Goal: Complete application form: Complete application form

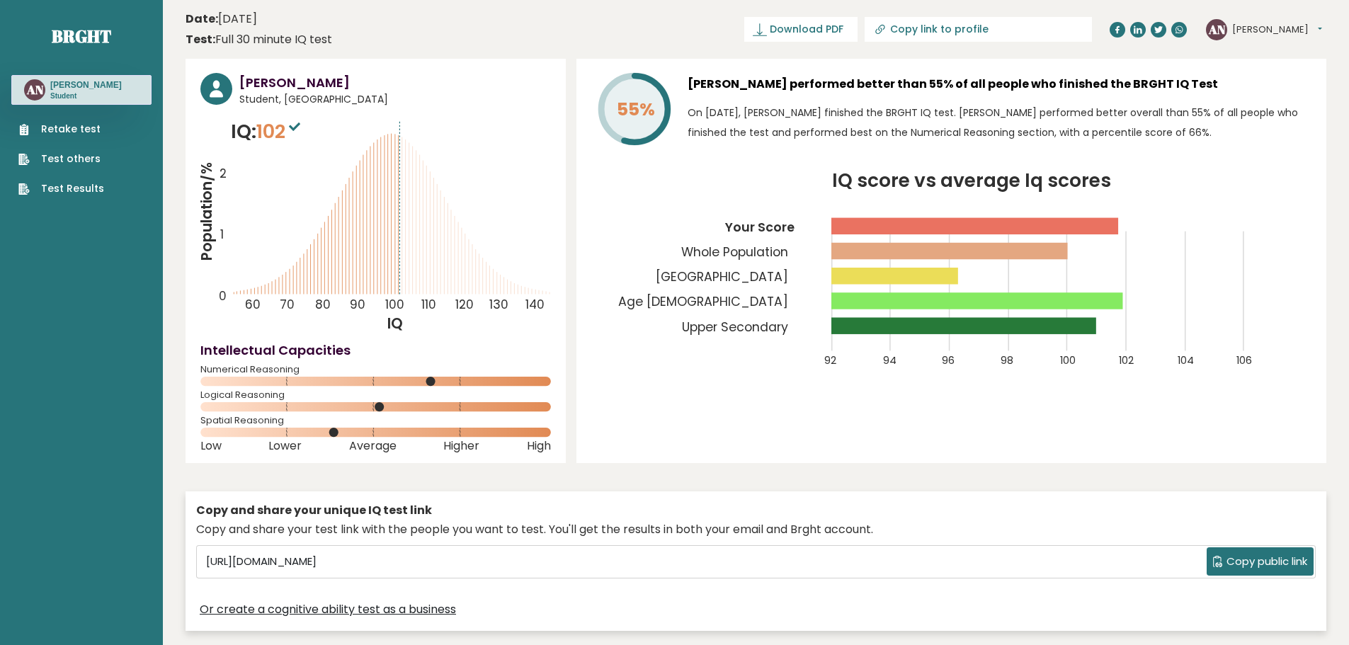
click at [55, 133] on link "Retake test" at bounding box center [61, 129] width 86 height 15
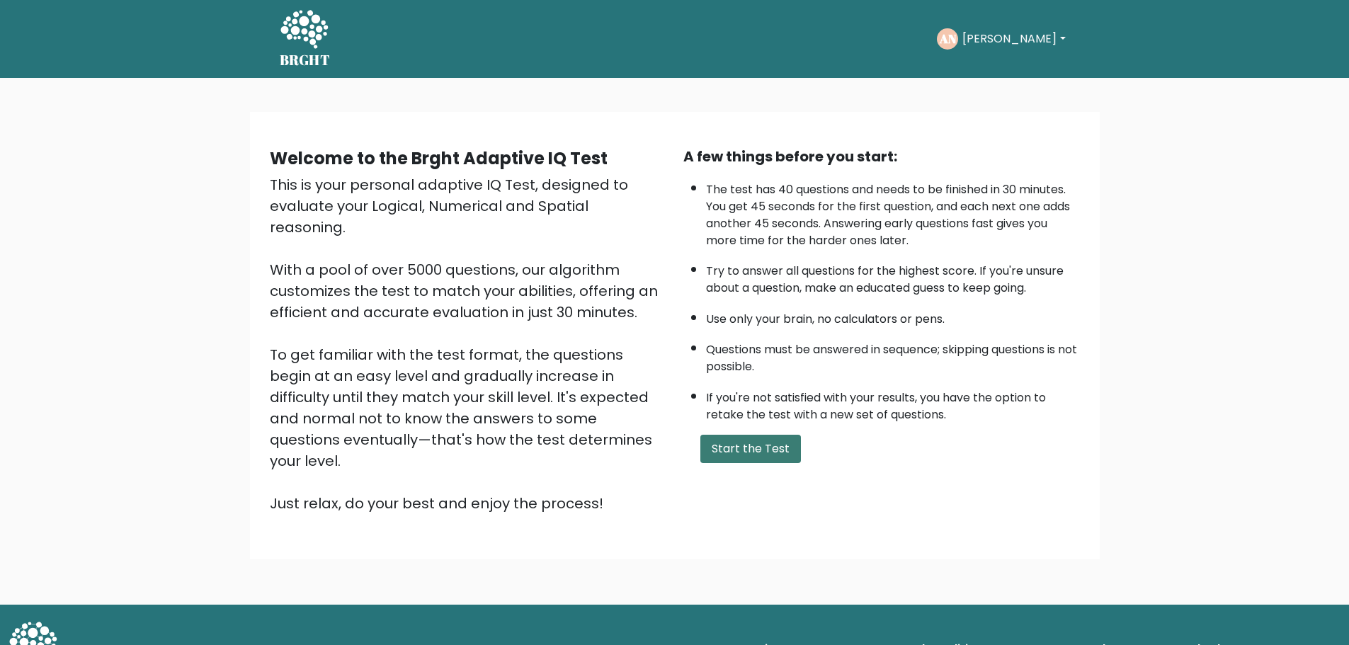
click at [737, 445] on button "Start the Test" at bounding box center [751, 449] width 101 height 28
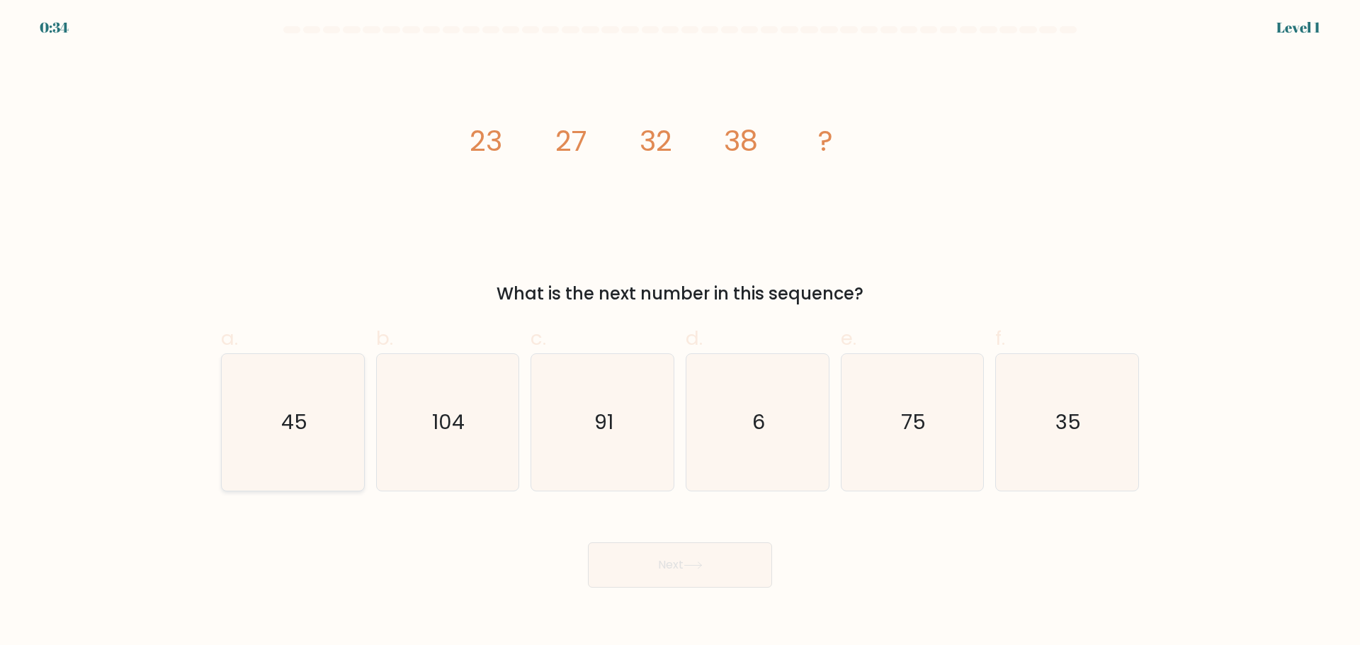
click at [280, 470] on icon "45" at bounding box center [293, 422] width 137 height 137
click at [680, 332] on input "a. 45" at bounding box center [680, 327] width 1 height 9
radio input "true"
click at [682, 581] on button "Next" at bounding box center [680, 565] width 184 height 45
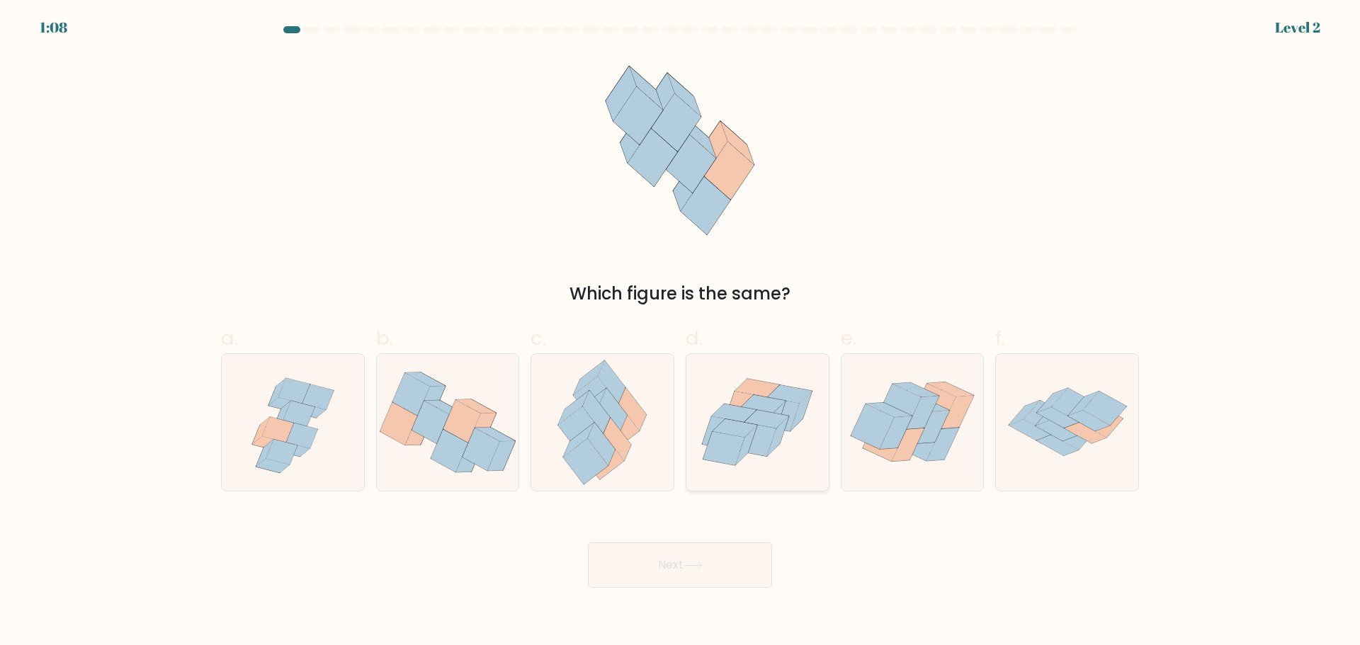
click at [761, 437] on icon at bounding box center [756, 440] width 42 height 34
click at [681, 332] on input "d." at bounding box center [680, 327] width 1 height 9
radio input "true"
click at [727, 574] on button "Next" at bounding box center [680, 565] width 184 height 45
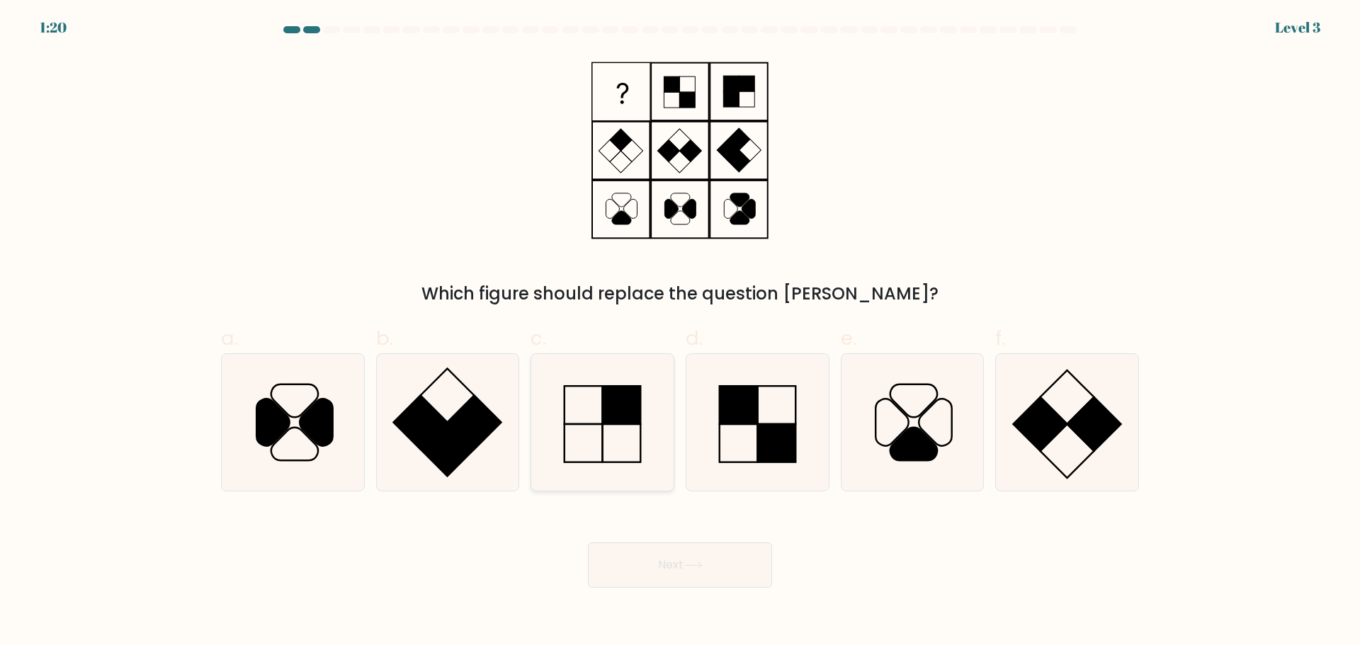
click at [592, 438] on icon at bounding box center [602, 422] width 137 height 137
click at [680, 332] on input "c." at bounding box center [680, 327] width 1 height 9
radio input "true"
click at [654, 553] on button "Next" at bounding box center [680, 565] width 184 height 45
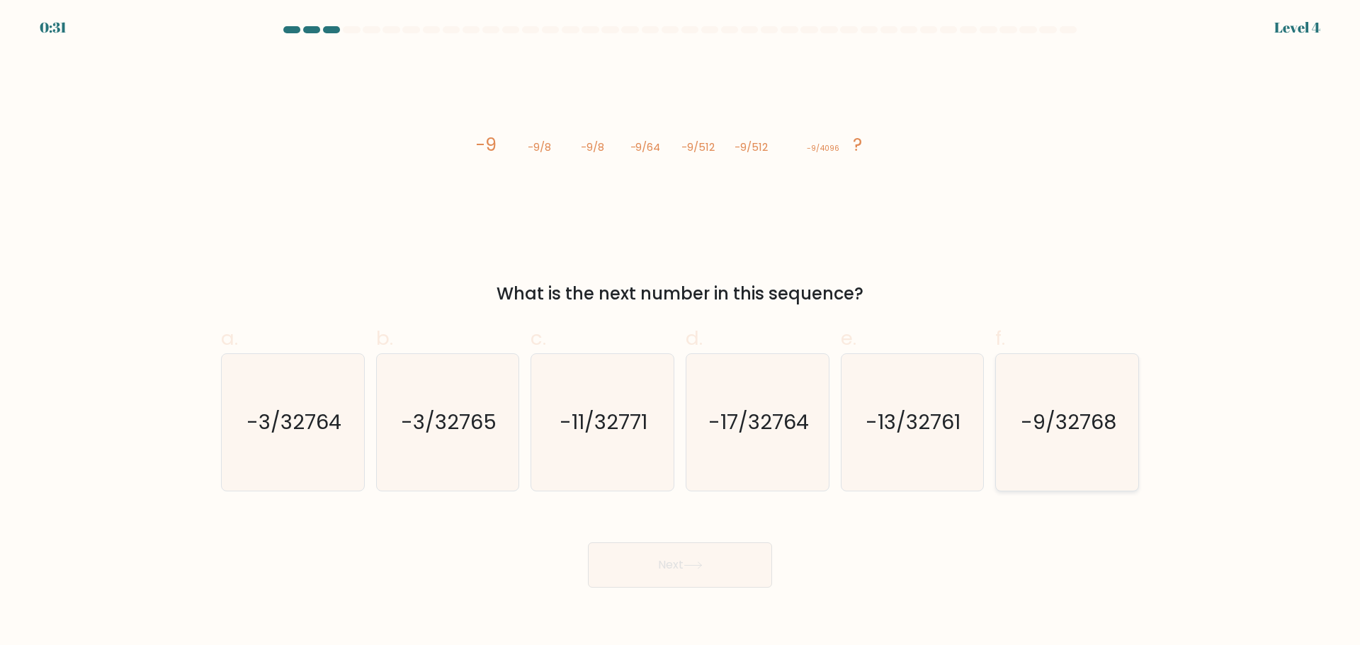
click at [1050, 448] on icon "-9/32768" at bounding box center [1067, 422] width 137 height 137
click at [681, 332] on input "f. -9/32768" at bounding box center [680, 327] width 1 height 9
radio input "true"
click at [725, 560] on button "Next" at bounding box center [680, 565] width 184 height 45
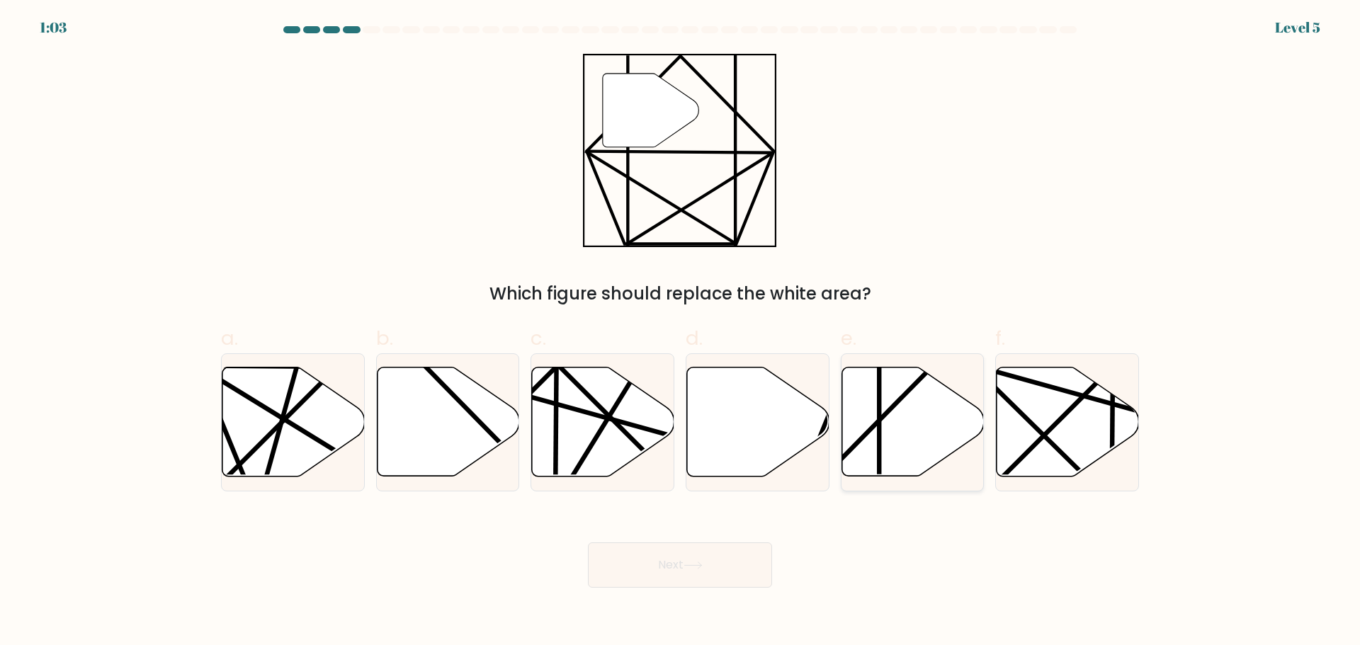
click at [873, 415] on icon at bounding box center [913, 421] width 142 height 109
click at [681, 332] on input "e." at bounding box center [680, 327] width 1 height 9
radio input "true"
click at [692, 554] on button "Next" at bounding box center [680, 565] width 184 height 45
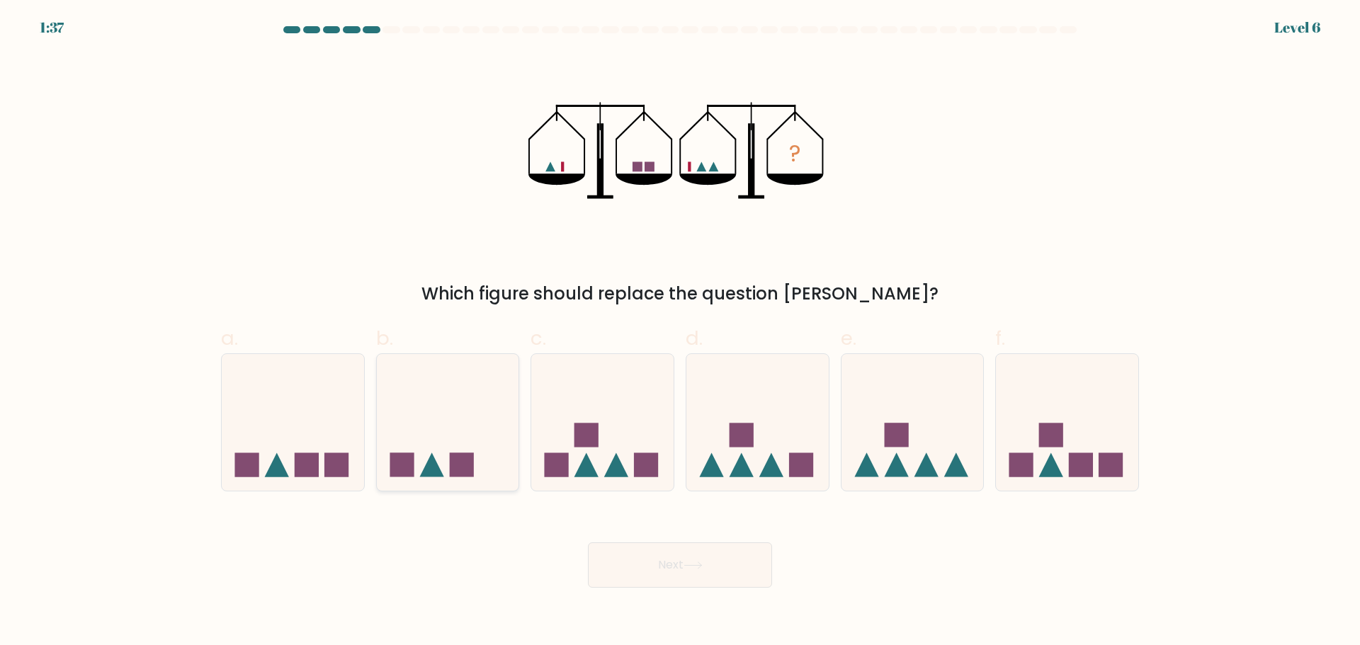
click at [451, 483] on div at bounding box center [448, 422] width 144 height 138
click at [680, 332] on input "b." at bounding box center [680, 327] width 1 height 9
radio input "true"
click at [701, 562] on icon at bounding box center [693, 566] width 19 height 8
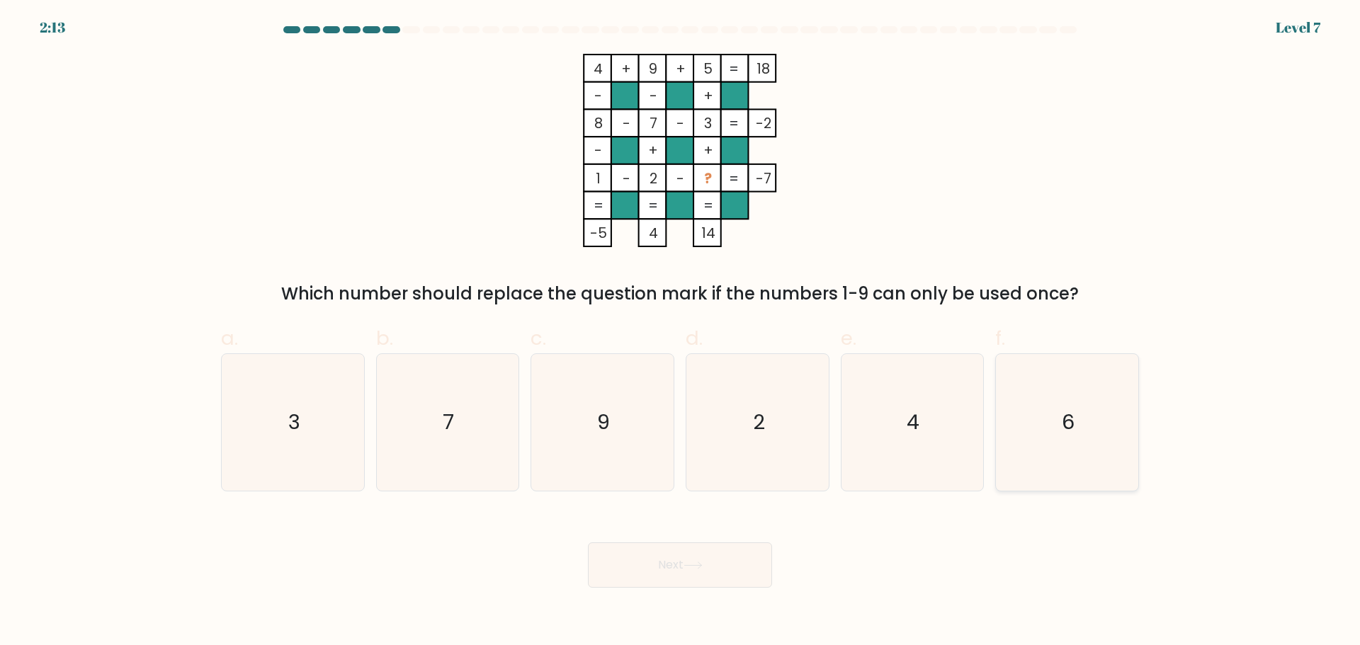
click at [1075, 429] on icon "6" at bounding box center [1067, 422] width 137 height 137
click at [681, 332] on input "f. 6" at bounding box center [680, 327] width 1 height 9
radio input "true"
click at [718, 562] on button "Next" at bounding box center [680, 565] width 184 height 45
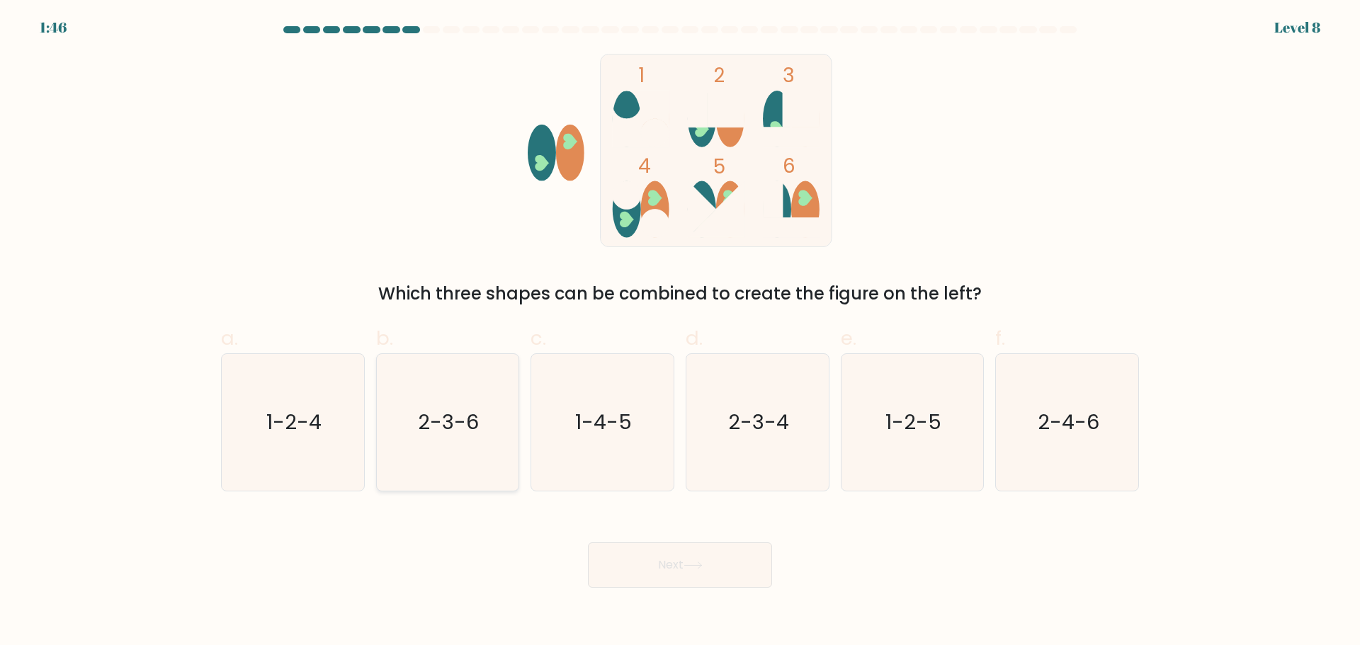
click at [471, 475] on icon "2-3-6" at bounding box center [447, 422] width 137 height 137
click at [680, 332] on input "b. 2-3-6" at bounding box center [680, 327] width 1 height 9
radio input "true"
click at [689, 567] on icon at bounding box center [693, 566] width 19 height 8
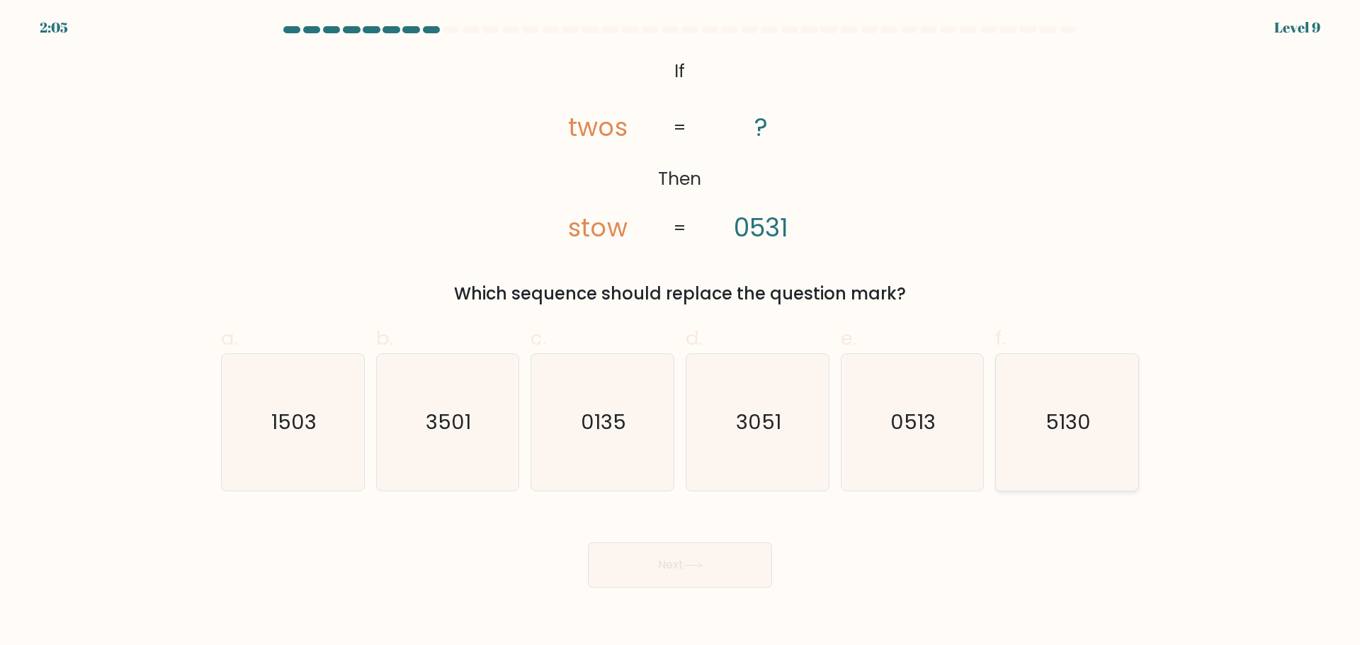
click at [1062, 414] on text "5130" at bounding box center [1068, 422] width 45 height 28
click at [681, 332] on input "f. 5130" at bounding box center [680, 327] width 1 height 9
radio input "true"
click at [745, 560] on button "Next" at bounding box center [680, 565] width 184 height 45
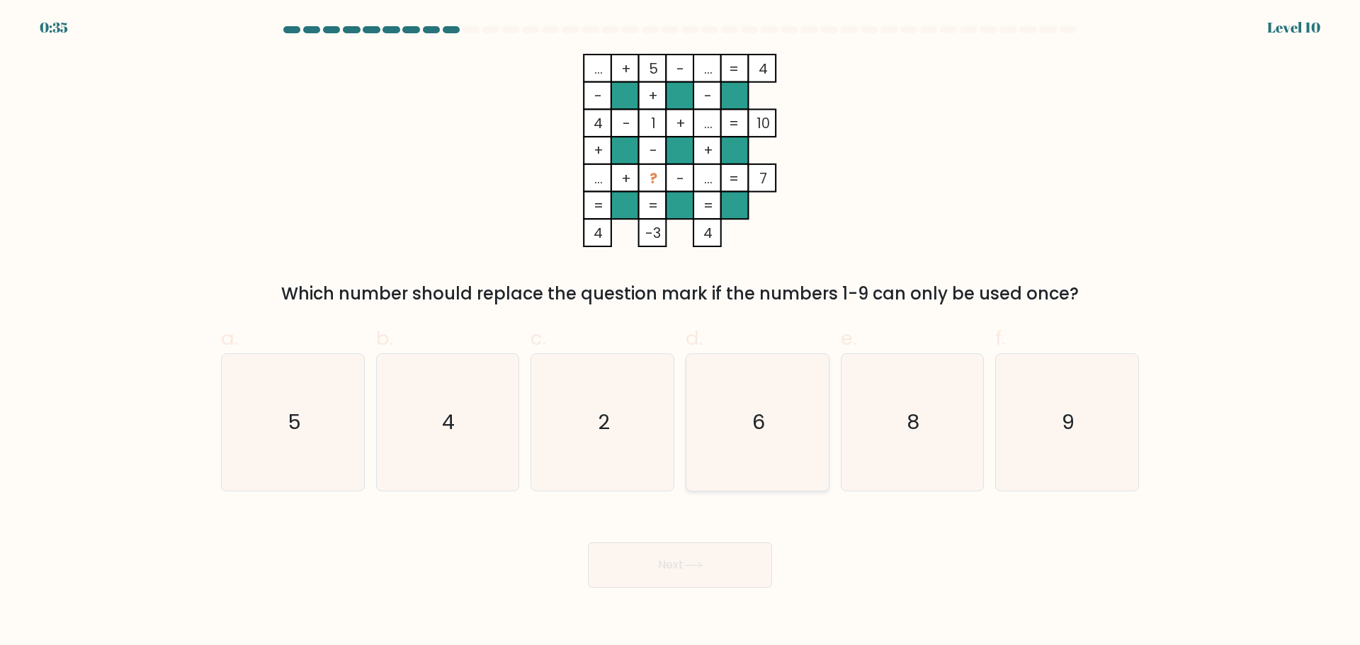
click at [755, 427] on text "6" at bounding box center [758, 422] width 13 height 28
click at [681, 332] on input "d. 6" at bounding box center [680, 327] width 1 height 9
radio input "true"
click at [673, 570] on button "Next" at bounding box center [680, 565] width 184 height 45
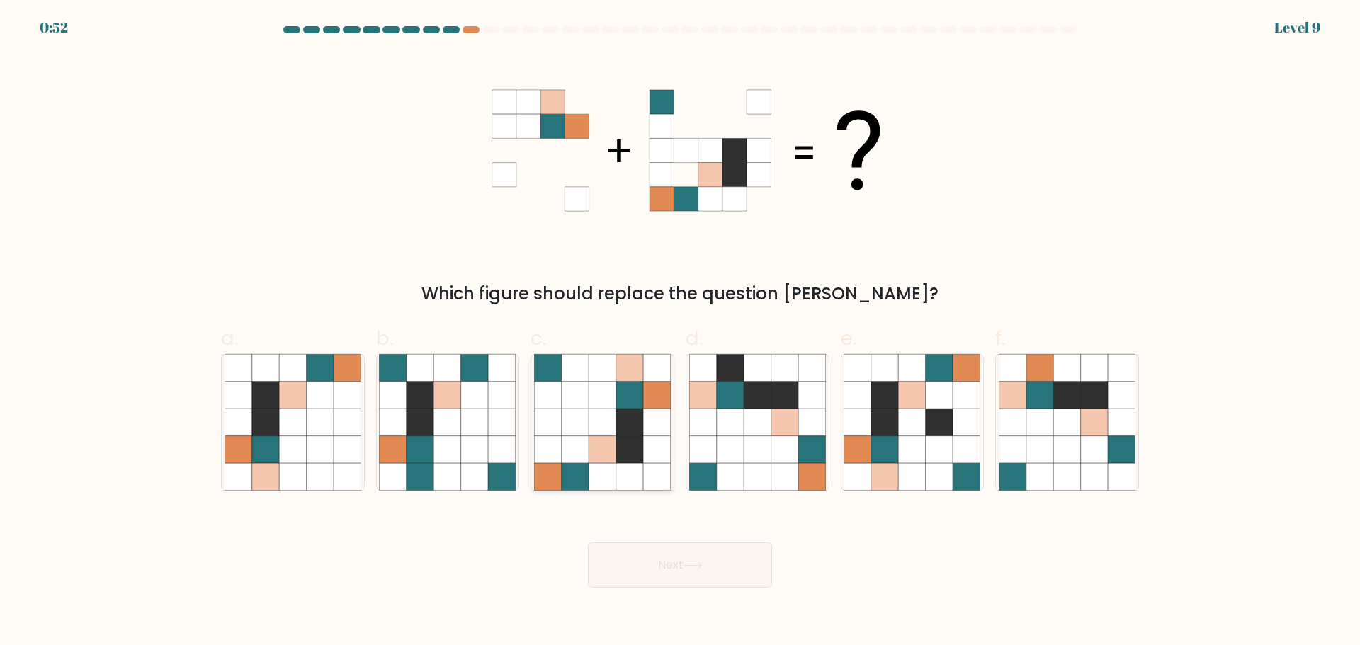
click at [605, 459] on icon at bounding box center [602, 449] width 27 height 27
click at [680, 332] on input "c." at bounding box center [680, 327] width 1 height 9
radio input "true"
click at [711, 557] on button "Next" at bounding box center [680, 565] width 184 height 45
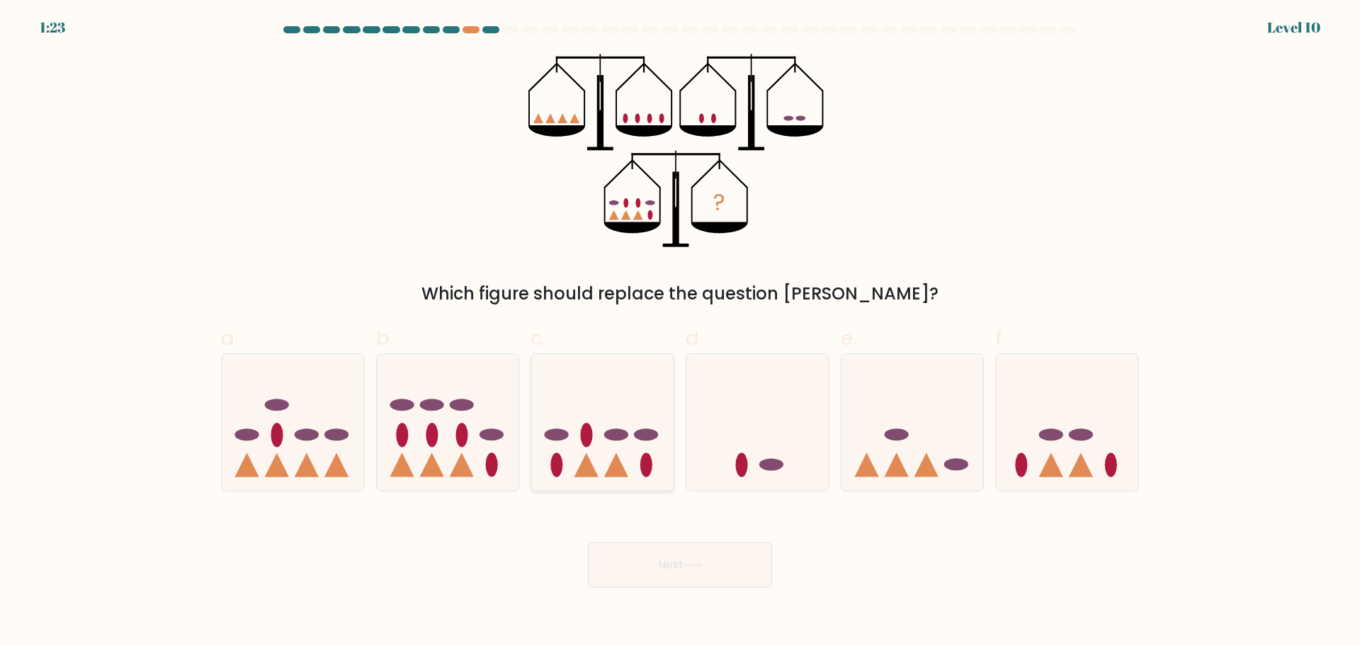
click at [605, 473] on icon at bounding box center [602, 422] width 142 height 118
click at [680, 332] on input "c." at bounding box center [680, 327] width 1 height 9
radio input "true"
click at [689, 556] on button "Next" at bounding box center [680, 565] width 184 height 45
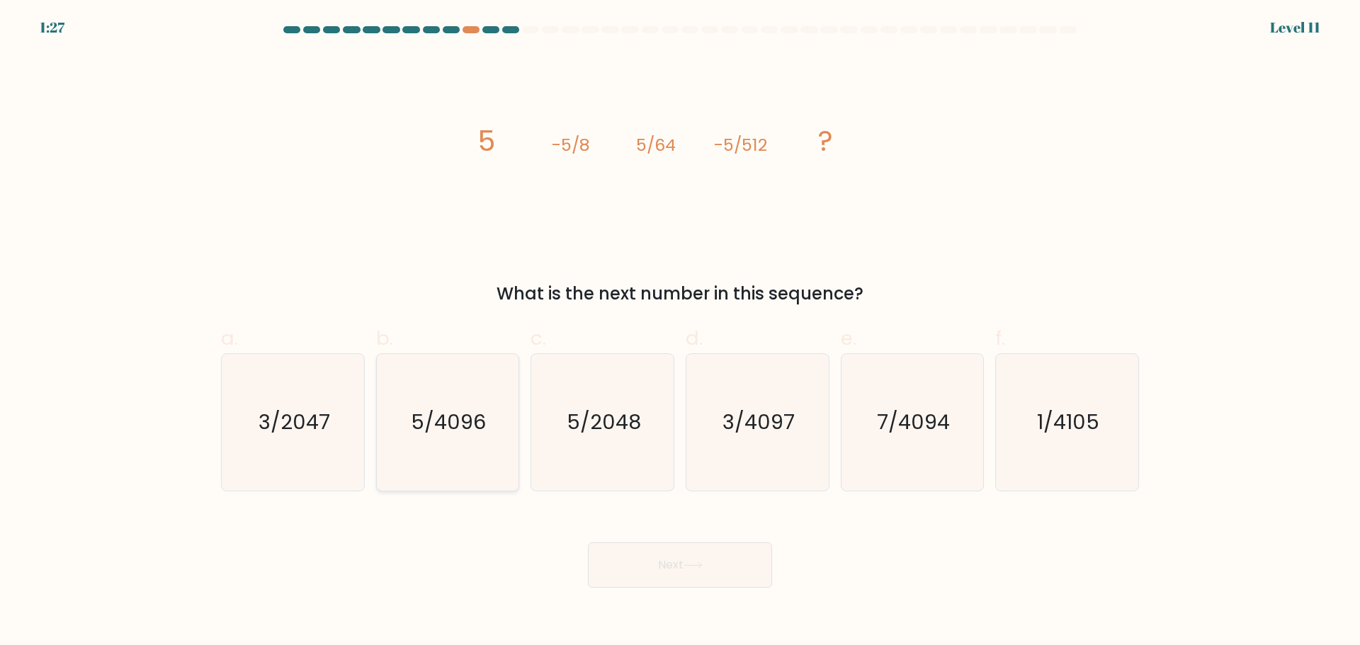
click at [441, 436] on icon "5/4096" at bounding box center [447, 422] width 137 height 137
click at [680, 332] on input "b. 5/4096" at bounding box center [680, 327] width 1 height 9
radio input "true"
click at [693, 562] on icon at bounding box center [693, 566] width 19 height 8
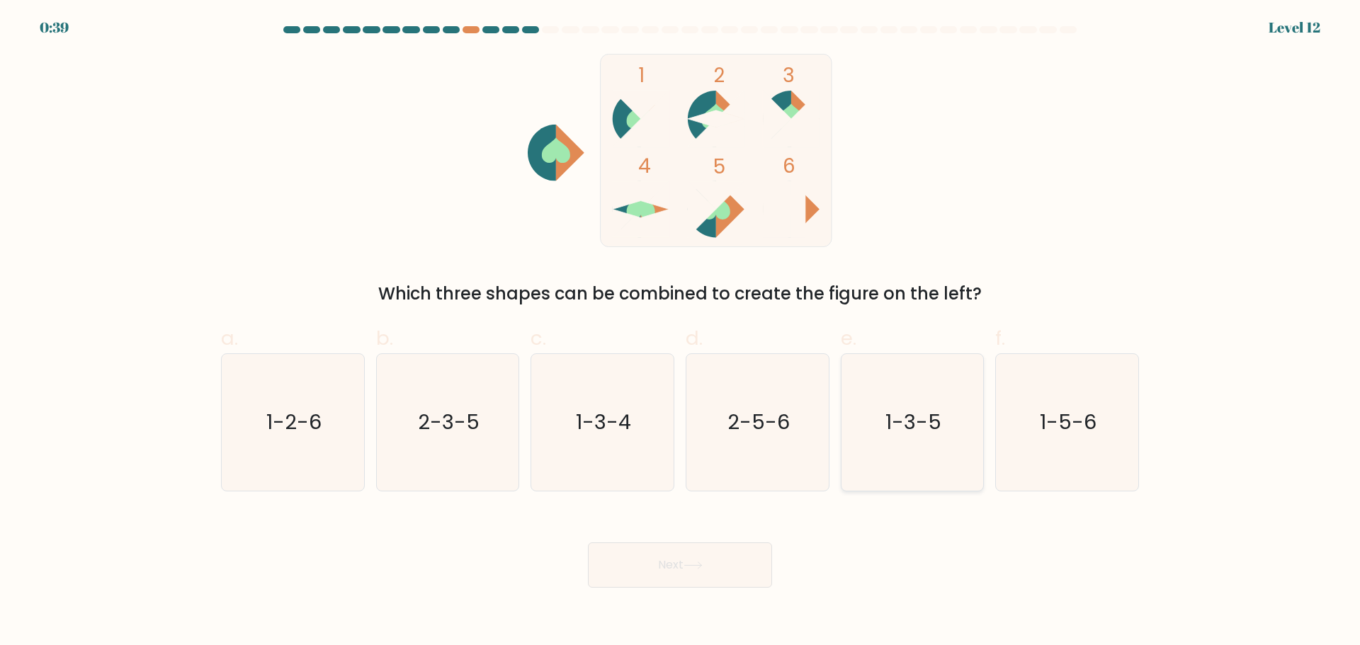
click at [941, 433] on icon "1-3-5" at bounding box center [912, 422] width 137 height 137
click at [681, 332] on input "e. 1-3-5" at bounding box center [680, 327] width 1 height 9
radio input "true"
click at [747, 435] on text "2-5-6" at bounding box center [759, 422] width 62 height 28
click at [681, 332] on input "d. 2-5-6" at bounding box center [680, 327] width 1 height 9
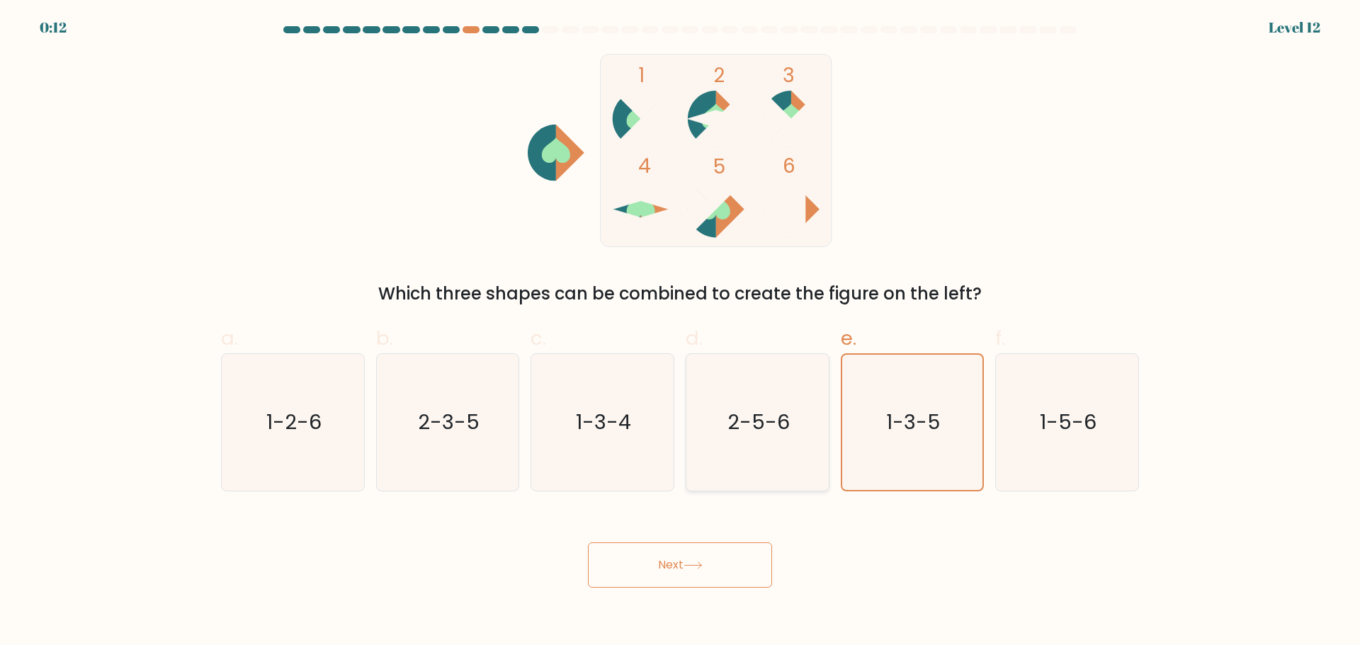
radio input "true"
click at [941, 462] on icon "1-3-5" at bounding box center [912, 422] width 137 height 137
click at [681, 332] on input "e. 1-3-5" at bounding box center [680, 327] width 1 height 9
radio input "true"
click at [683, 559] on button "Next" at bounding box center [680, 565] width 184 height 45
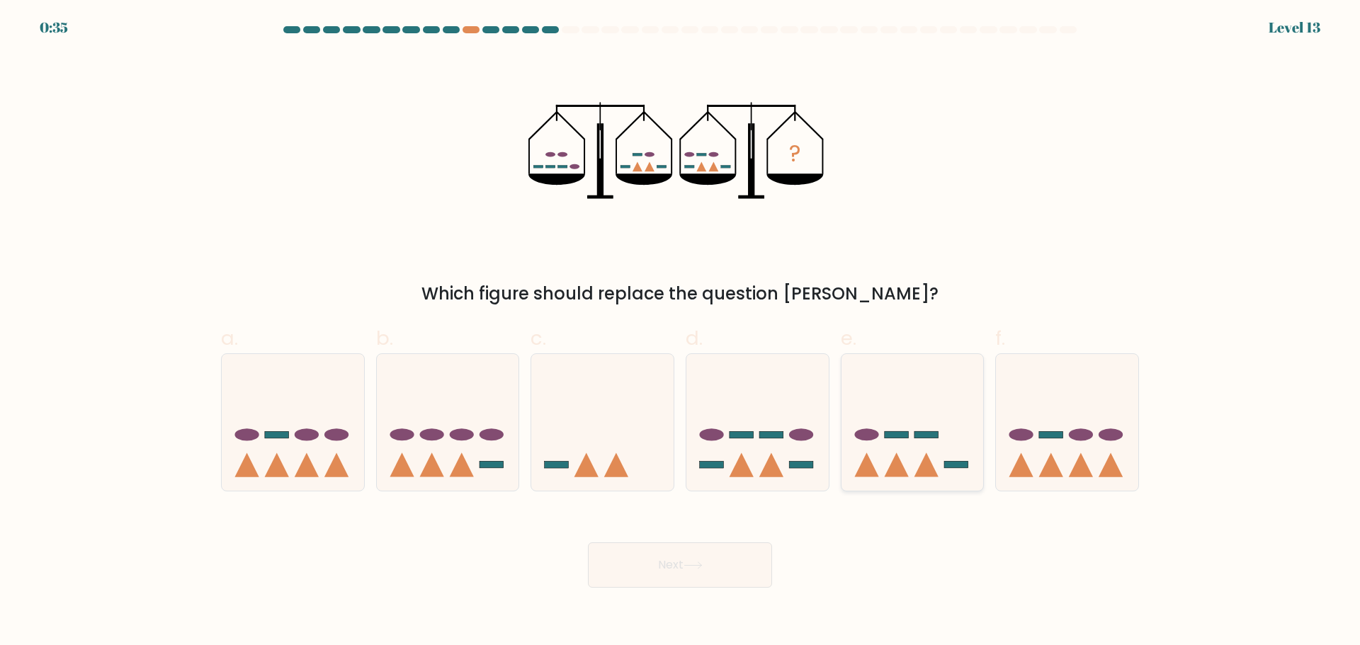
click at [922, 455] on icon at bounding box center [913, 422] width 142 height 118
click at [681, 332] on input "e." at bounding box center [680, 327] width 1 height 9
radio input "true"
click at [676, 577] on button "Next" at bounding box center [680, 565] width 184 height 45
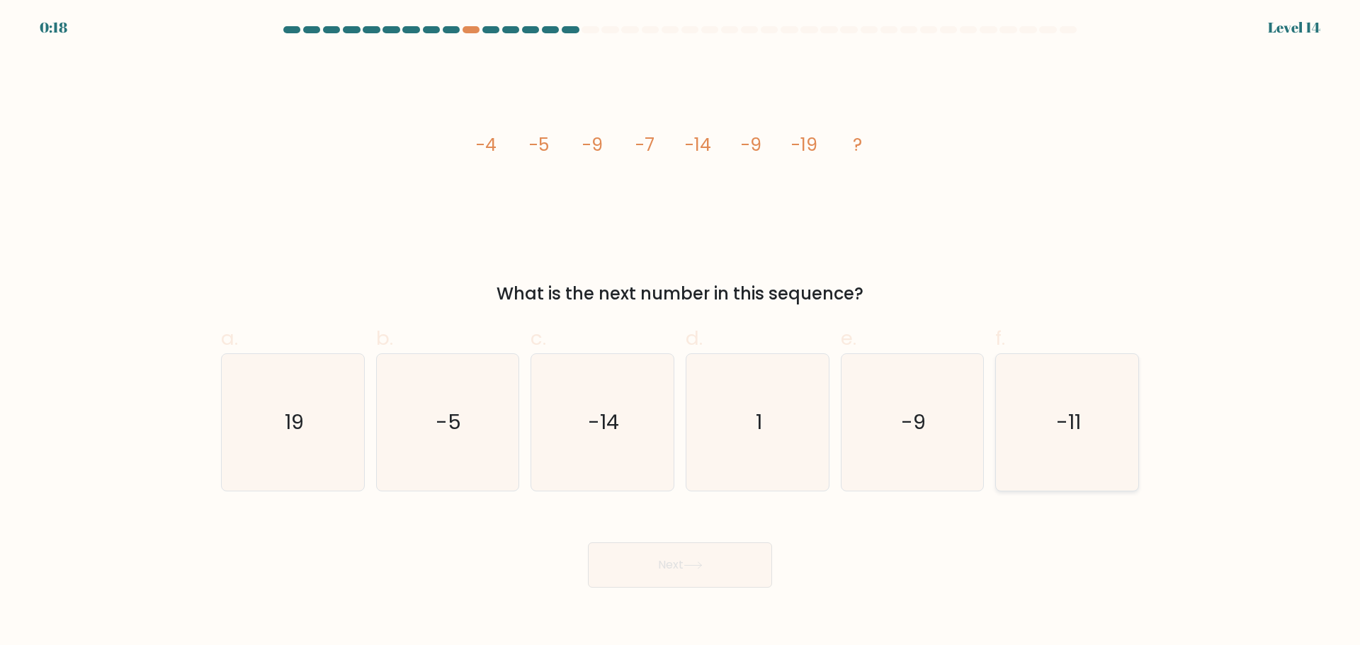
click at [1044, 451] on icon "-11" at bounding box center [1067, 422] width 137 height 137
click at [681, 332] on input "f. -11" at bounding box center [680, 327] width 1 height 9
radio input "true"
click at [721, 577] on button "Next" at bounding box center [680, 565] width 184 height 45
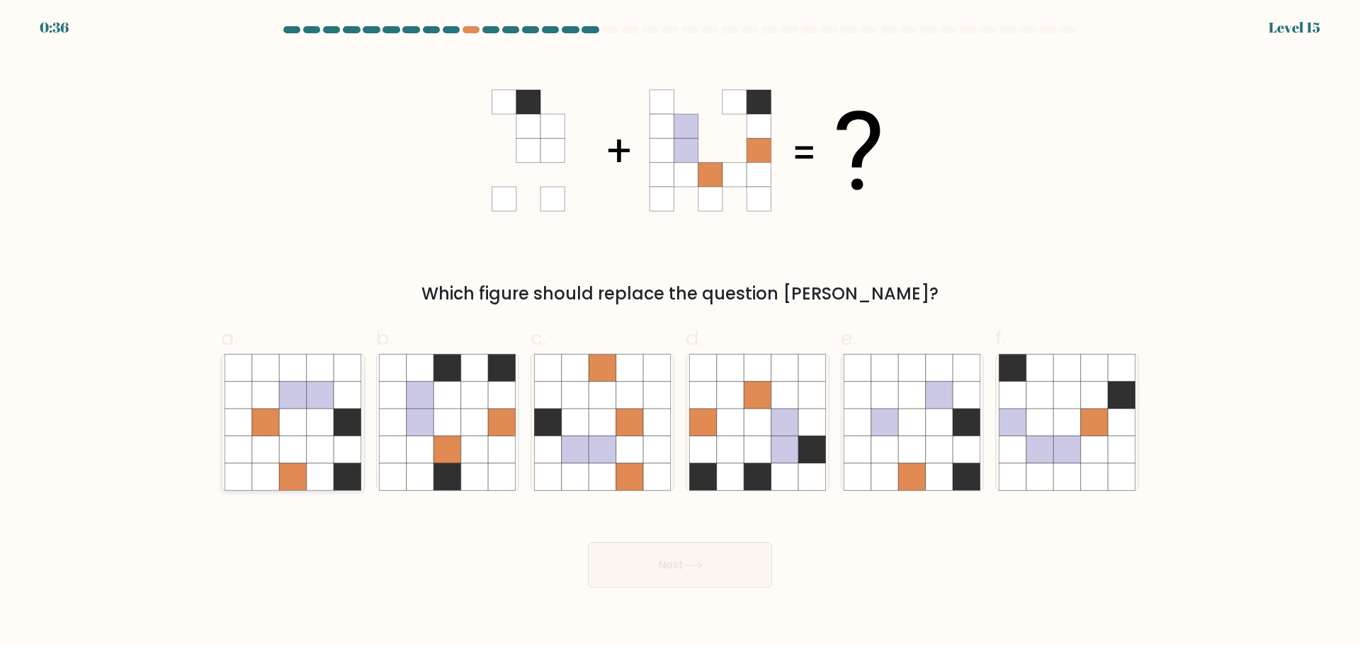
click at [341, 374] on icon at bounding box center [347, 367] width 27 height 27
click at [680, 332] on input "a." at bounding box center [680, 327] width 1 height 9
radio input "true"
click at [666, 566] on button "Next" at bounding box center [680, 565] width 184 height 45
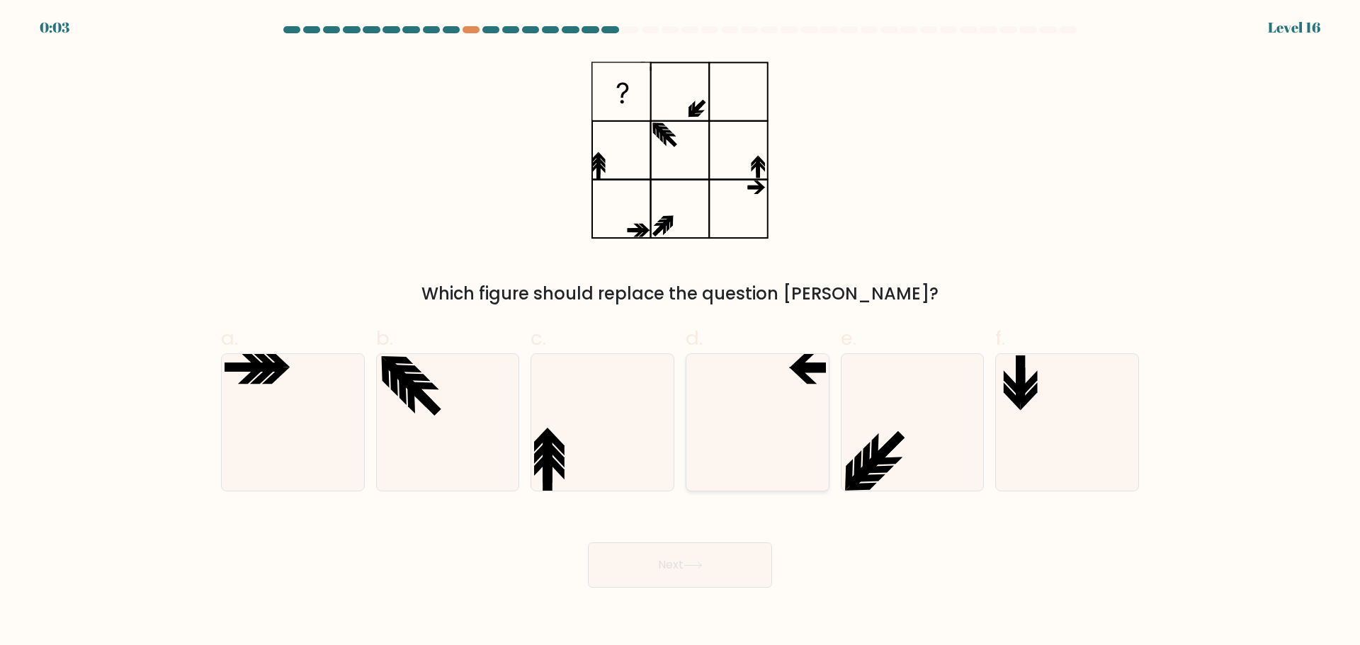
click at [811, 387] on icon at bounding box center [757, 422] width 137 height 137
click at [681, 332] on input "d." at bounding box center [680, 327] width 1 height 9
radio input "true"
click at [657, 570] on button "Next" at bounding box center [680, 565] width 184 height 45
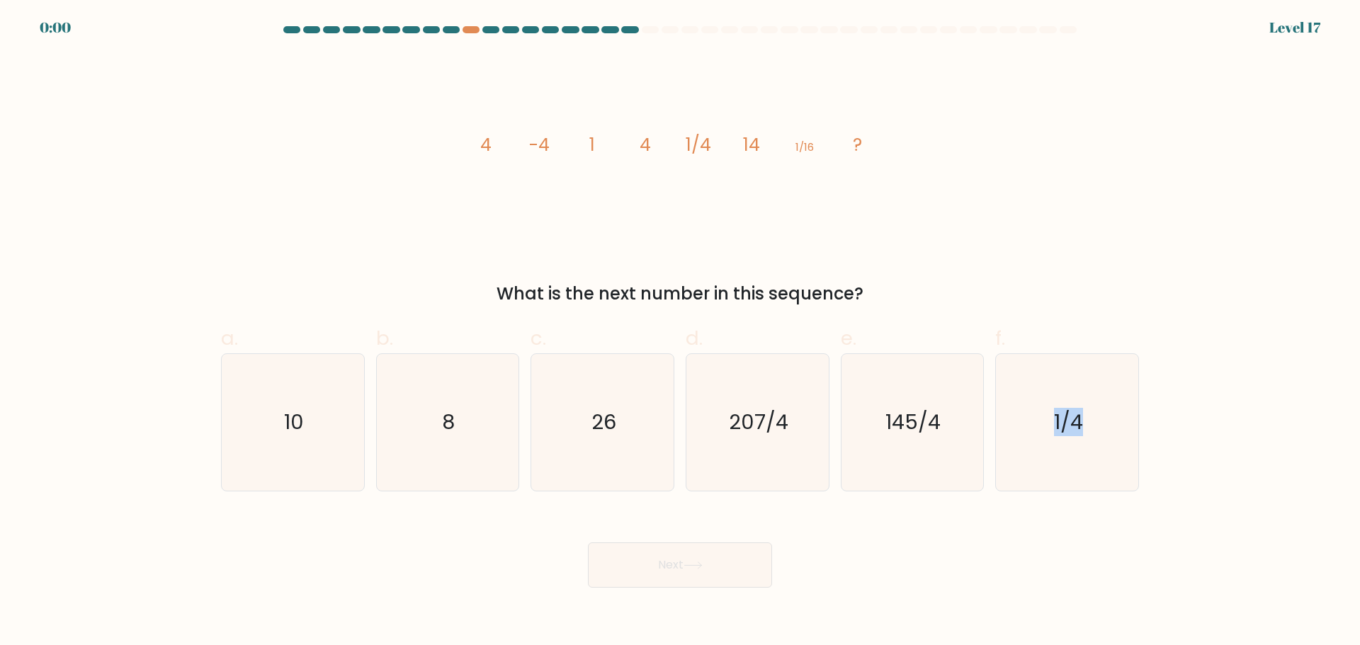
drag, startPoint x: 1051, startPoint y: 437, endPoint x: 720, endPoint y: 548, distance: 348.3
click at [720, 548] on form at bounding box center [680, 307] width 1360 height 562
click at [720, 548] on div "Next" at bounding box center [680, 548] width 935 height 79
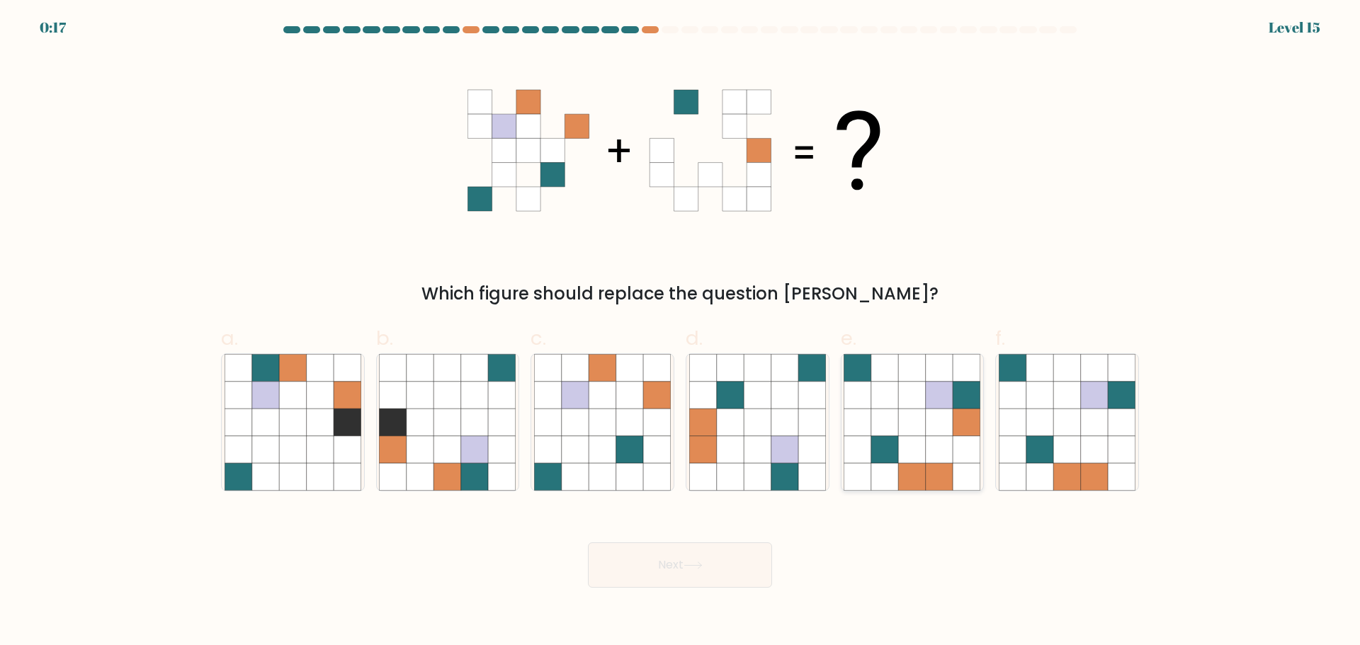
click at [926, 438] on icon at bounding box center [939, 449] width 27 height 27
click at [681, 332] on input "e." at bounding box center [680, 327] width 1 height 9
radio input "true"
click at [734, 555] on button "Next" at bounding box center [680, 565] width 184 height 45
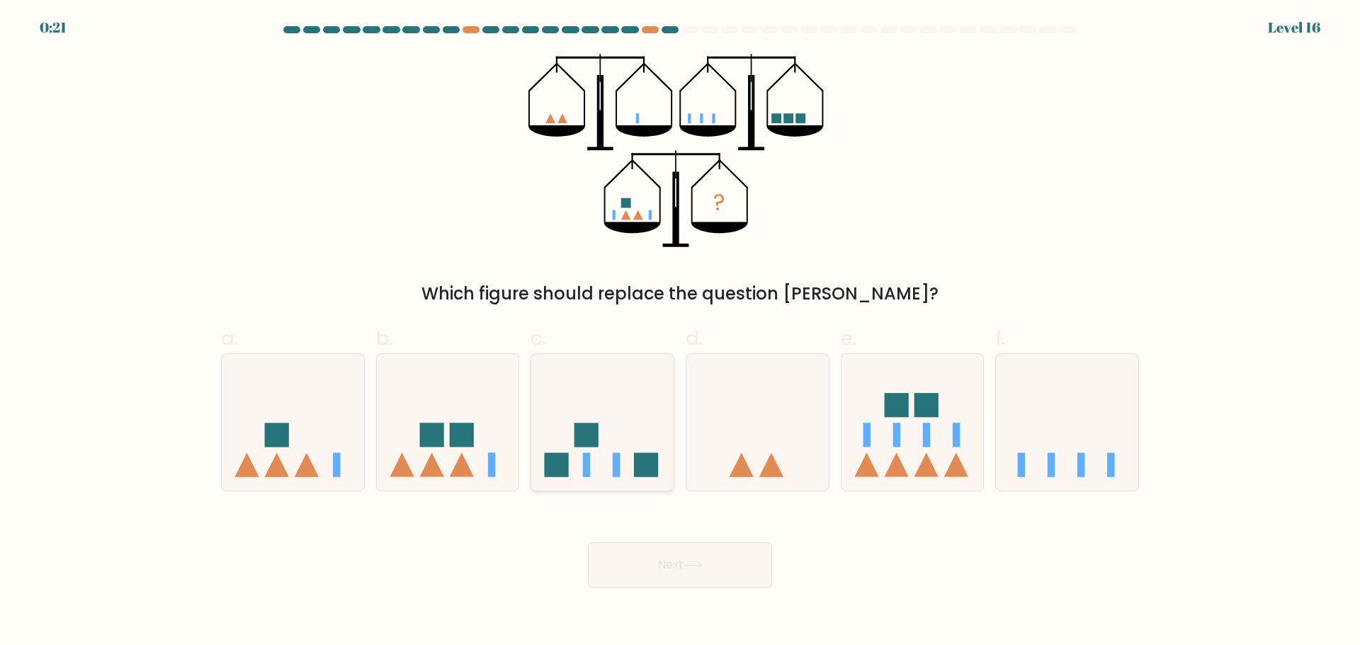
click at [571, 468] on icon at bounding box center [602, 422] width 142 height 118
click at [680, 332] on input "c." at bounding box center [680, 327] width 1 height 9
radio input "true"
click at [647, 578] on button "Next" at bounding box center [680, 565] width 184 height 45
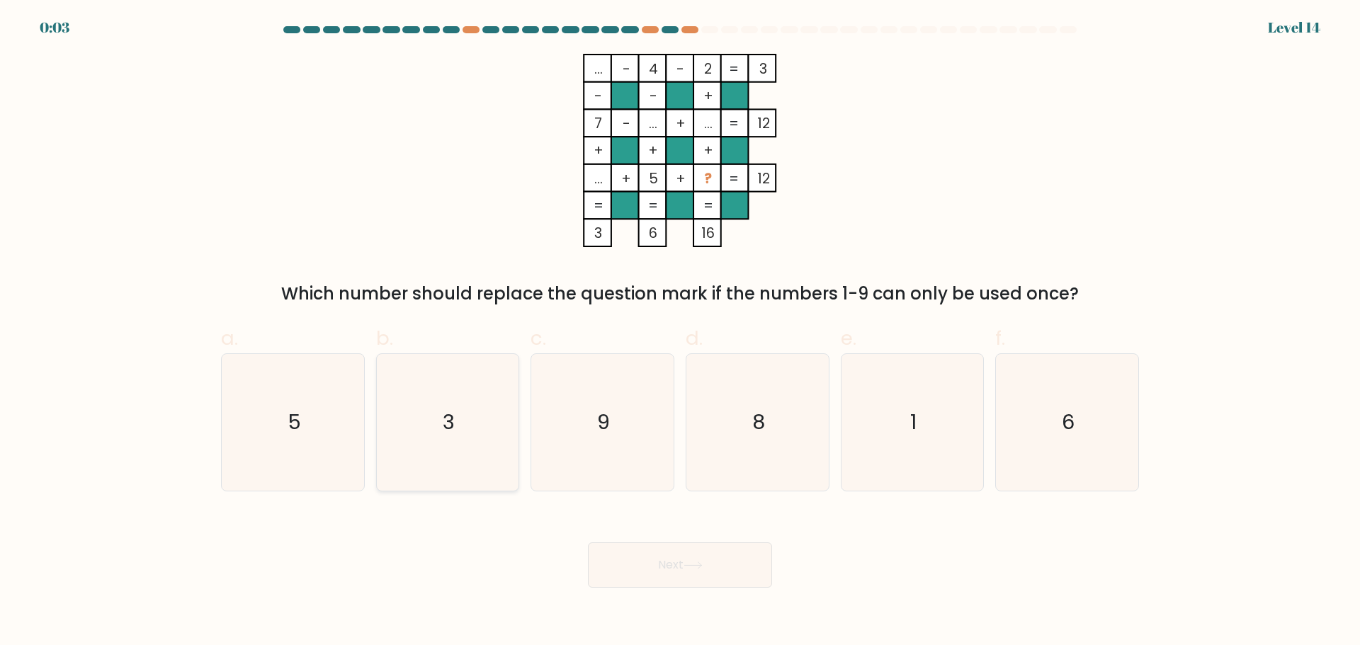
click at [463, 434] on icon "3" at bounding box center [447, 422] width 137 height 137
click at [680, 332] on input "b. 3" at bounding box center [680, 327] width 1 height 9
radio input "true"
click at [1065, 449] on icon "6" at bounding box center [1067, 422] width 137 height 137
click at [681, 332] on input "f. 6" at bounding box center [680, 327] width 1 height 9
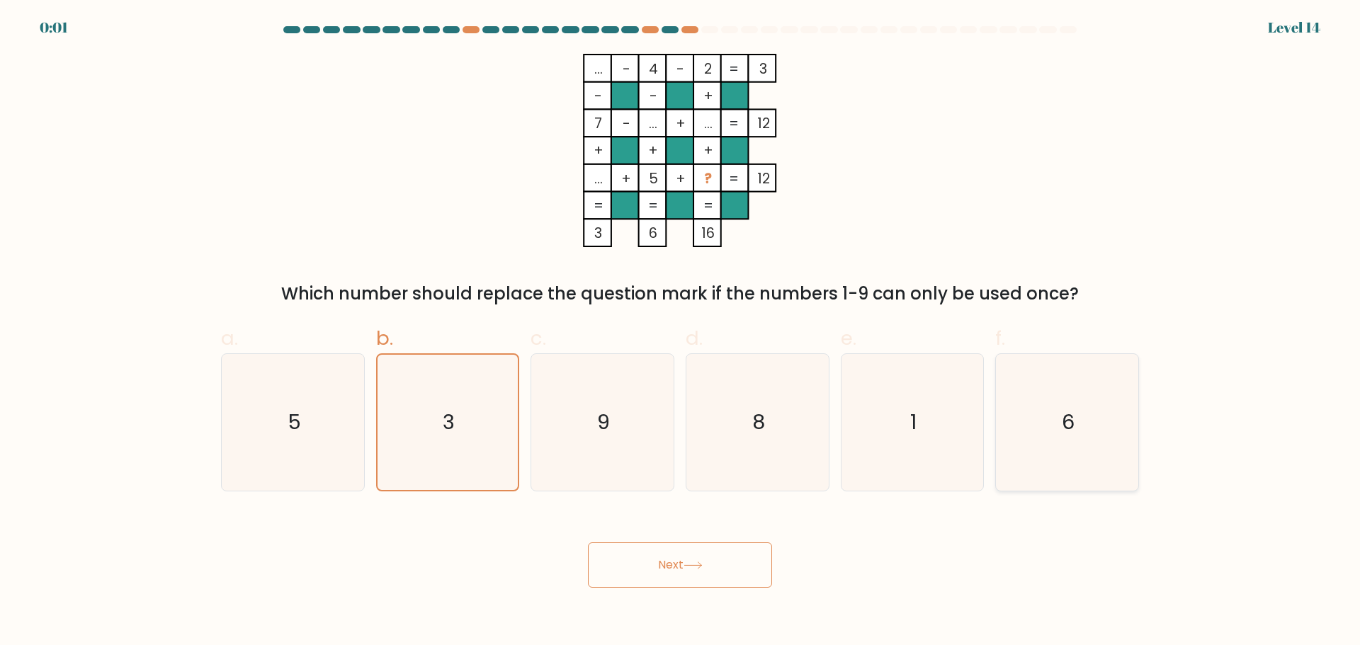
radio input "true"
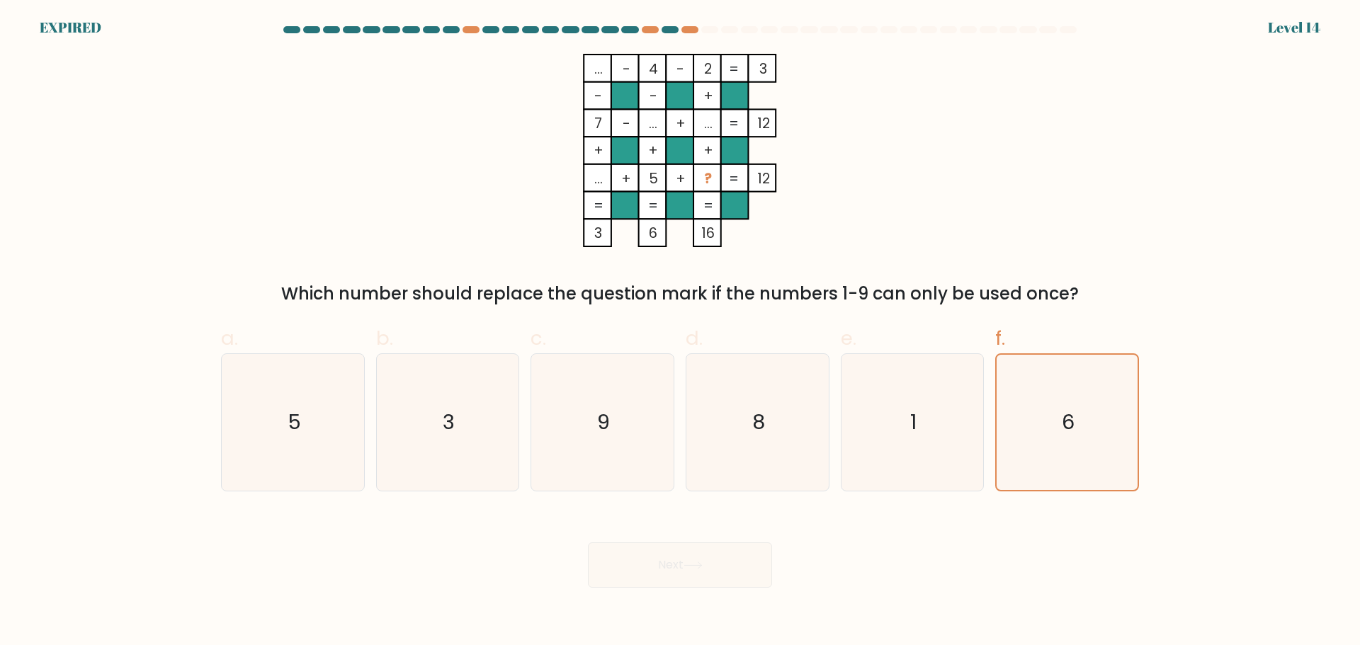
click at [728, 567] on div "Next" at bounding box center [680, 548] width 935 height 79
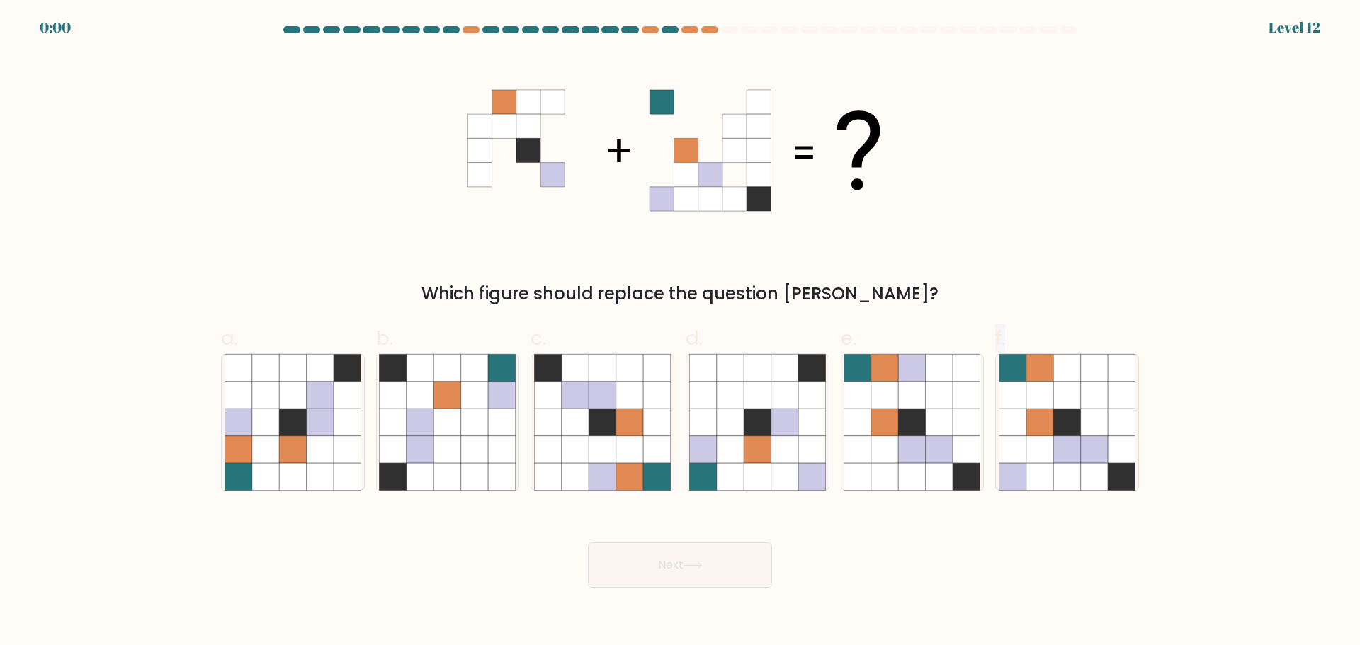
drag, startPoint x: 846, startPoint y: 375, endPoint x: 687, endPoint y: 574, distance: 254.0
click at [687, 574] on form at bounding box center [680, 307] width 1360 height 562
click at [687, 574] on div "Next" at bounding box center [680, 548] width 935 height 79
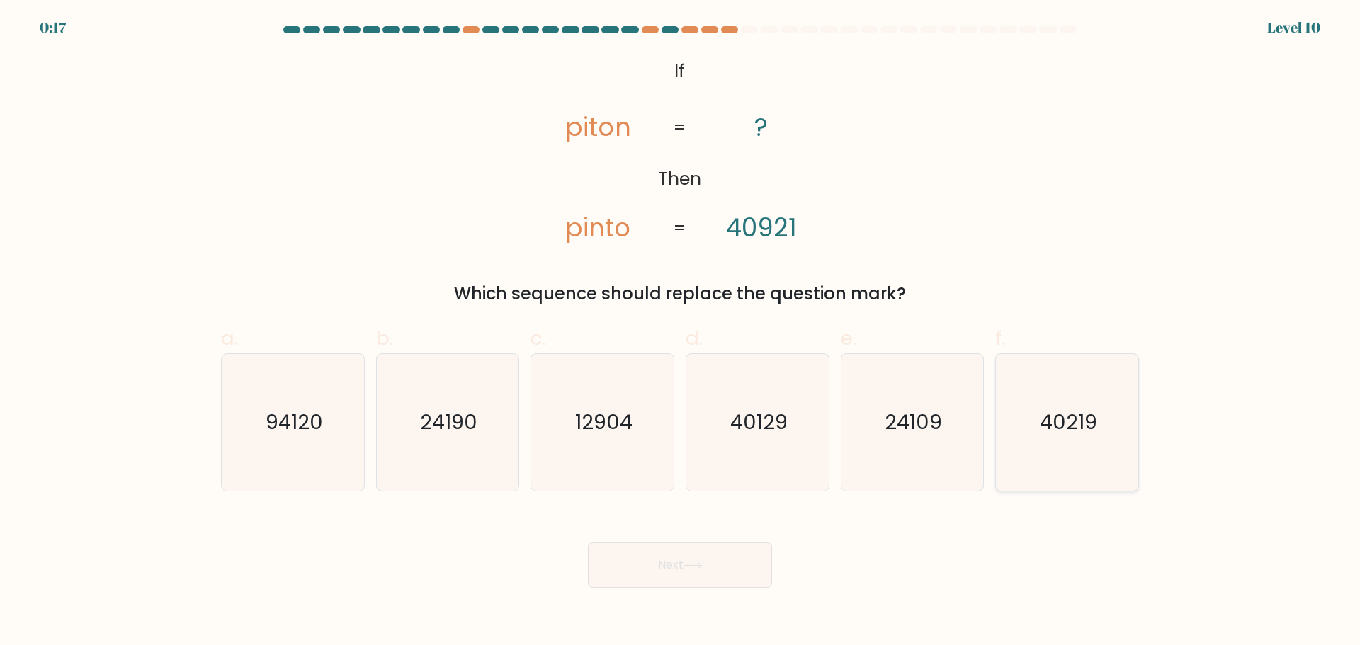
click at [1094, 421] on text "40219" at bounding box center [1068, 422] width 57 height 28
click at [681, 332] on input "f. 40219" at bounding box center [680, 327] width 1 height 9
radio input "true"
click at [749, 559] on button "Next" at bounding box center [680, 565] width 184 height 45
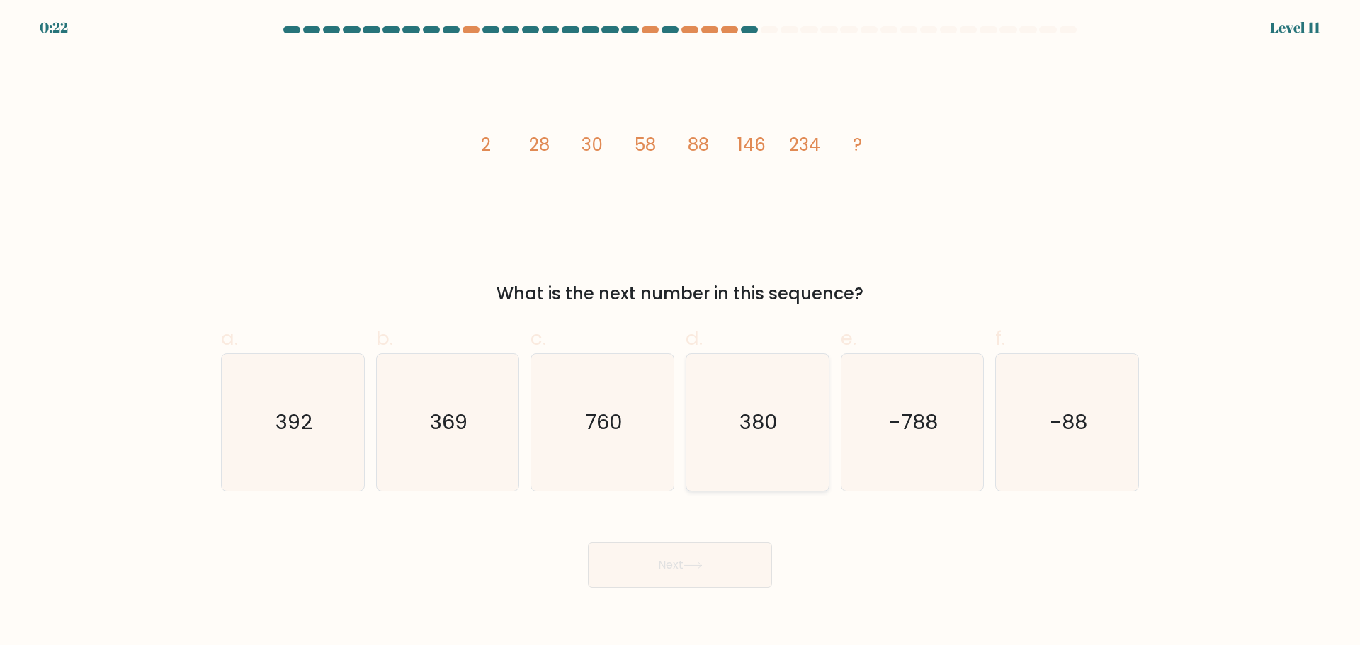
click at [765, 443] on icon "380" at bounding box center [757, 422] width 137 height 137
click at [681, 332] on input "d. 380" at bounding box center [680, 327] width 1 height 9
radio input "true"
click at [675, 563] on button "Next" at bounding box center [680, 565] width 184 height 45
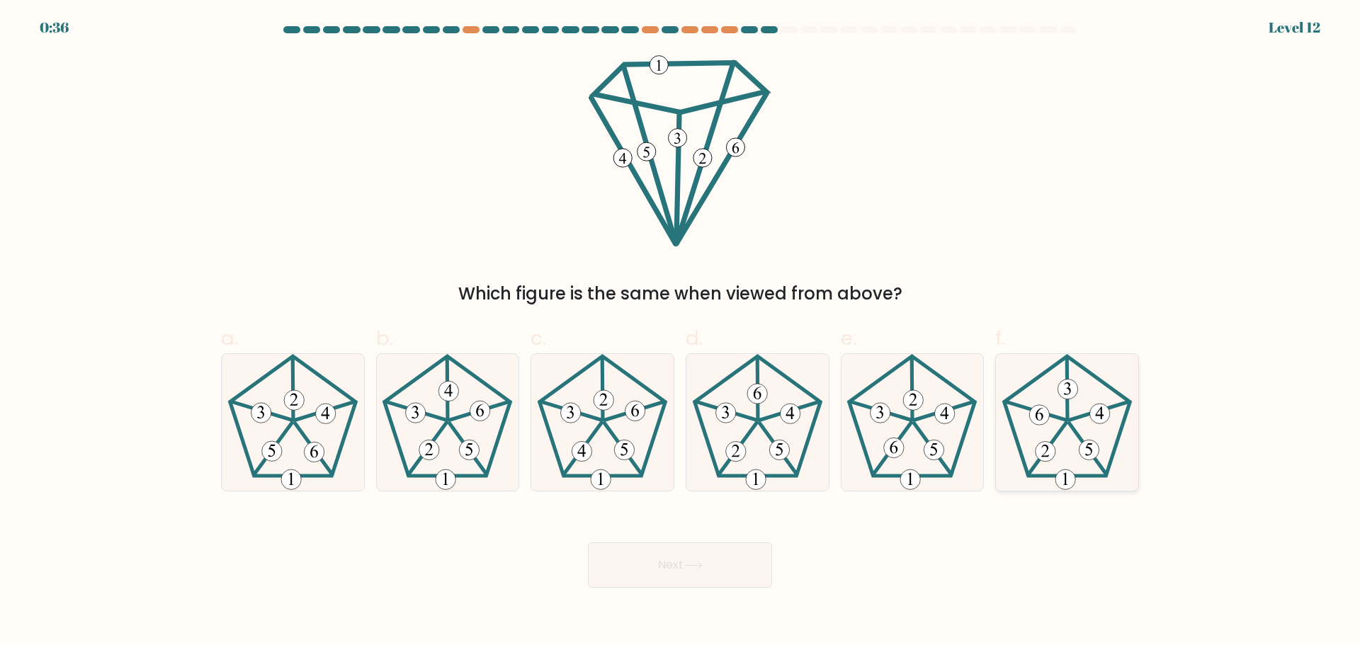
click at [1054, 427] on icon at bounding box center [1067, 422] width 137 height 137
click at [681, 332] on input "f." at bounding box center [680, 327] width 1 height 9
radio input "true"
click at [756, 550] on button "Next" at bounding box center [680, 565] width 184 height 45
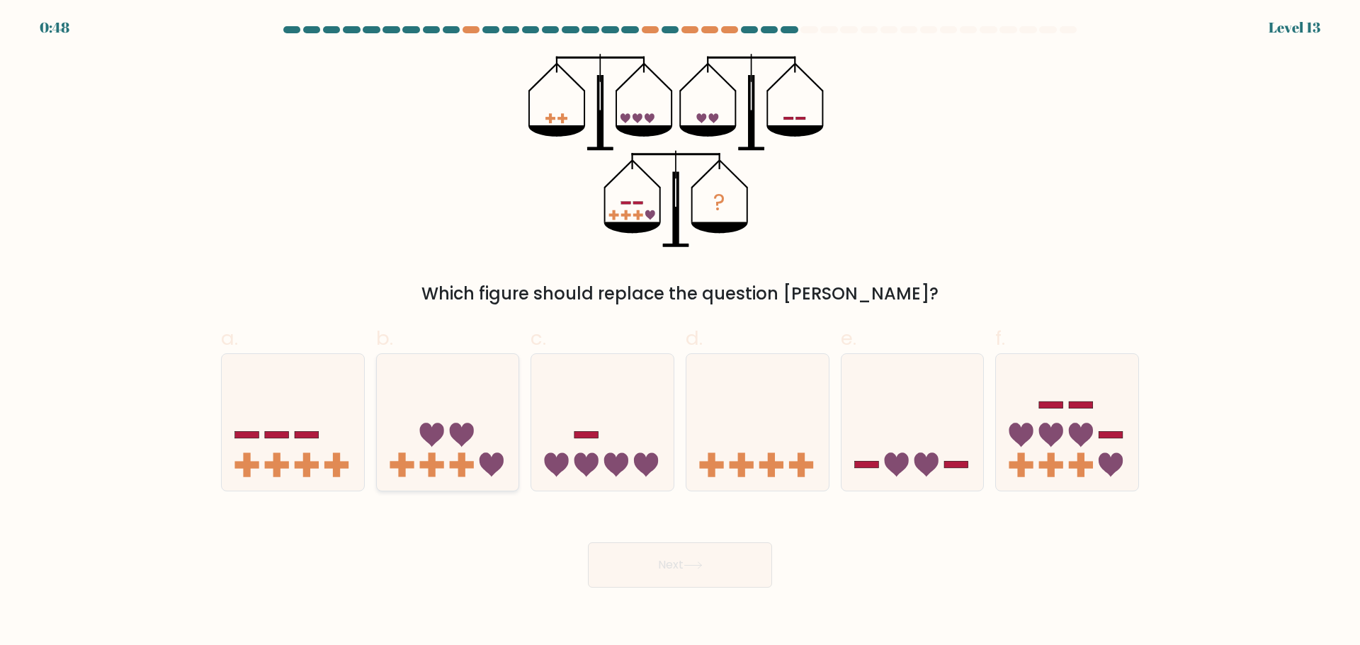
click at [430, 462] on rect at bounding box center [431, 465] width 24 height 7
click at [680, 332] on input "b." at bounding box center [680, 327] width 1 height 9
radio input "true"
click at [711, 575] on button "Next" at bounding box center [680, 565] width 184 height 45
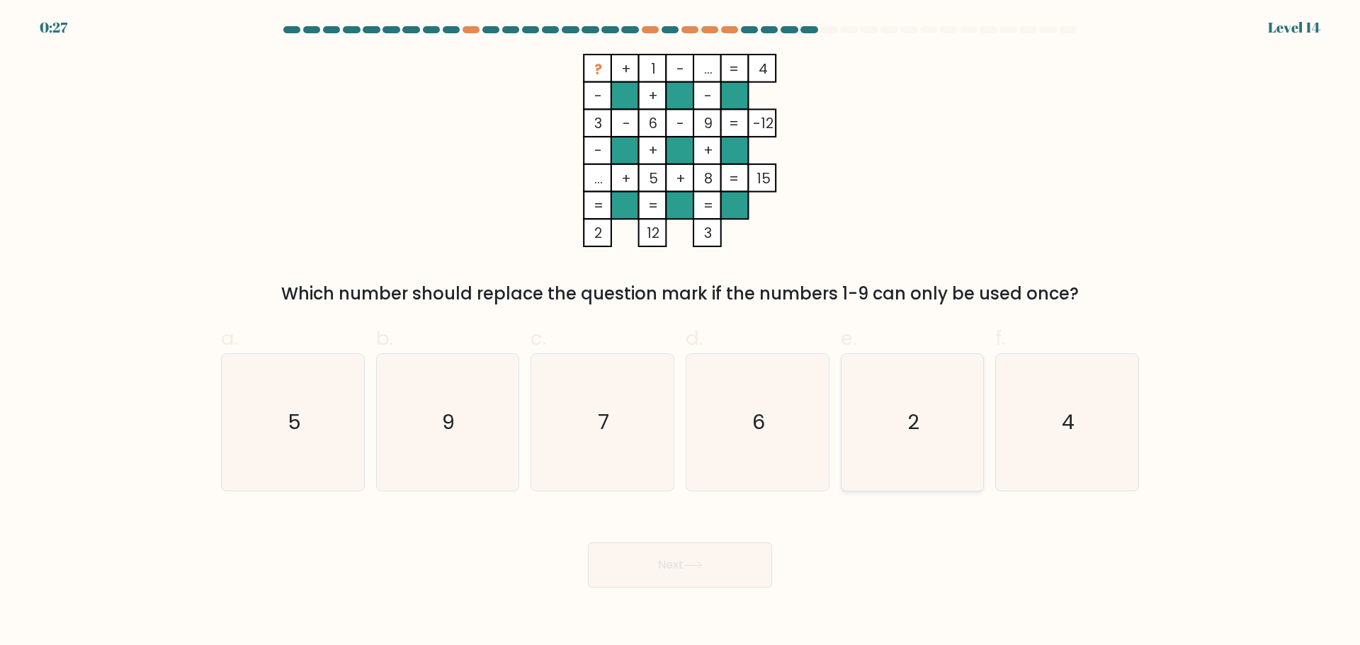
click at [902, 424] on icon "2" at bounding box center [912, 422] width 137 height 137
click at [681, 332] on input "e. 2" at bounding box center [680, 327] width 1 height 9
radio input "true"
click at [669, 553] on button "Next" at bounding box center [680, 565] width 184 height 45
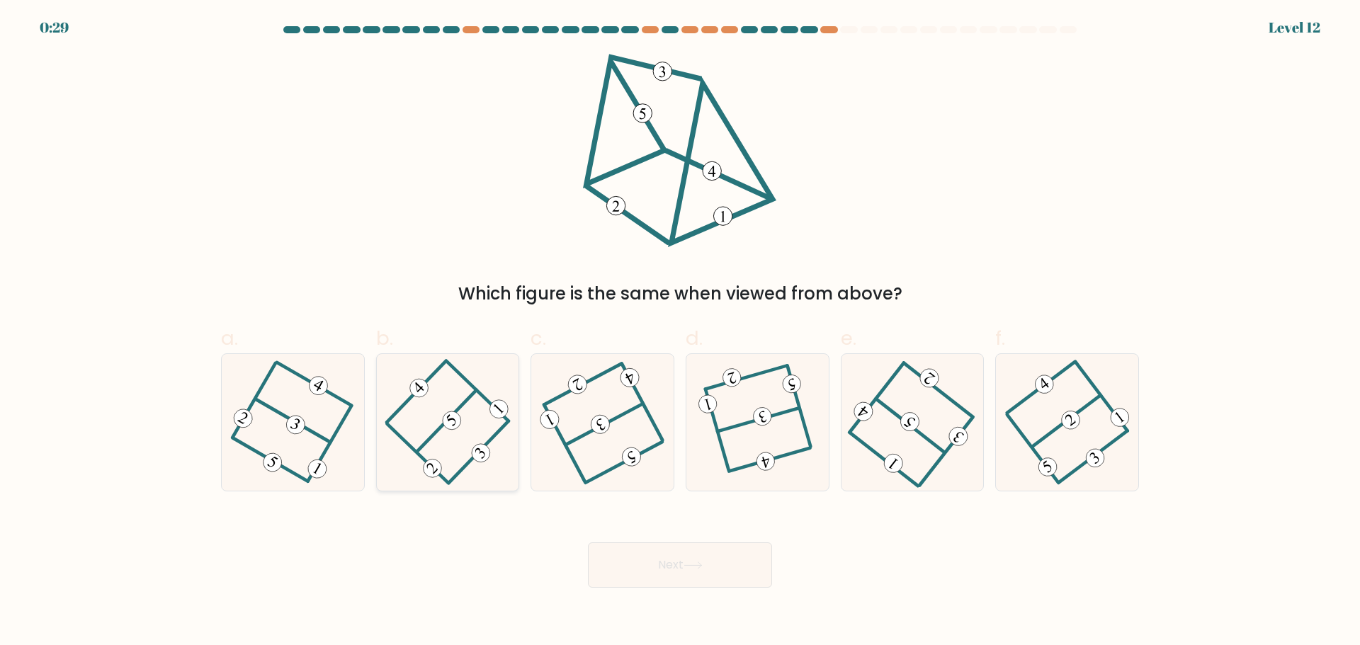
click at [426, 438] on icon at bounding box center [448, 422] width 108 height 109
click at [680, 332] on input "b." at bounding box center [680, 327] width 1 height 9
radio input "true"
click at [748, 566] on button "Next" at bounding box center [680, 565] width 184 height 45
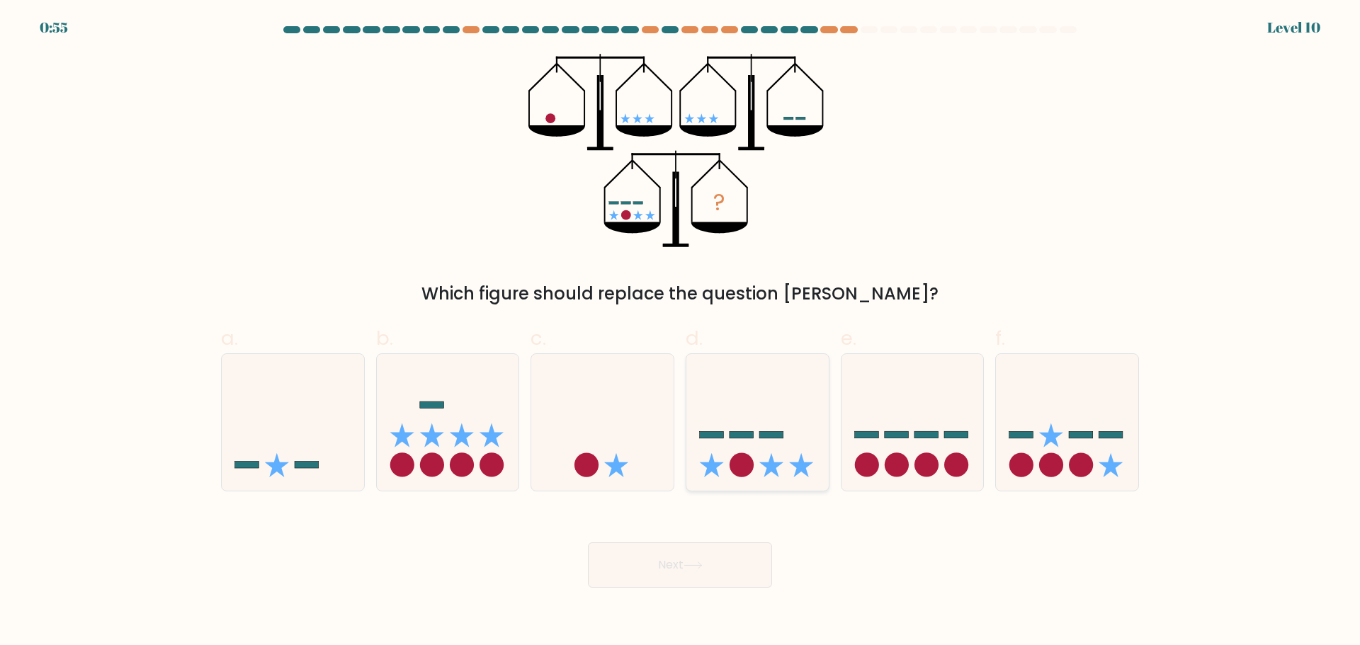
click at [778, 463] on icon at bounding box center [771, 465] width 24 height 24
click at [681, 332] on input "d." at bounding box center [680, 327] width 1 height 9
radio input "true"
click at [690, 580] on button "Next" at bounding box center [680, 565] width 184 height 45
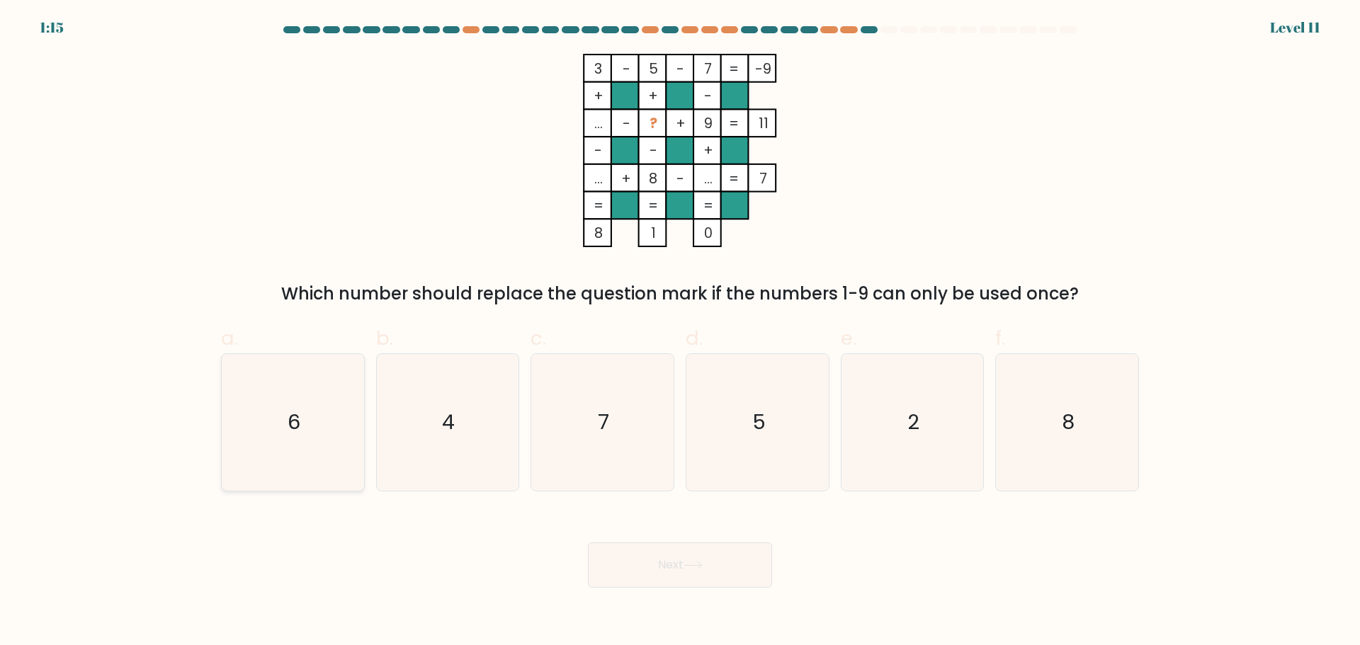
click at [290, 409] on text "6" at bounding box center [294, 422] width 13 height 28
click at [680, 332] on input "a. 6" at bounding box center [680, 327] width 1 height 9
radio input "true"
click at [663, 558] on button "Next" at bounding box center [680, 565] width 184 height 45
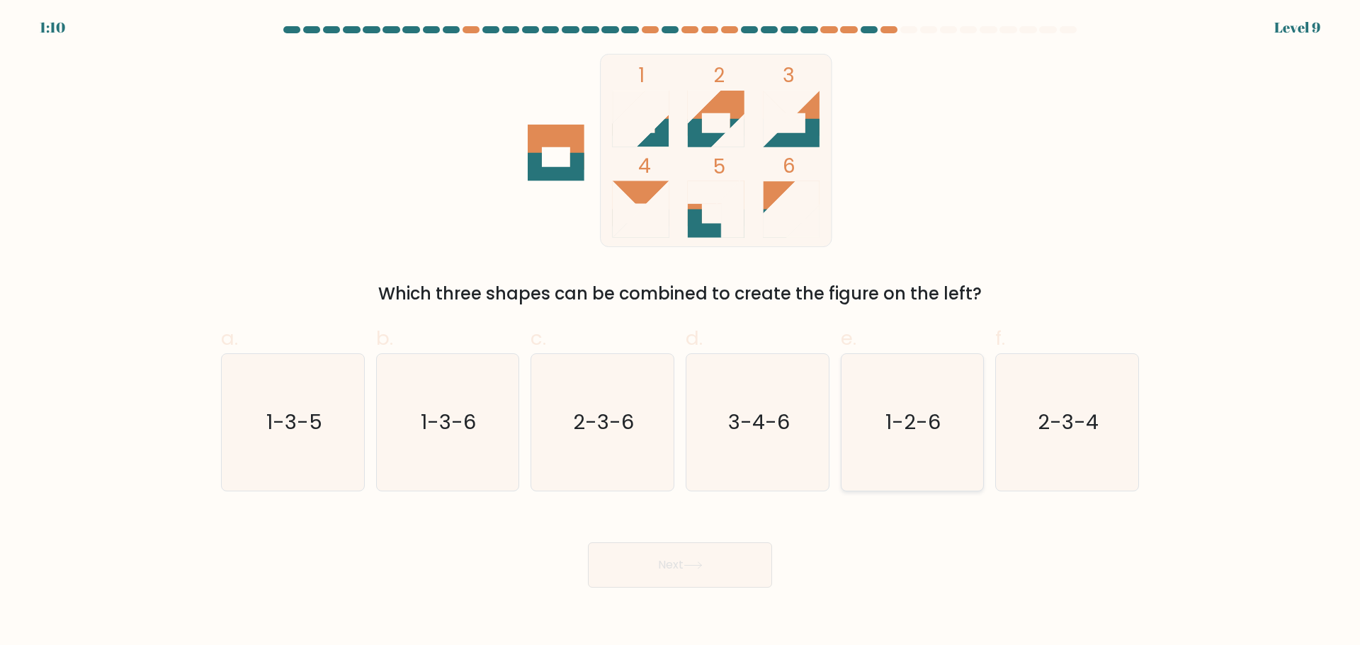
click at [887, 408] on text "1-2-6" at bounding box center [913, 422] width 55 height 28
click at [681, 332] on input "e. 1-2-6" at bounding box center [680, 327] width 1 height 9
radio input "true"
click at [675, 576] on button "Next" at bounding box center [680, 565] width 184 height 45
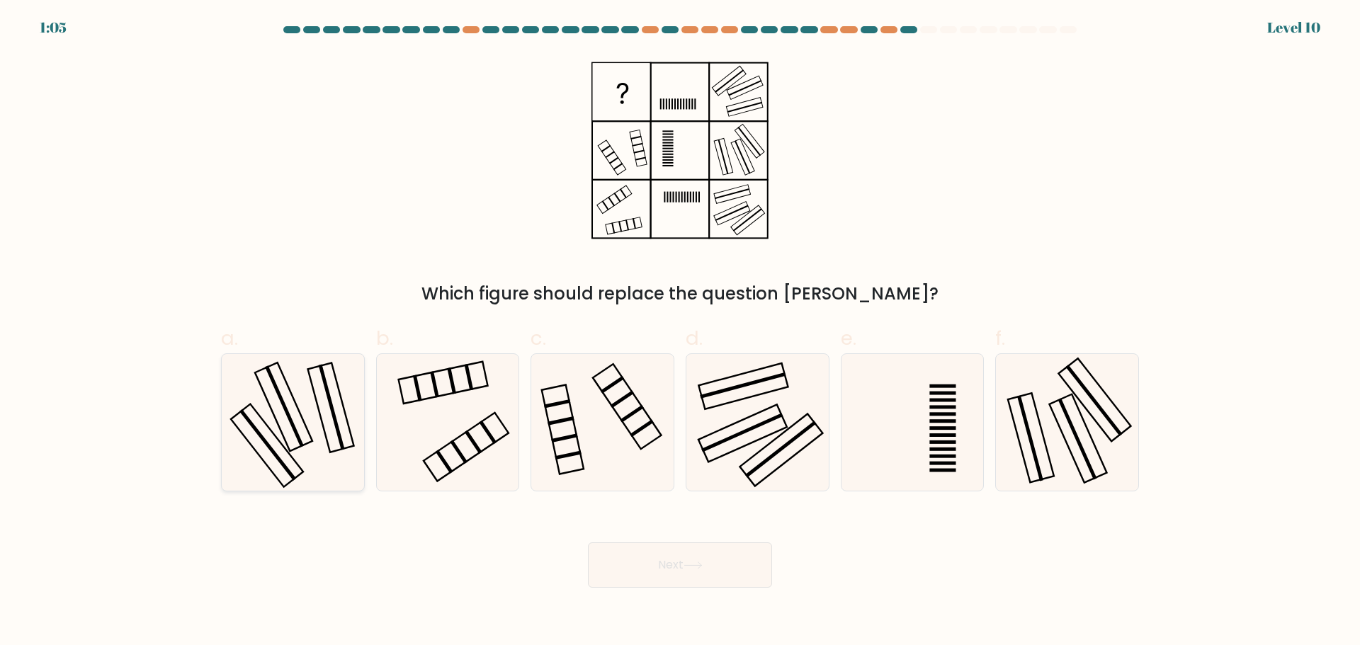
click at [324, 418] on icon at bounding box center [293, 422] width 137 height 137
click at [680, 332] on input "a." at bounding box center [680, 327] width 1 height 9
radio input "true"
click at [662, 554] on button "Next" at bounding box center [680, 565] width 184 height 45
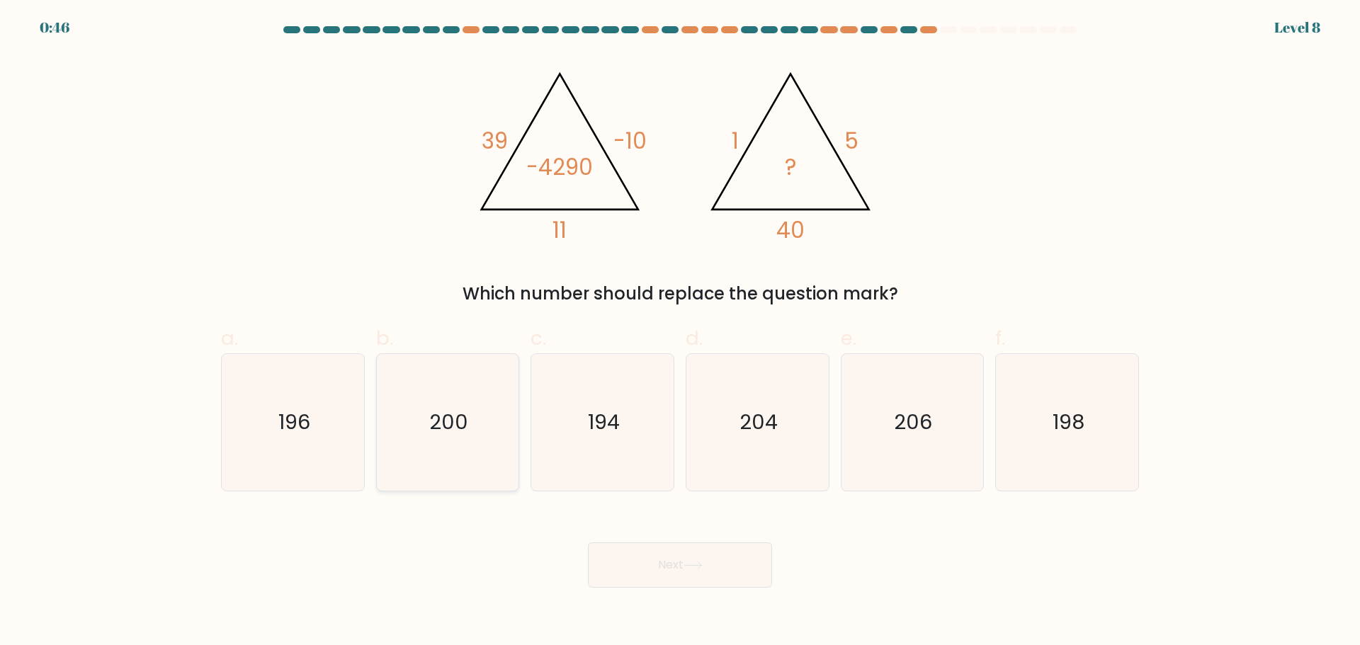
click at [466, 432] on text "200" at bounding box center [448, 422] width 39 height 28
click at [680, 332] on input "b. 200" at bounding box center [680, 327] width 1 height 9
radio input "true"
click at [730, 577] on button "Next" at bounding box center [680, 565] width 184 height 45
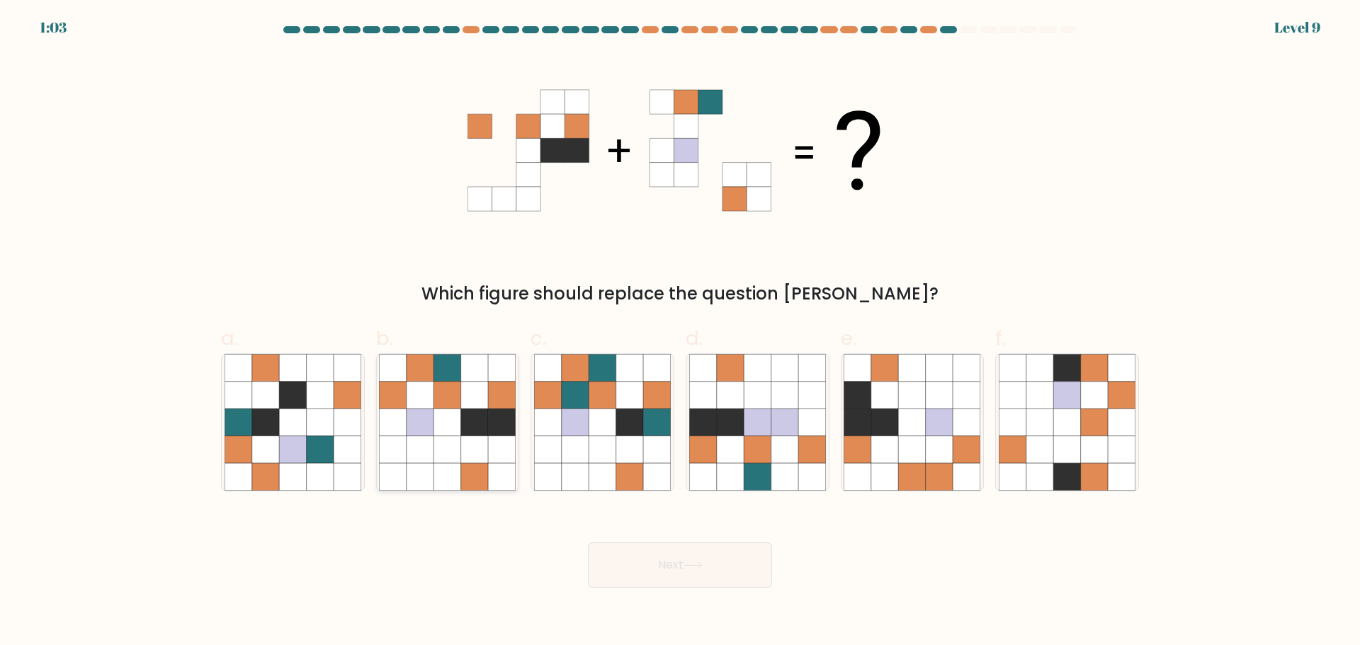
click at [401, 423] on icon at bounding box center [393, 422] width 27 height 27
click at [680, 332] on input "b." at bounding box center [680, 327] width 1 height 9
radio input "true"
click at [664, 548] on button "Next" at bounding box center [680, 565] width 184 height 45
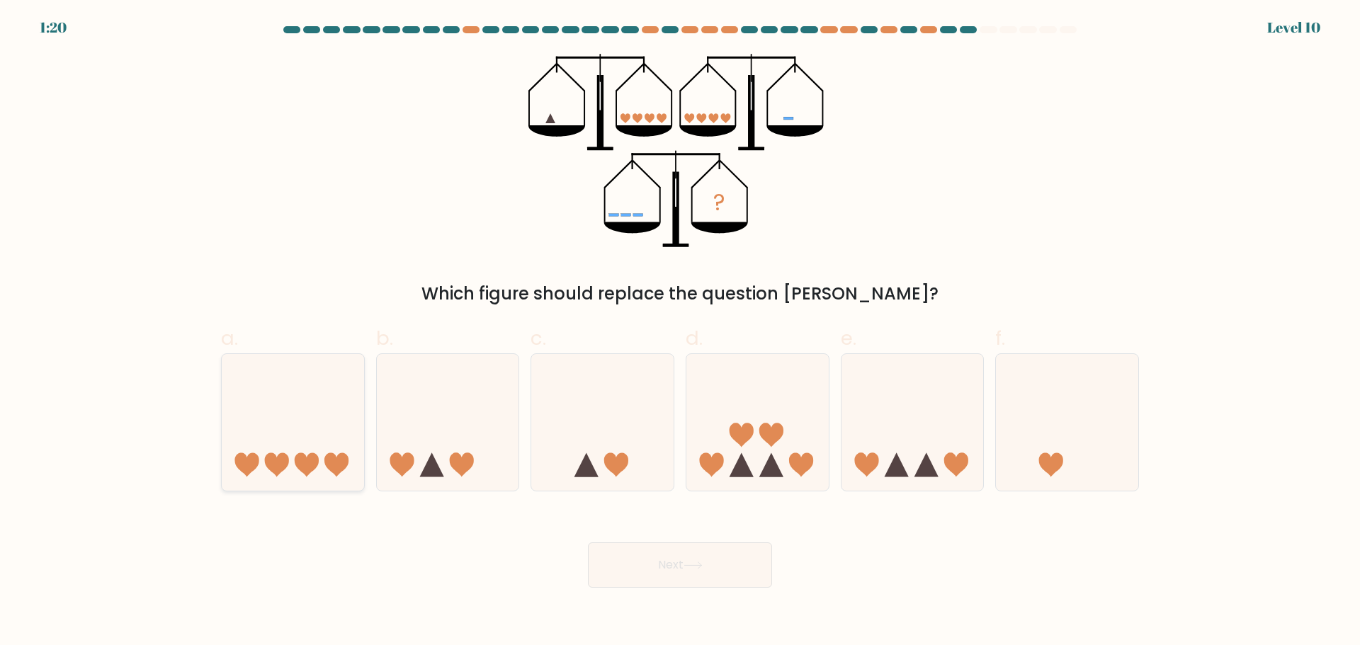
click at [307, 449] on icon at bounding box center [293, 422] width 142 height 118
click at [680, 332] on input "a." at bounding box center [680, 327] width 1 height 9
radio input "true"
click at [665, 565] on button "Next" at bounding box center [680, 565] width 184 height 45
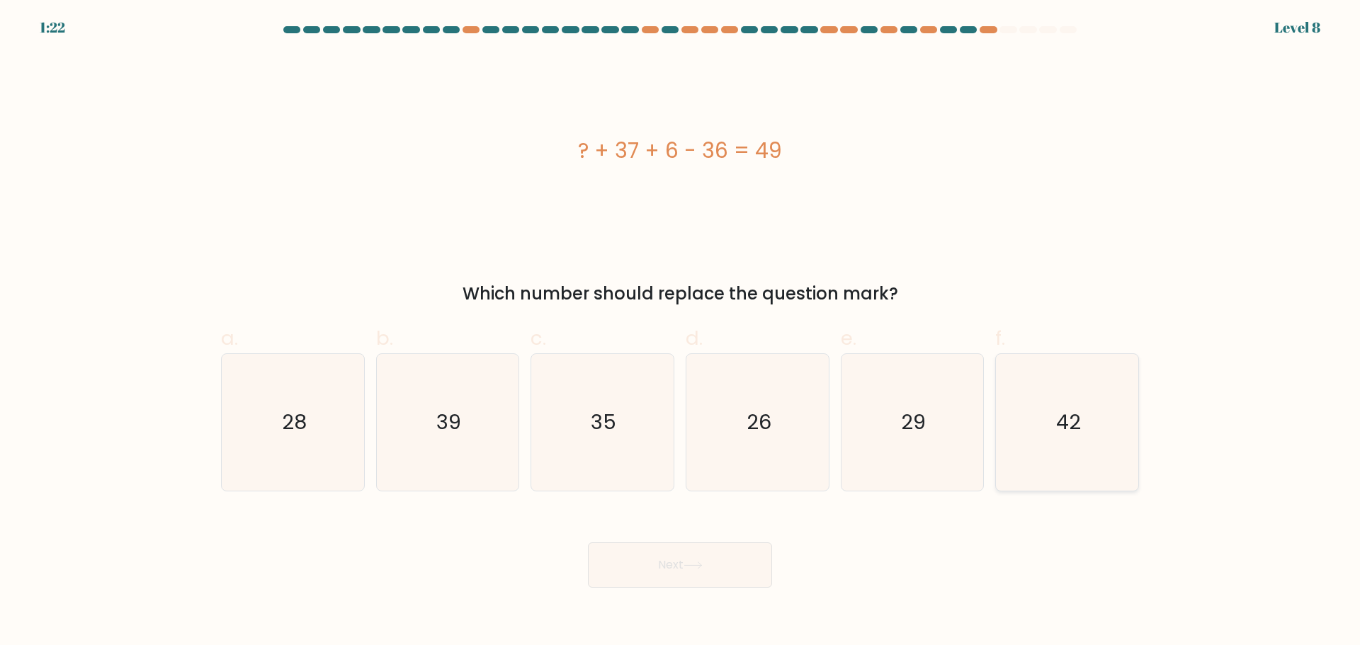
click at [1055, 414] on icon "42" at bounding box center [1067, 422] width 137 height 137
click at [681, 332] on input "f. 42" at bounding box center [680, 327] width 1 height 9
radio input "true"
click at [703, 566] on icon at bounding box center [693, 566] width 19 height 8
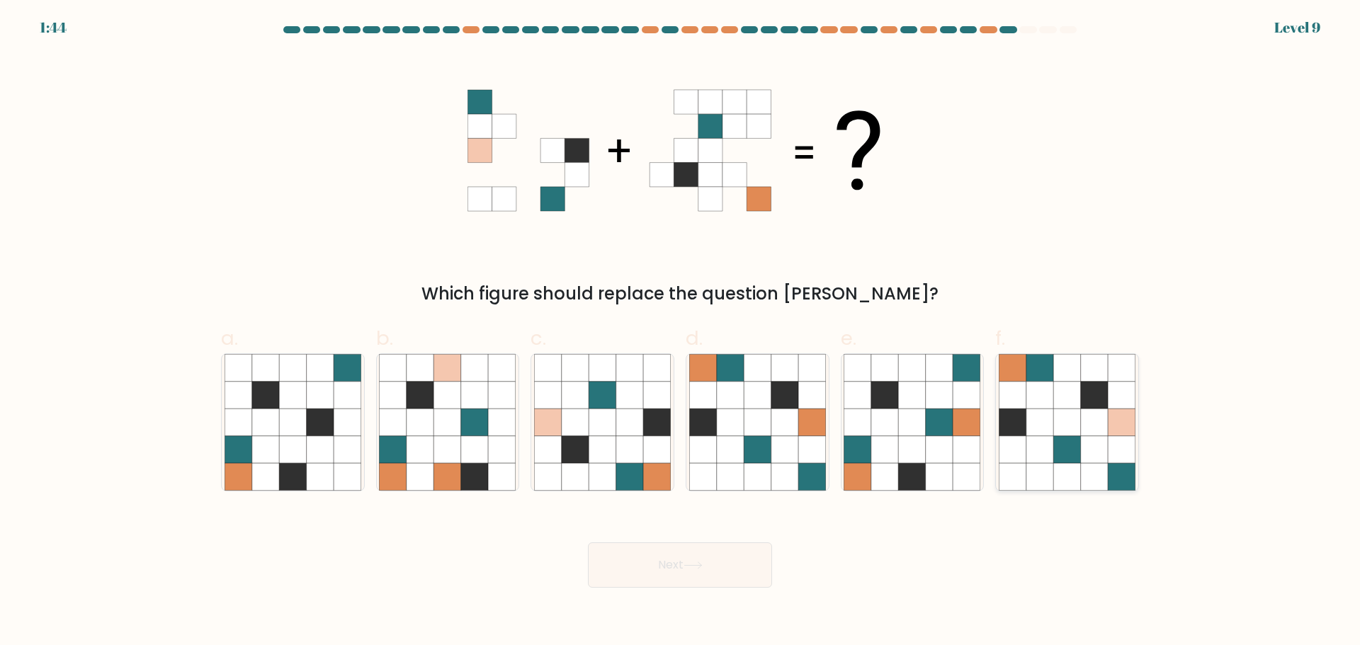
click at [1086, 431] on icon at bounding box center [1094, 422] width 27 height 27
click at [681, 332] on input "f." at bounding box center [680, 327] width 1 height 9
radio input "true"
click at [678, 576] on button "Next" at bounding box center [680, 565] width 184 height 45
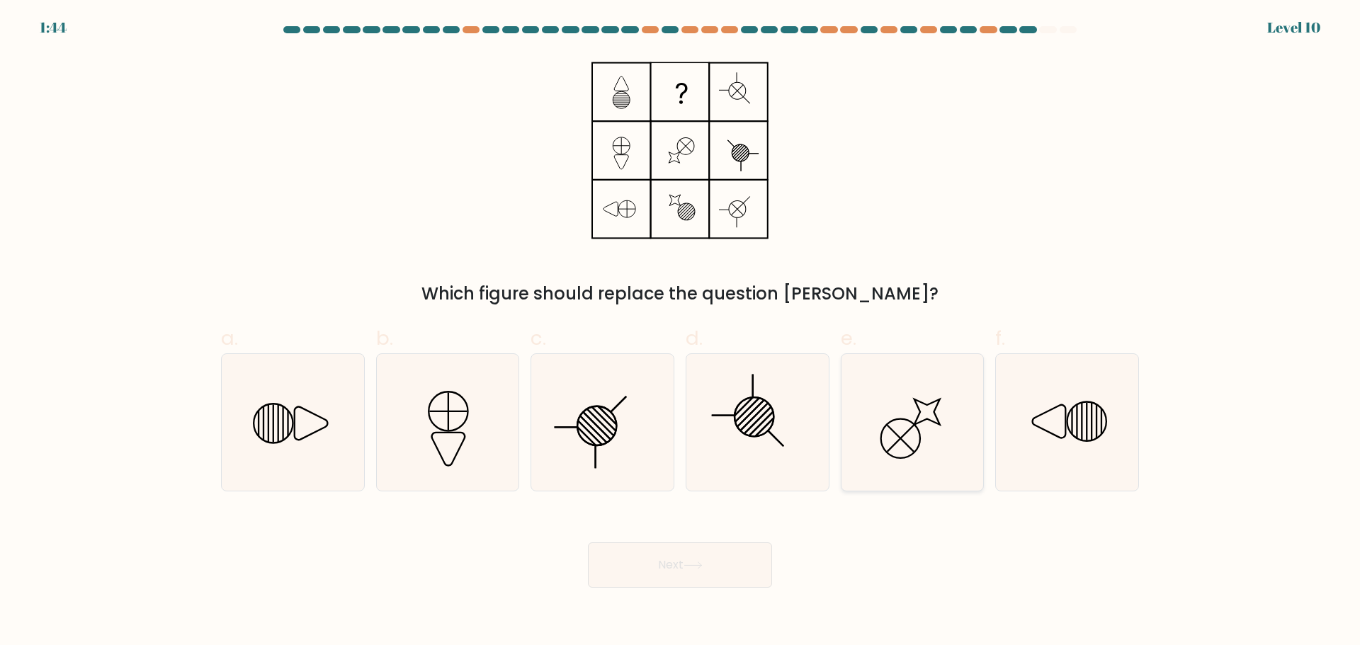
click at [881, 424] on icon at bounding box center [912, 422] width 137 height 137
click at [681, 332] on input "e." at bounding box center [680, 327] width 1 height 9
radio input "true"
click at [685, 577] on button "Next" at bounding box center [680, 565] width 184 height 45
click at [698, 566] on icon at bounding box center [693, 566] width 19 height 8
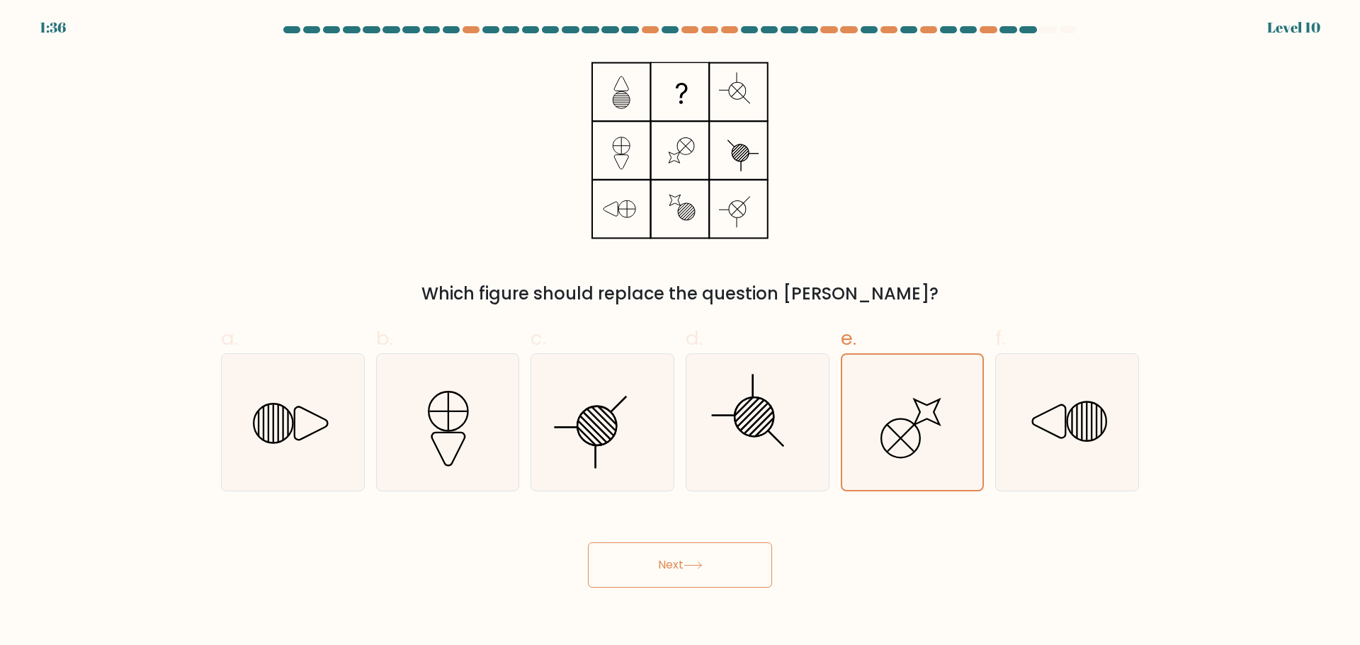
click at [698, 566] on icon at bounding box center [693, 566] width 19 height 8
click at [698, 567] on icon at bounding box center [693, 566] width 19 height 8
click at [676, 558] on button "Next" at bounding box center [680, 565] width 184 height 45
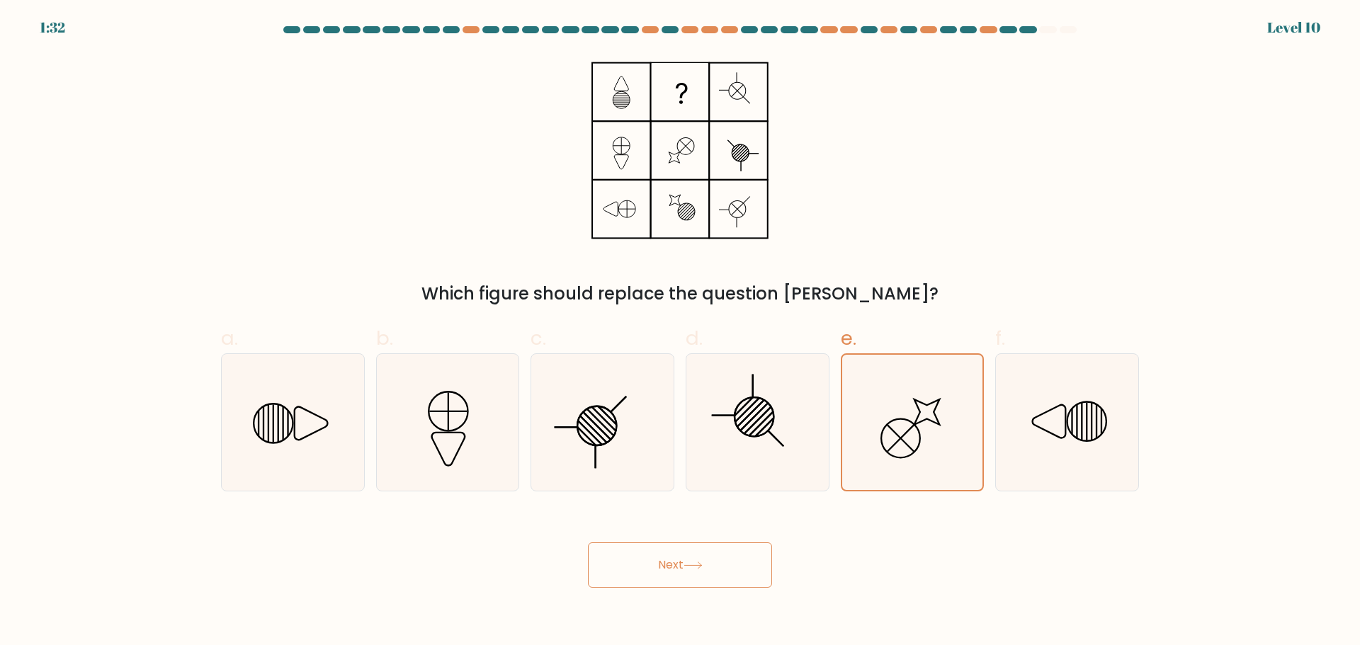
click at [676, 558] on button "Next" at bounding box center [680, 565] width 184 height 45
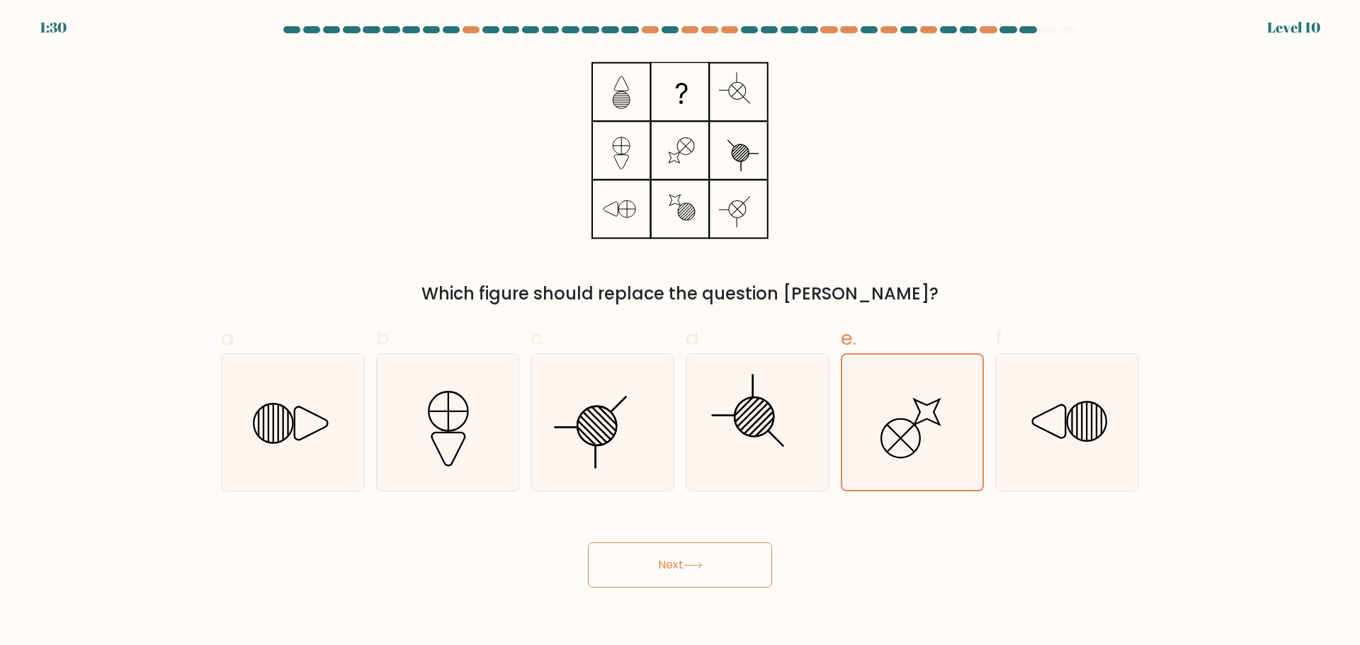
click at [676, 558] on button "Next" at bounding box center [680, 565] width 184 height 45
click at [934, 408] on icon at bounding box center [912, 422] width 137 height 137
click at [681, 332] on input "e." at bounding box center [680, 327] width 1 height 9
radio input "true"
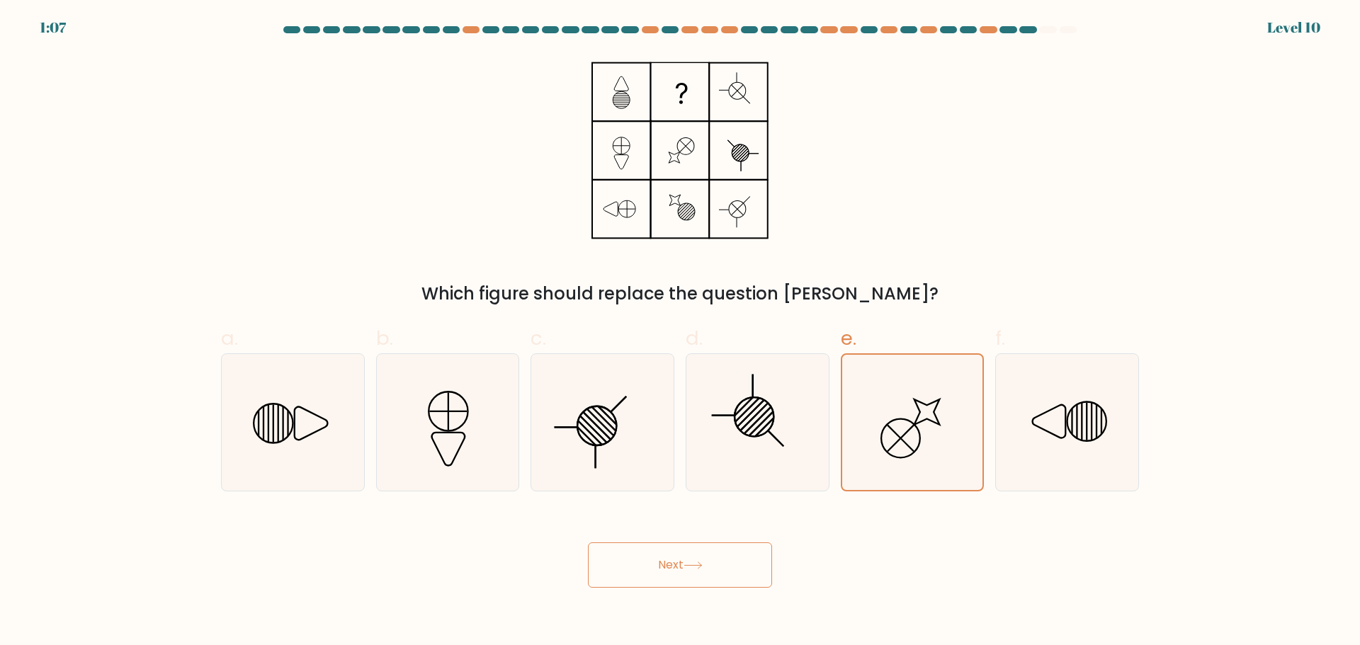
click at [664, 558] on button "Next" at bounding box center [680, 565] width 184 height 45
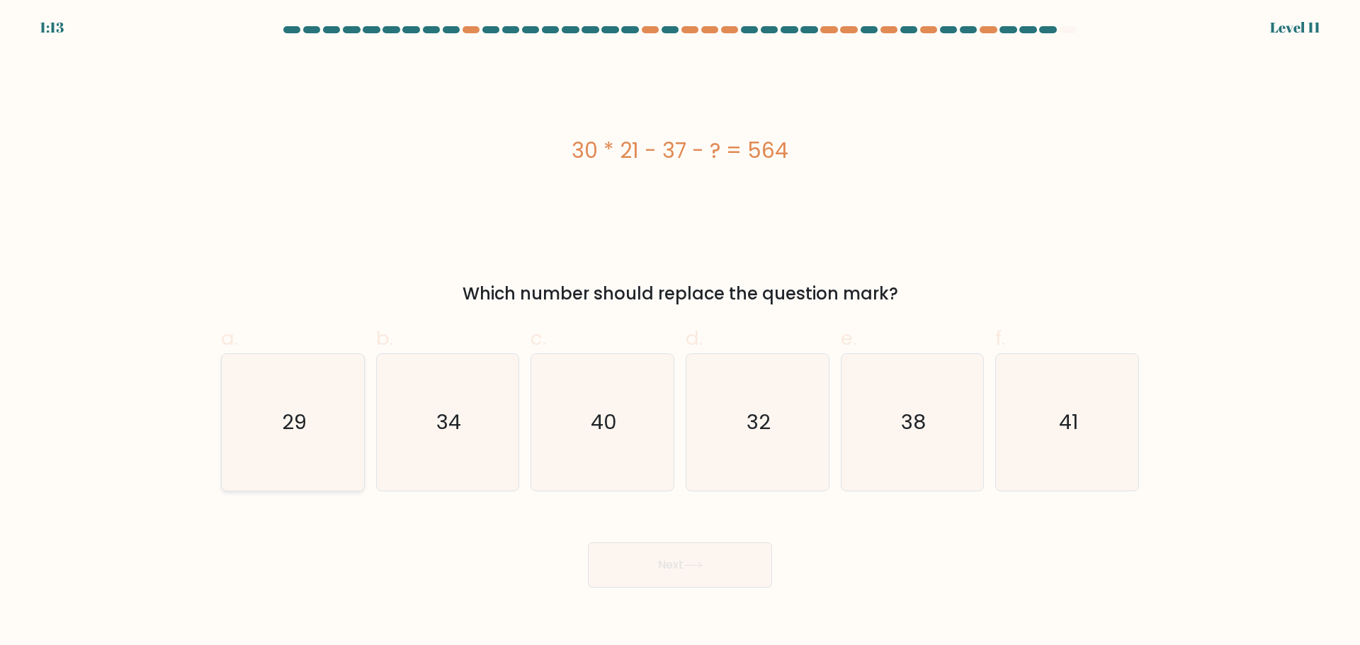
click at [271, 464] on icon "29" at bounding box center [293, 422] width 137 height 137
click at [680, 332] on input "a. 29" at bounding box center [680, 327] width 1 height 9
radio input "true"
click at [730, 574] on button "Next" at bounding box center [680, 565] width 184 height 45
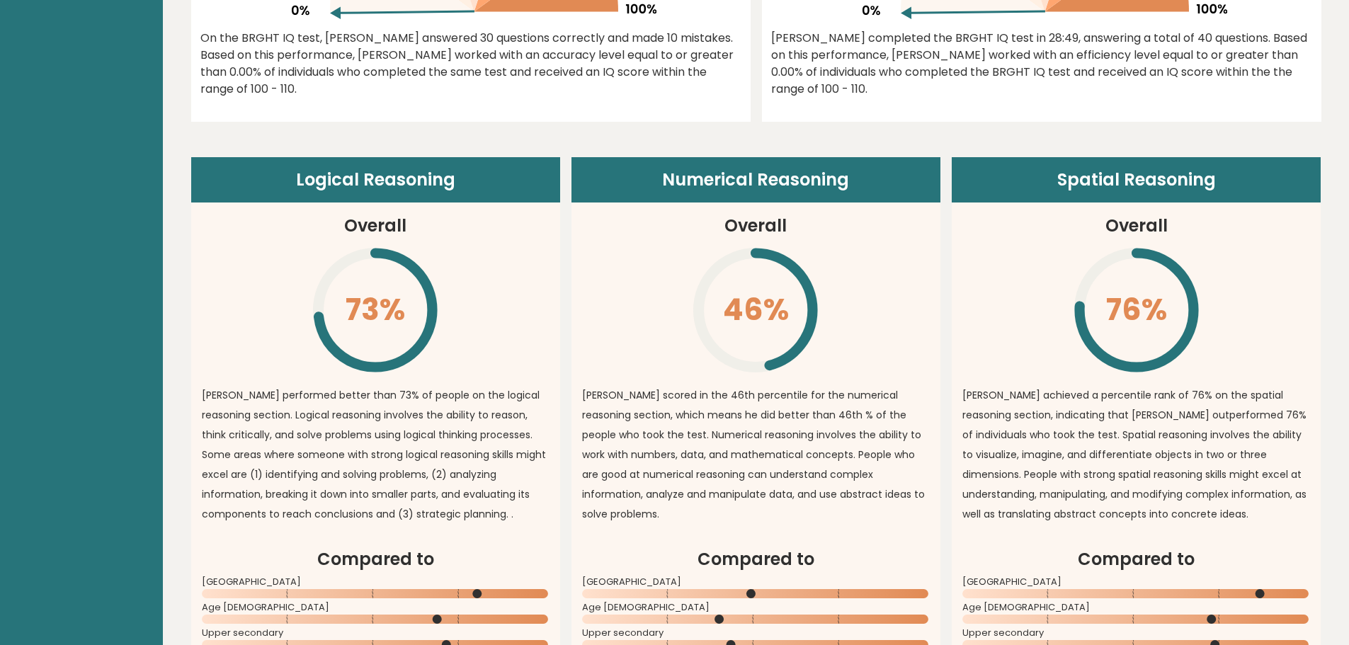
scroll to position [930, 0]
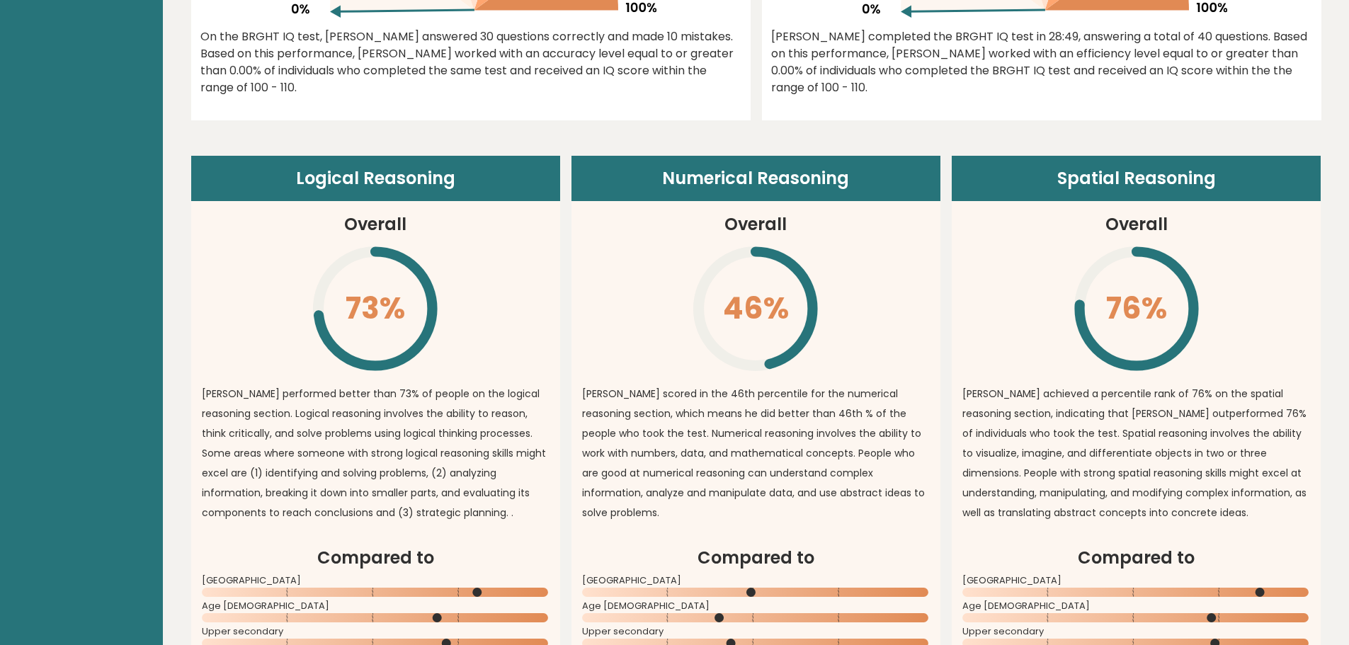
click at [697, 352] on icon "\" at bounding box center [755, 308] width 129 height 129
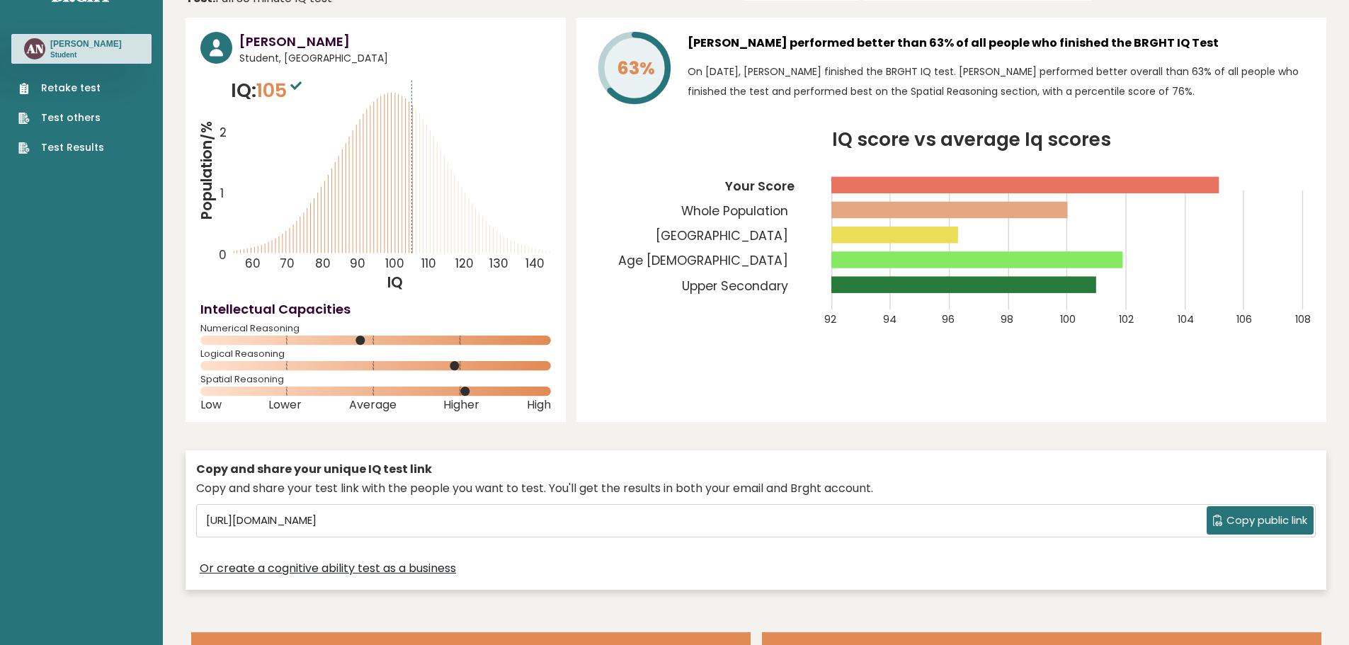
scroll to position [0, 0]
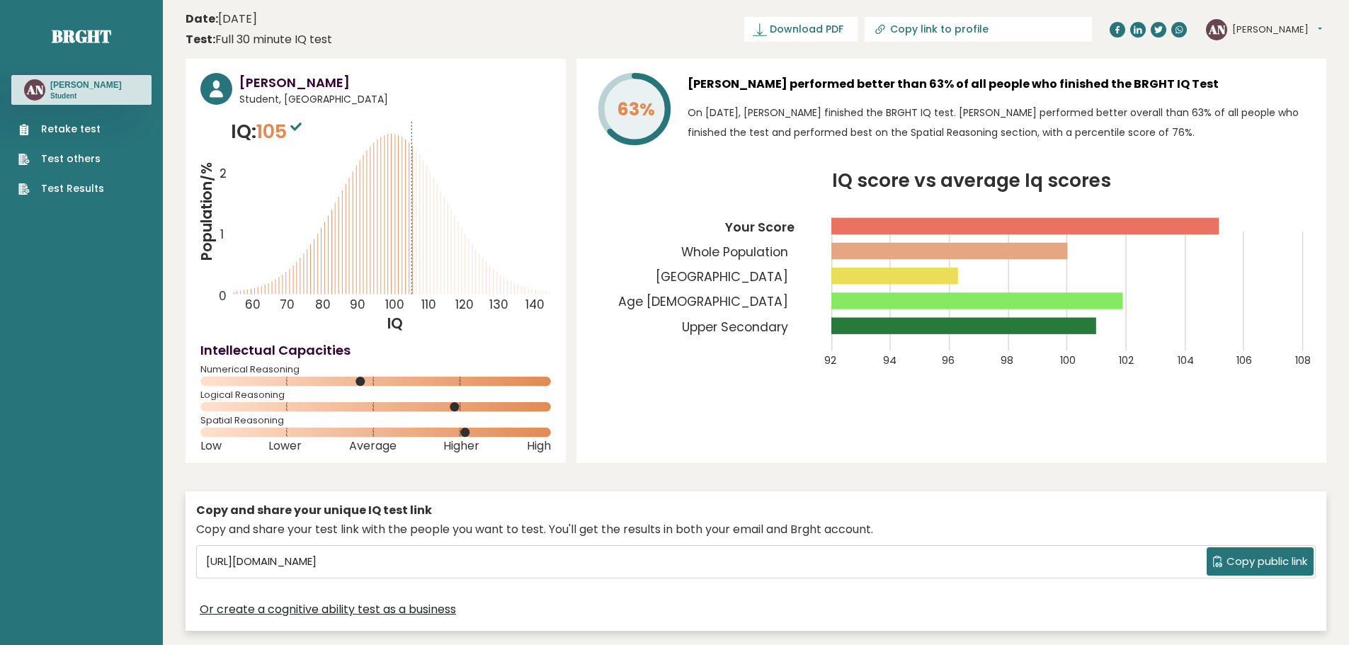
click at [72, 137] on link "Retake test" at bounding box center [61, 129] width 86 height 15
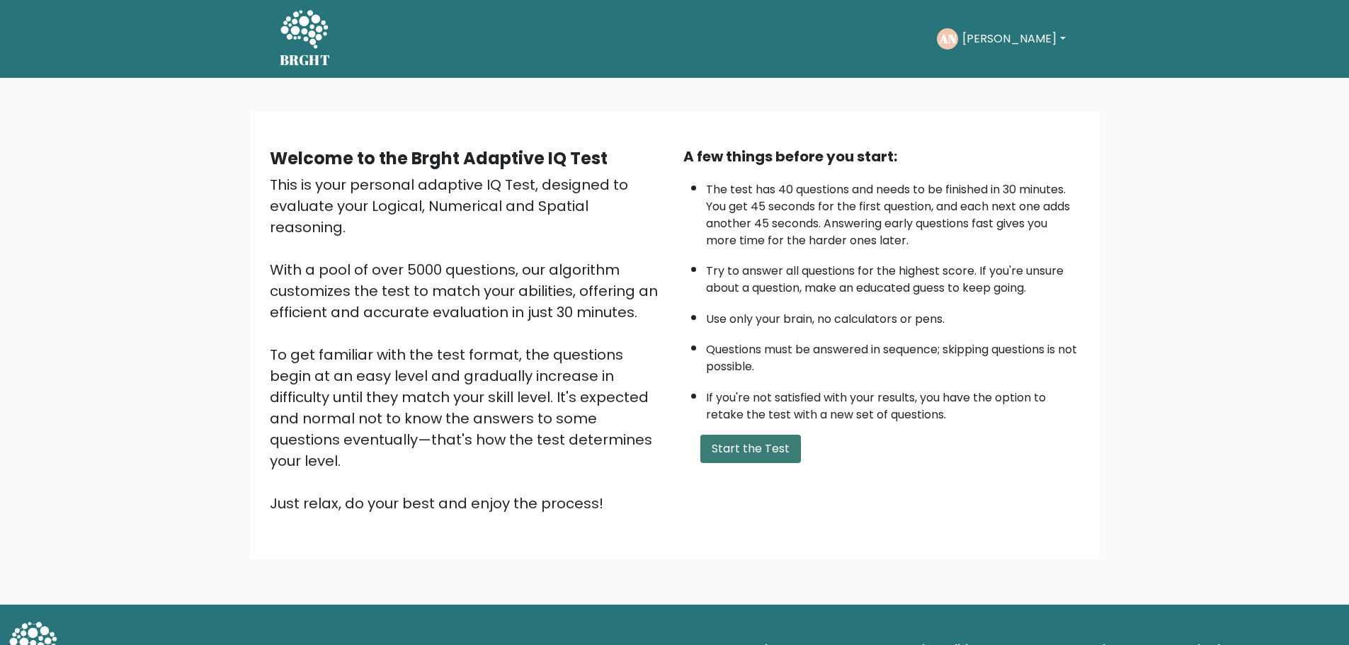
click at [703, 453] on button "Start the Test" at bounding box center [751, 449] width 101 height 28
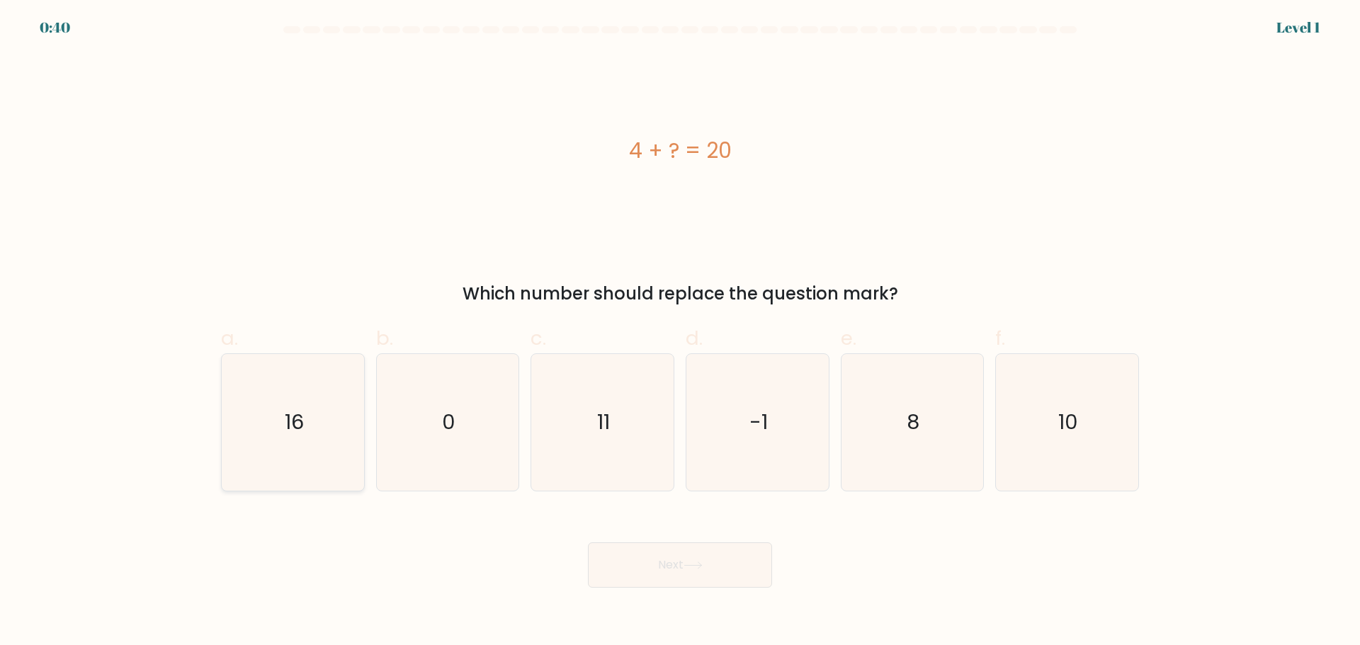
click at [341, 424] on icon "16" at bounding box center [293, 422] width 137 height 137
click at [680, 332] on input "a. 16" at bounding box center [680, 327] width 1 height 9
radio input "true"
click at [658, 565] on button "Next" at bounding box center [680, 565] width 184 height 45
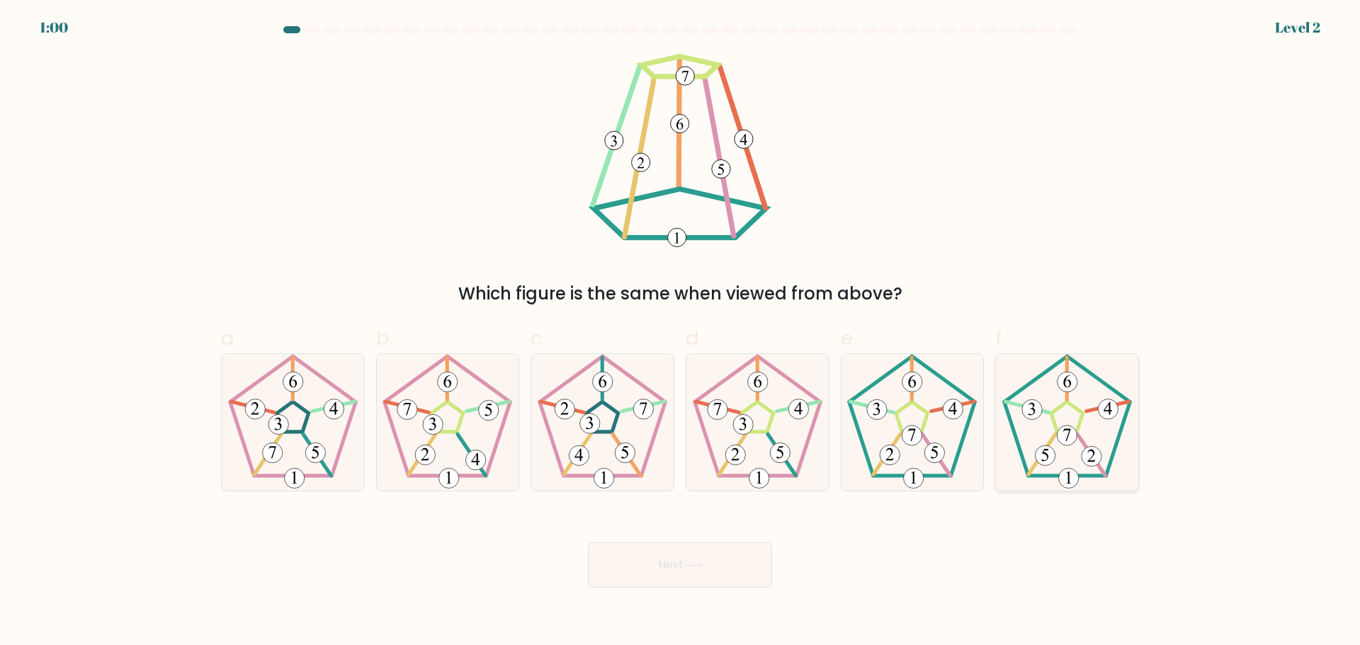
click at [1060, 460] on icon at bounding box center [1067, 422] width 137 height 137
click at [681, 332] on input "f." at bounding box center [680, 327] width 1 height 9
radio input "true"
click at [662, 570] on button "Next" at bounding box center [680, 565] width 184 height 45
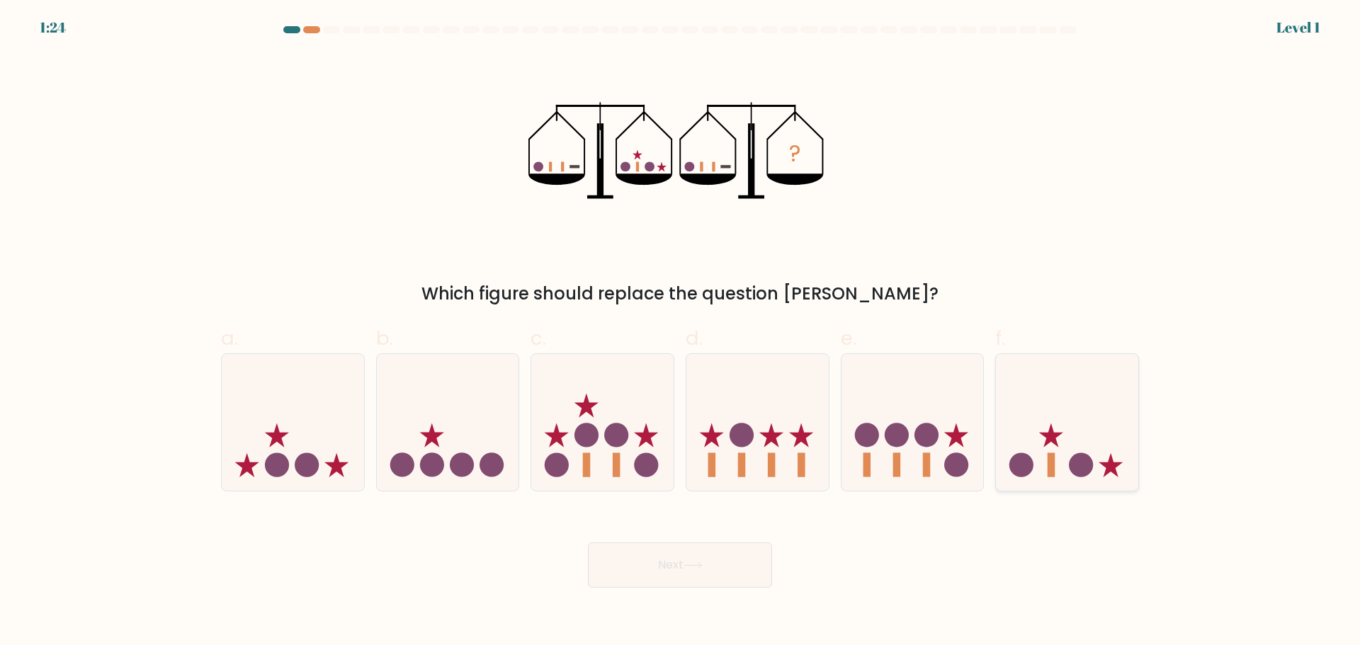
click at [1002, 436] on icon at bounding box center [1067, 422] width 142 height 118
click at [681, 332] on input "f." at bounding box center [680, 327] width 1 height 9
radio input "true"
click at [651, 565] on button "Next" at bounding box center [680, 565] width 184 height 45
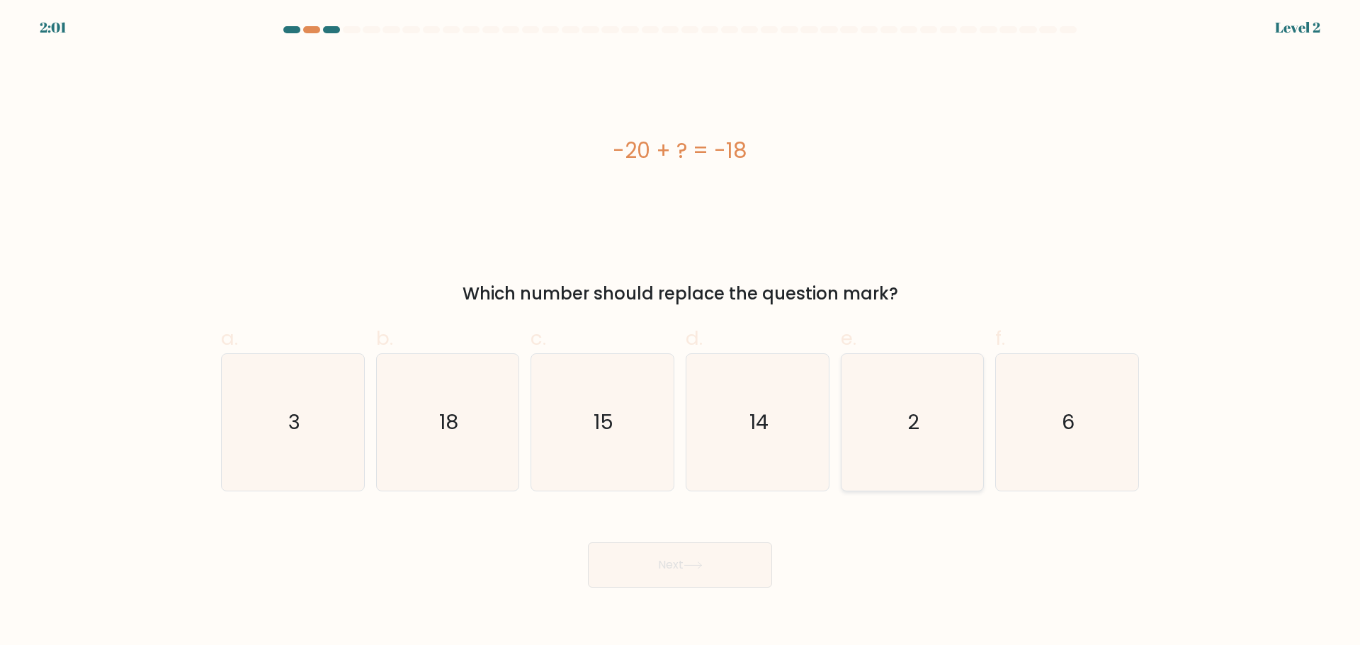
click at [948, 417] on icon "2" at bounding box center [912, 422] width 137 height 137
click at [681, 332] on input "e. 2" at bounding box center [680, 327] width 1 height 9
radio input "true"
click at [693, 559] on button "Next" at bounding box center [680, 565] width 184 height 45
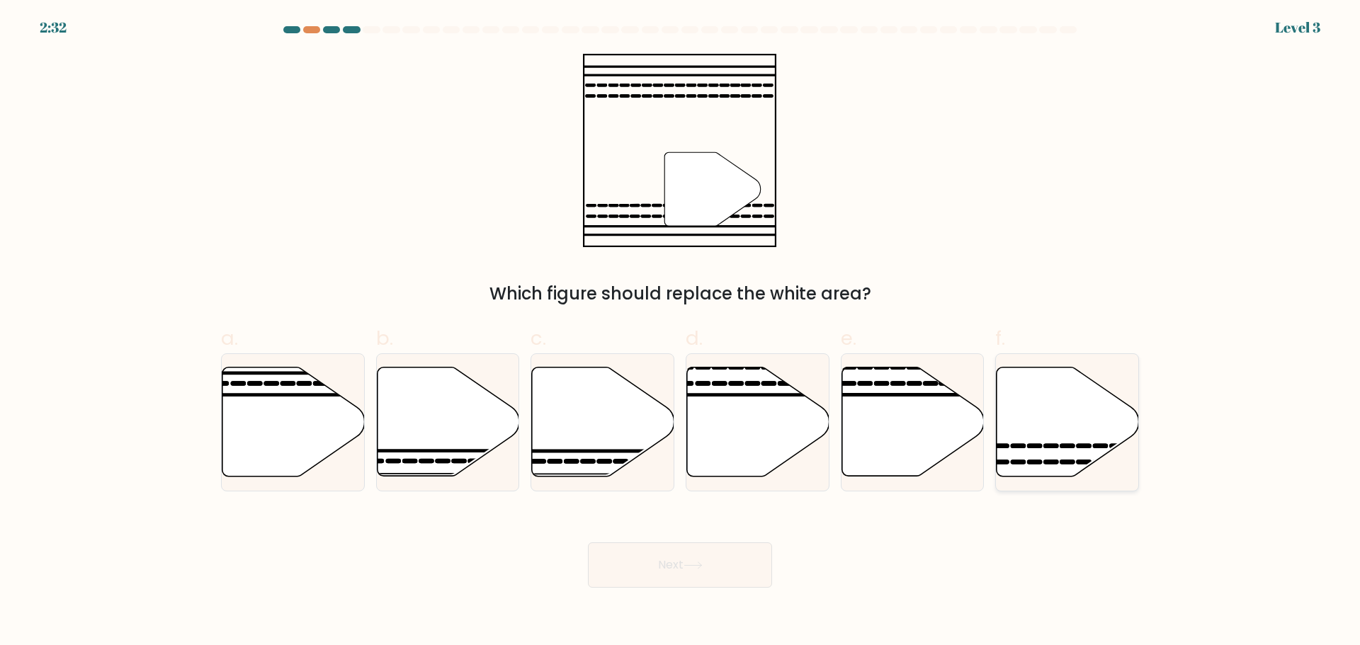
click at [1085, 416] on icon at bounding box center [1068, 421] width 142 height 109
click at [681, 332] on input "f." at bounding box center [680, 327] width 1 height 9
radio input "true"
click at [682, 587] on button "Next" at bounding box center [680, 565] width 184 height 45
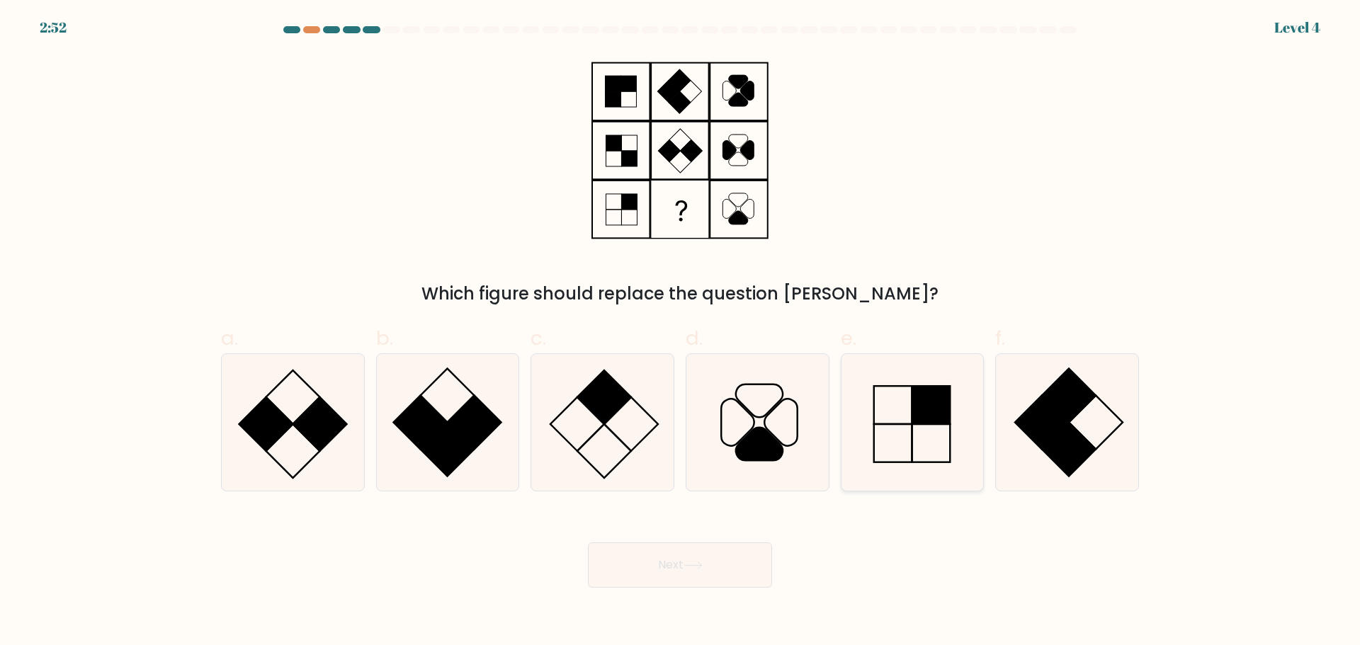
click at [900, 436] on icon at bounding box center [912, 422] width 137 height 137
click at [681, 332] on input "e." at bounding box center [680, 327] width 1 height 9
radio input "true"
click at [691, 570] on button "Next" at bounding box center [680, 565] width 184 height 45
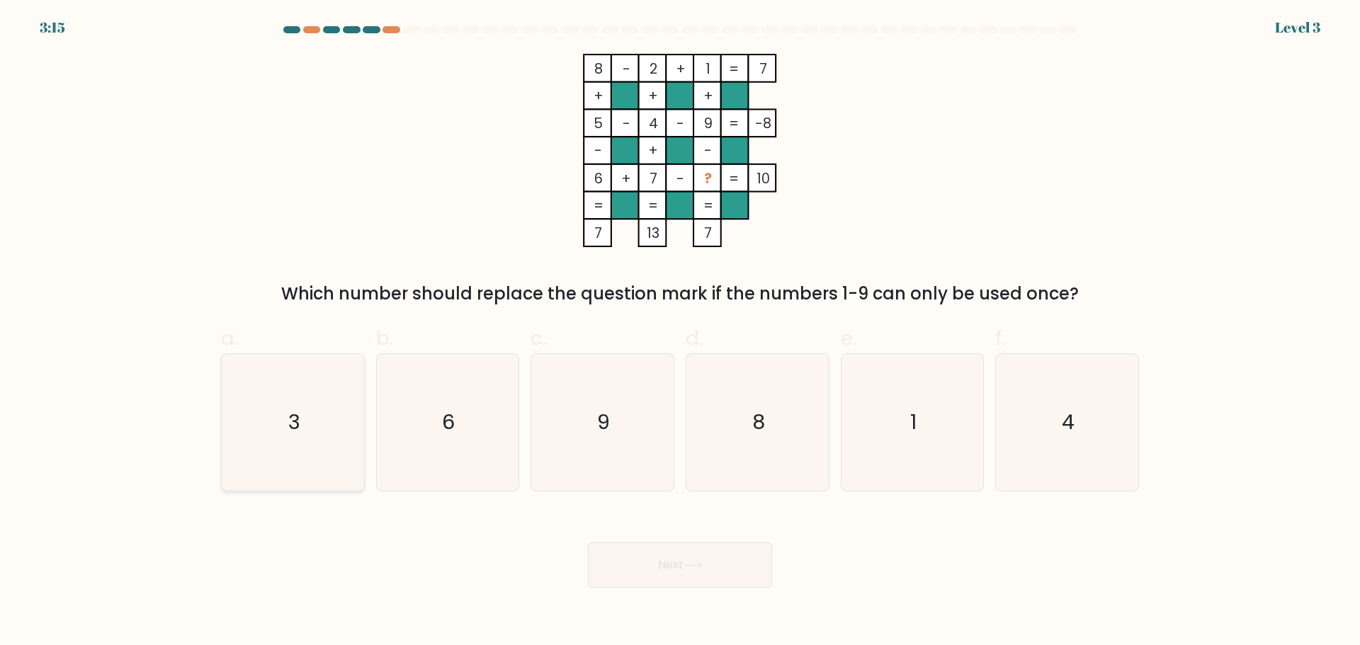
click at [329, 459] on icon "3" at bounding box center [293, 422] width 137 height 137
click at [680, 332] on input "a. 3" at bounding box center [680, 327] width 1 height 9
radio input "true"
click at [696, 570] on button "Next" at bounding box center [680, 565] width 184 height 45
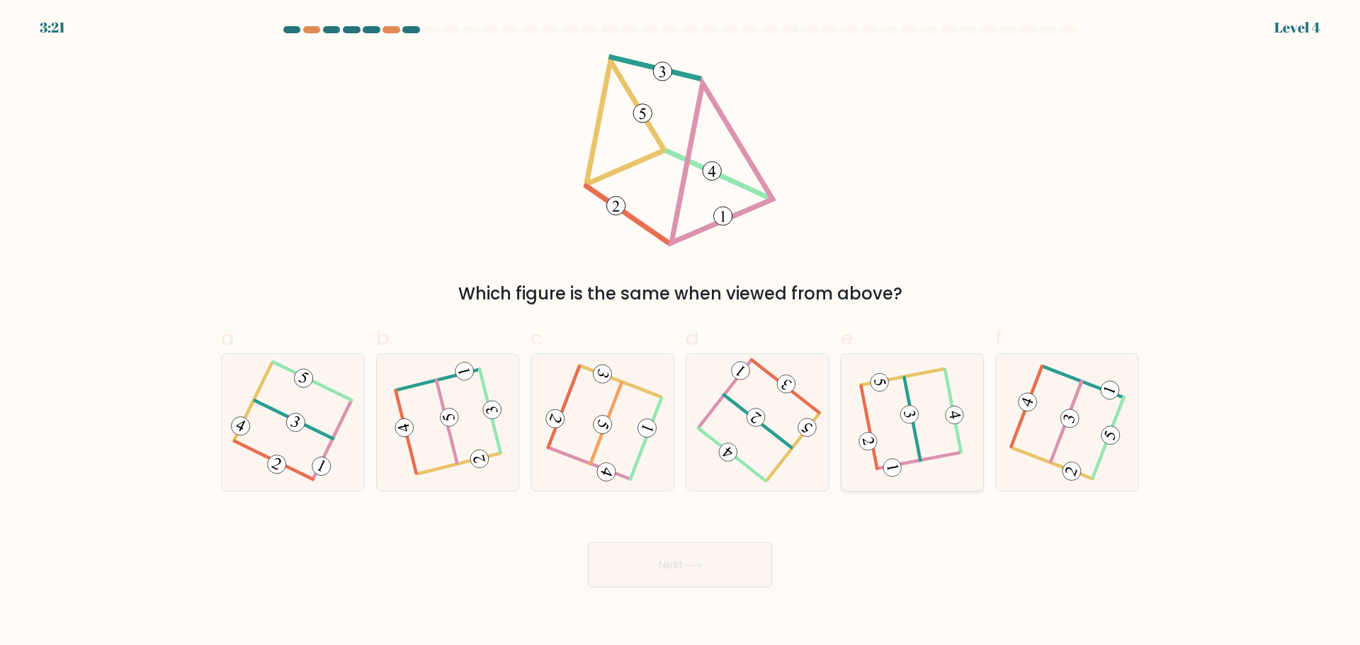
click at [898, 412] on icon at bounding box center [912, 422] width 105 height 109
click at [681, 332] on input "e." at bounding box center [680, 327] width 1 height 9
radio input "true"
click at [675, 582] on button "Next" at bounding box center [680, 565] width 184 height 45
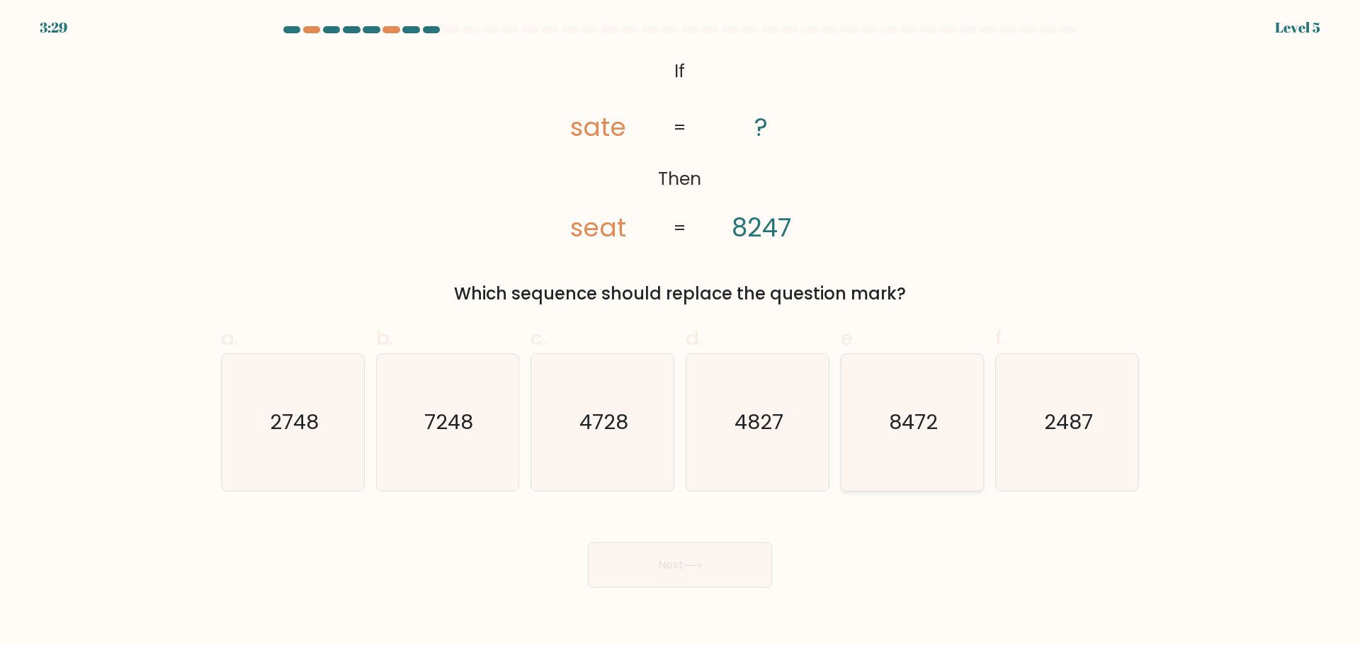
click at [875, 429] on icon "8472" at bounding box center [912, 422] width 137 height 137
click at [681, 332] on input "e. 8472" at bounding box center [680, 327] width 1 height 9
radio input "true"
click at [674, 570] on button "Next" at bounding box center [680, 565] width 184 height 45
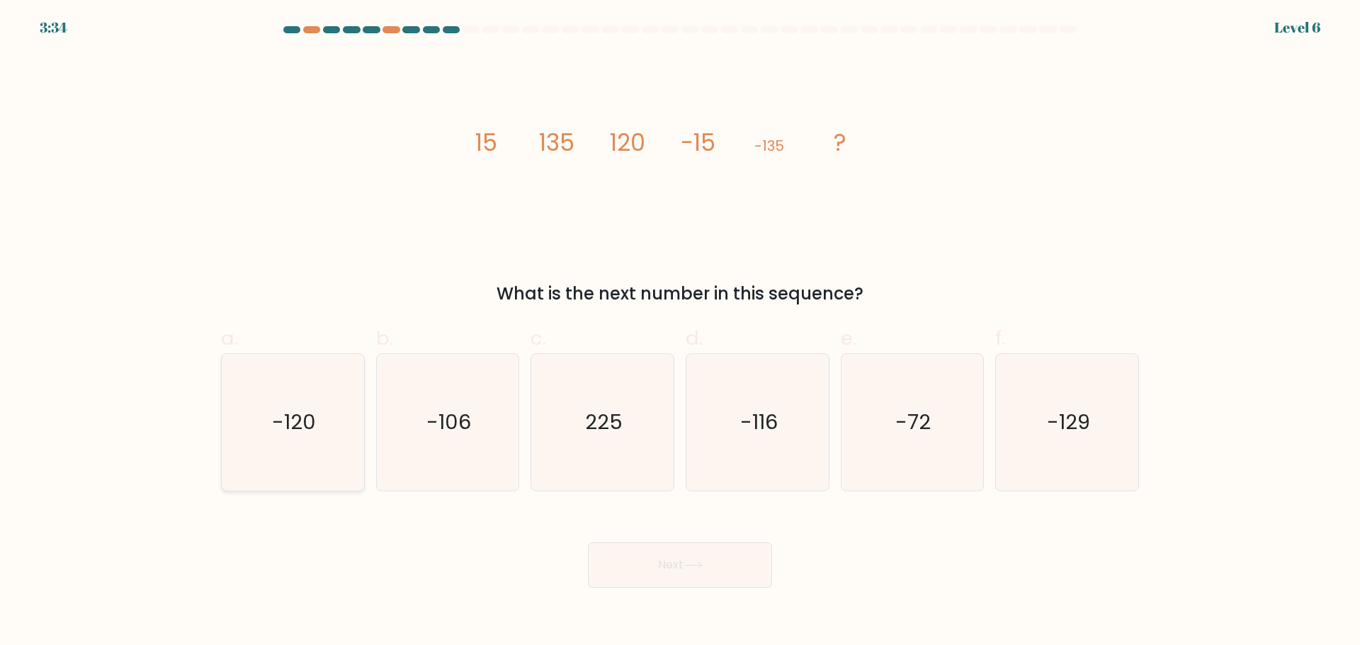
click at [300, 416] on text "-120" at bounding box center [294, 422] width 44 height 28
click at [680, 332] on input "a. -120" at bounding box center [680, 327] width 1 height 9
radio input "true"
click at [697, 560] on button "Next" at bounding box center [680, 565] width 184 height 45
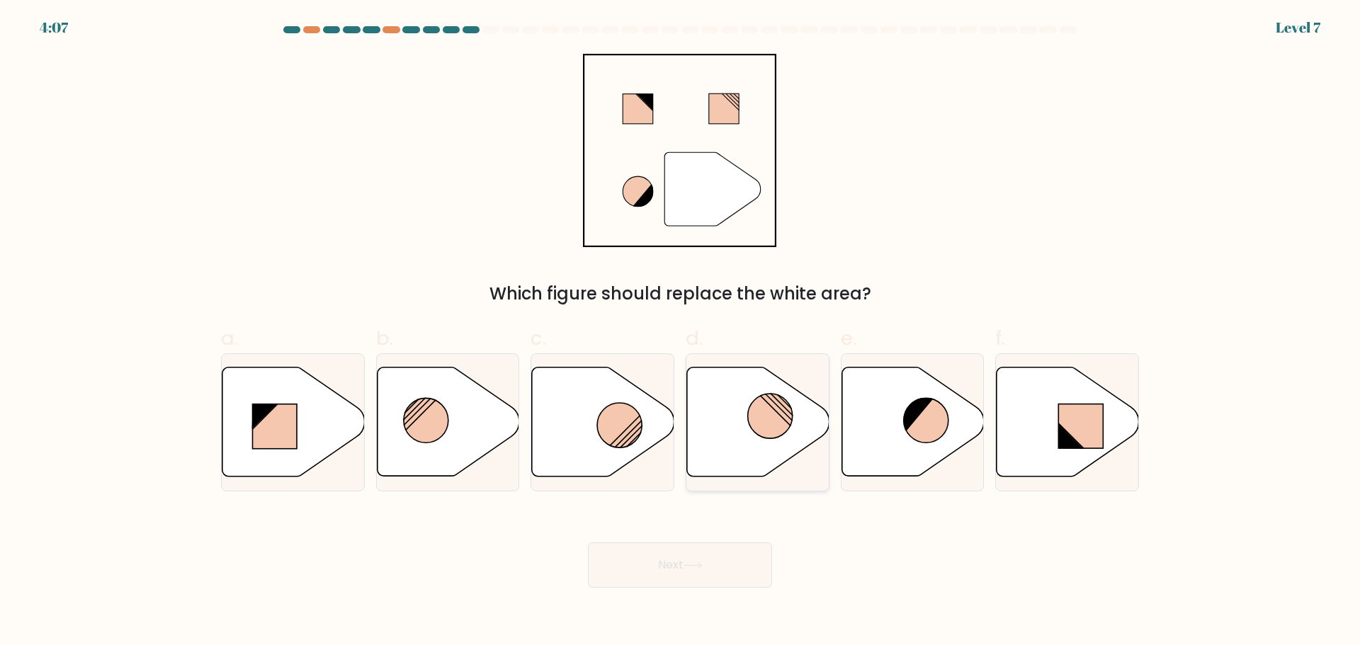
click at [758, 449] on icon at bounding box center [758, 421] width 142 height 109
click at [681, 332] on input "d." at bounding box center [680, 327] width 1 height 9
radio input "true"
click at [700, 560] on button "Next" at bounding box center [680, 565] width 184 height 45
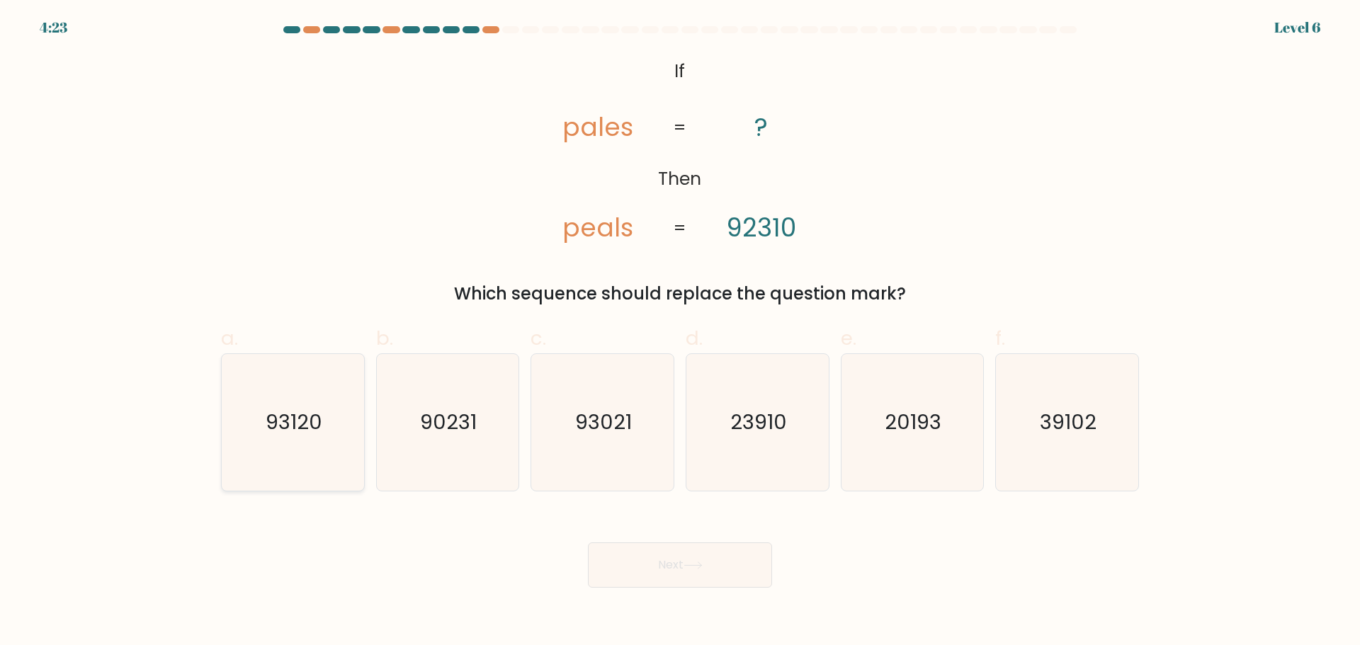
click at [256, 407] on icon "93120" at bounding box center [293, 422] width 137 height 137
click at [680, 332] on input "a. 93120" at bounding box center [680, 327] width 1 height 9
radio input "true"
click at [725, 554] on button "Next" at bounding box center [680, 565] width 184 height 45
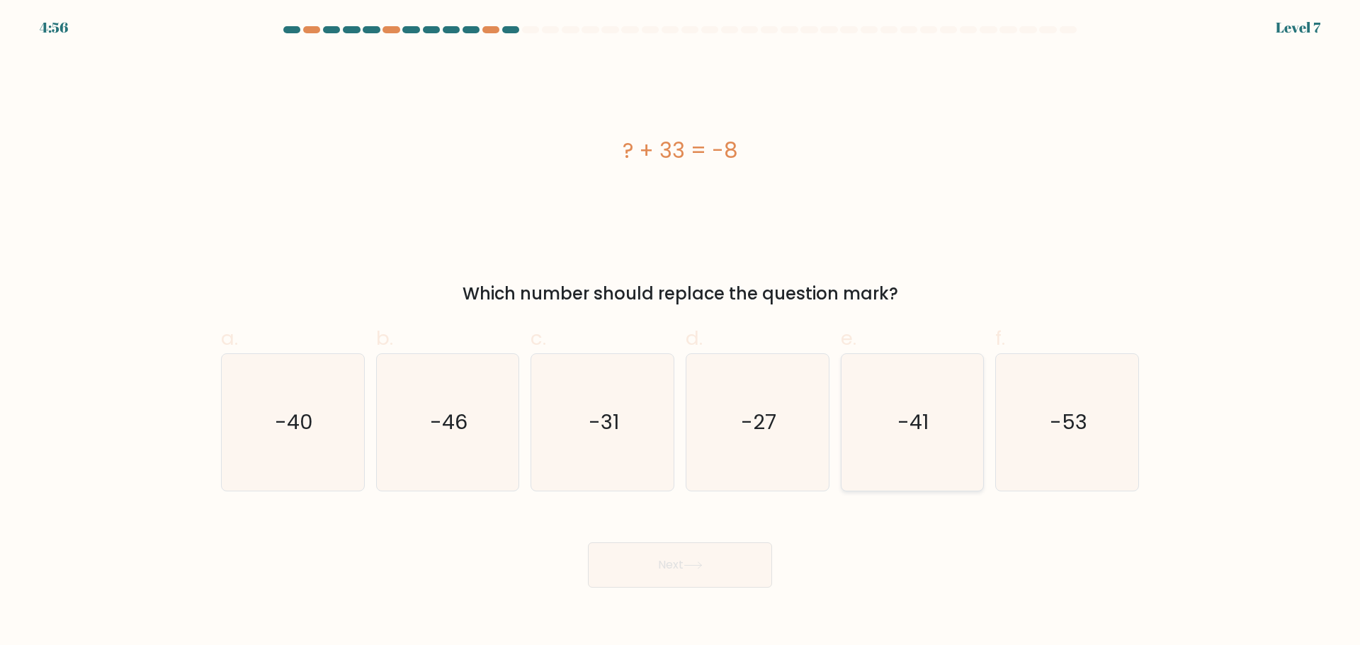
click at [897, 422] on icon "-41" at bounding box center [912, 422] width 137 height 137
click at [681, 332] on input "e. -41" at bounding box center [680, 327] width 1 height 9
radio input "true"
click at [723, 570] on button "Next" at bounding box center [680, 565] width 184 height 45
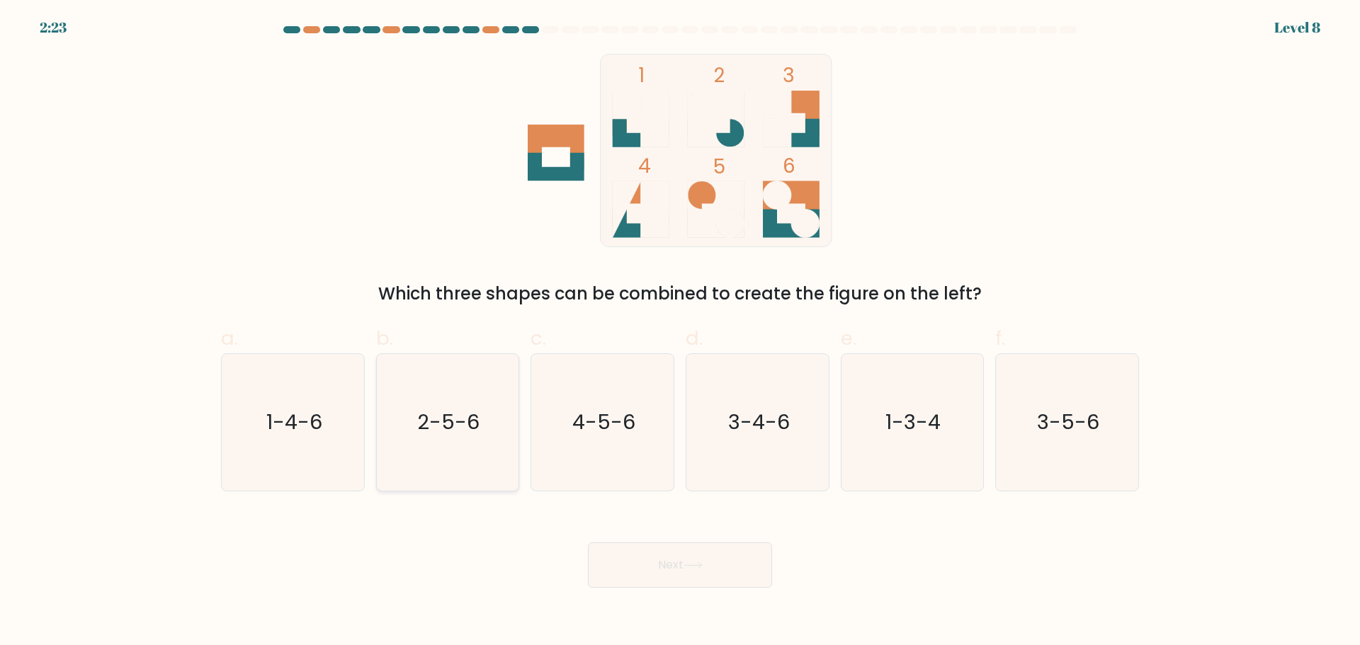
click at [499, 411] on icon "2-5-6" at bounding box center [447, 422] width 137 height 137
click at [680, 332] on input "b. 2-5-6" at bounding box center [680, 327] width 1 height 9
radio input "true"
click at [735, 567] on button "Next" at bounding box center [680, 565] width 184 height 45
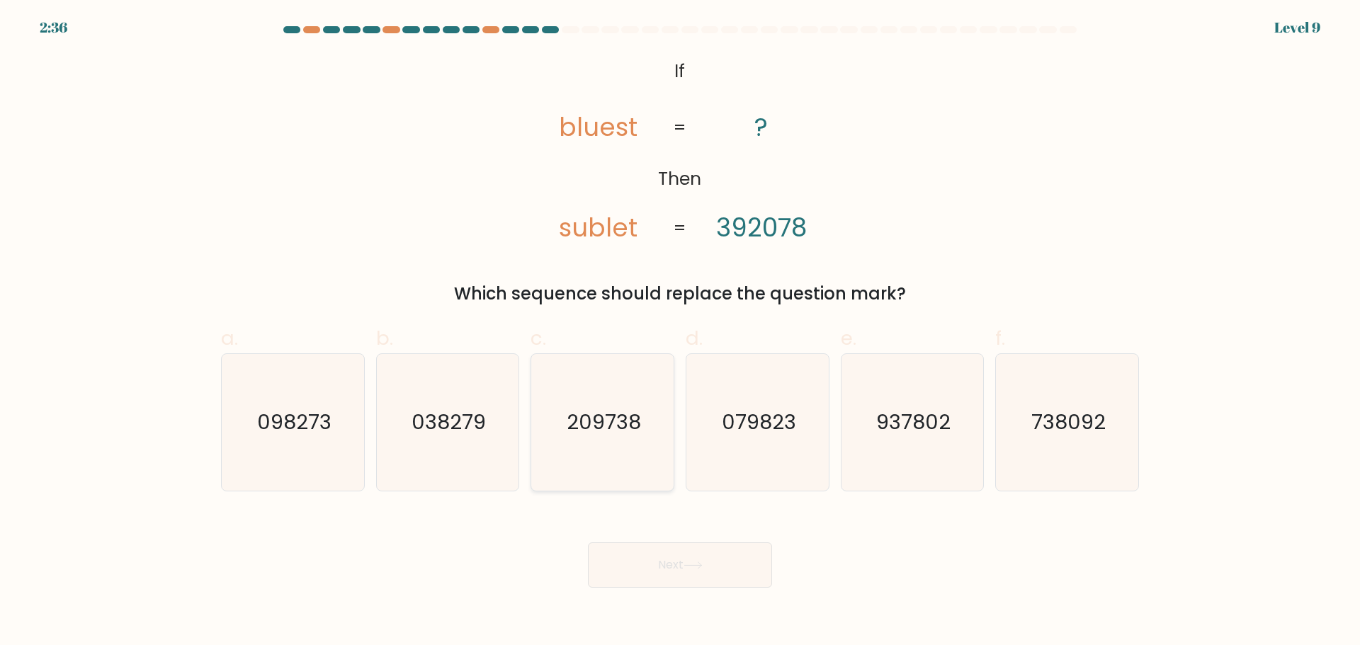
click at [617, 453] on icon "209738" at bounding box center [602, 422] width 137 height 137
click at [680, 332] on input "c. 209738" at bounding box center [680, 327] width 1 height 9
radio input "true"
click at [698, 562] on icon at bounding box center [693, 566] width 19 height 8
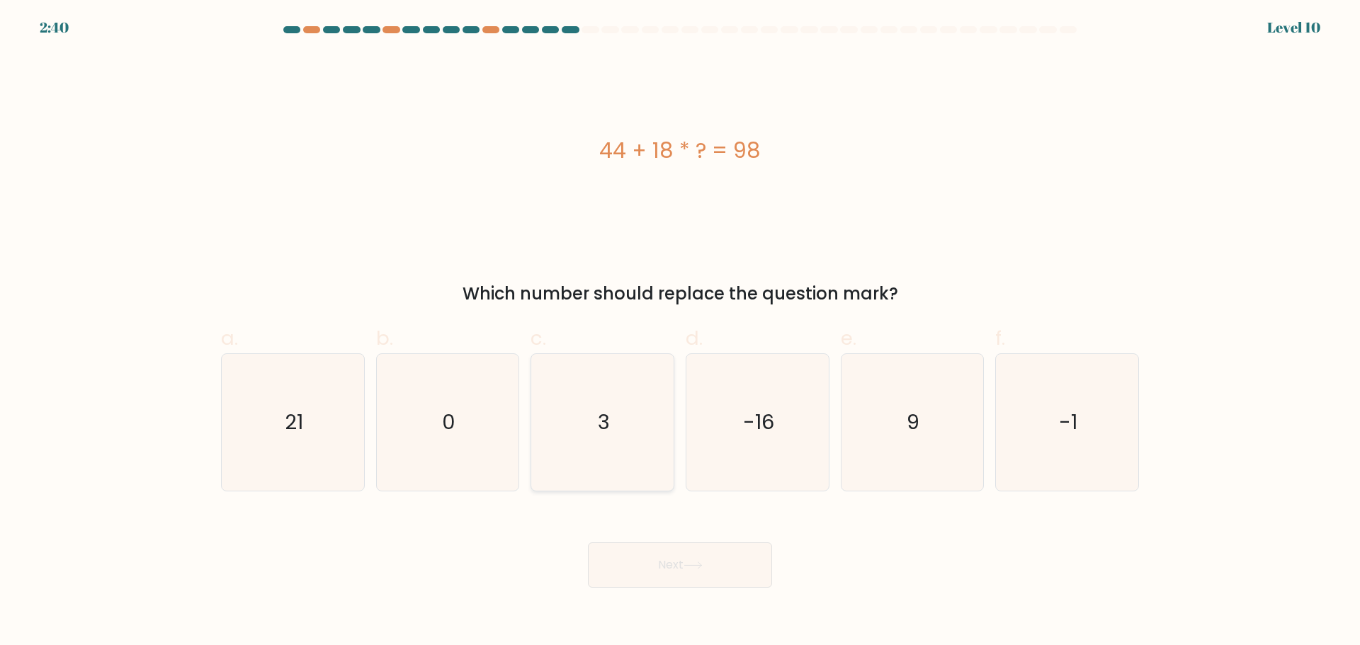
click at [618, 420] on icon "3" at bounding box center [602, 422] width 137 height 137
click at [680, 332] on input "c. 3" at bounding box center [680, 327] width 1 height 9
radio input "true"
click at [706, 555] on button "Next" at bounding box center [680, 565] width 184 height 45
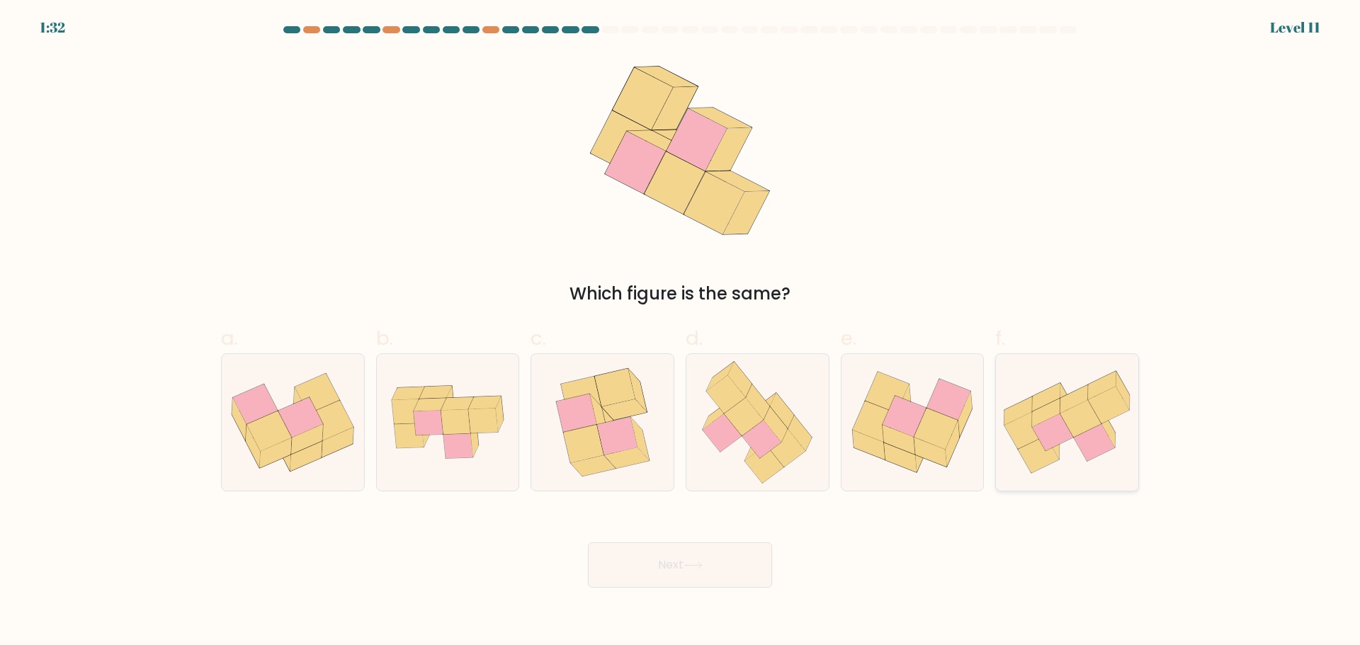
click at [1126, 402] on icon at bounding box center [1122, 391] width 13 height 38
click at [681, 332] on input "f." at bounding box center [680, 327] width 1 height 9
radio input "true"
click at [696, 550] on button "Next" at bounding box center [680, 565] width 184 height 45
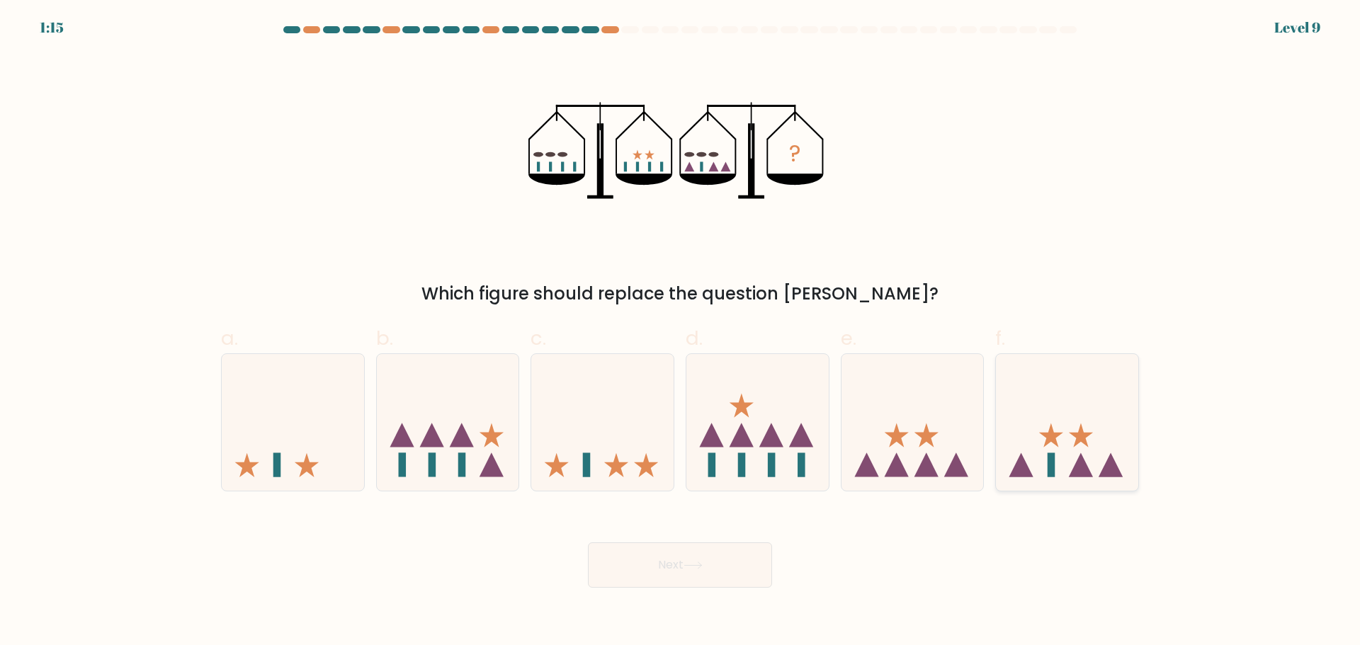
click at [1051, 470] on rect at bounding box center [1052, 465] width 8 height 24
click at [681, 332] on input "f." at bounding box center [680, 327] width 1 height 9
radio input "true"
click at [655, 562] on button "Next" at bounding box center [680, 565] width 184 height 45
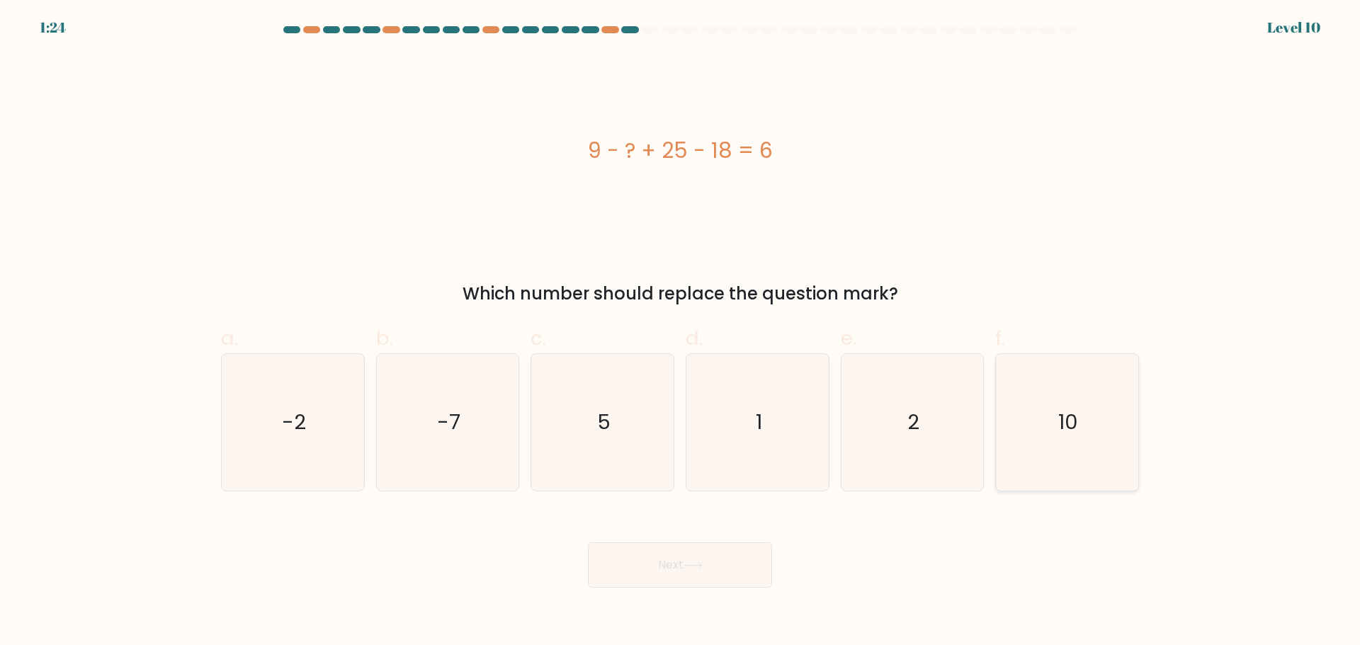
click at [1027, 425] on icon "10" at bounding box center [1067, 422] width 137 height 137
click at [681, 332] on input "f. 10" at bounding box center [680, 327] width 1 height 9
radio input "true"
click at [728, 567] on button "Next" at bounding box center [680, 565] width 184 height 45
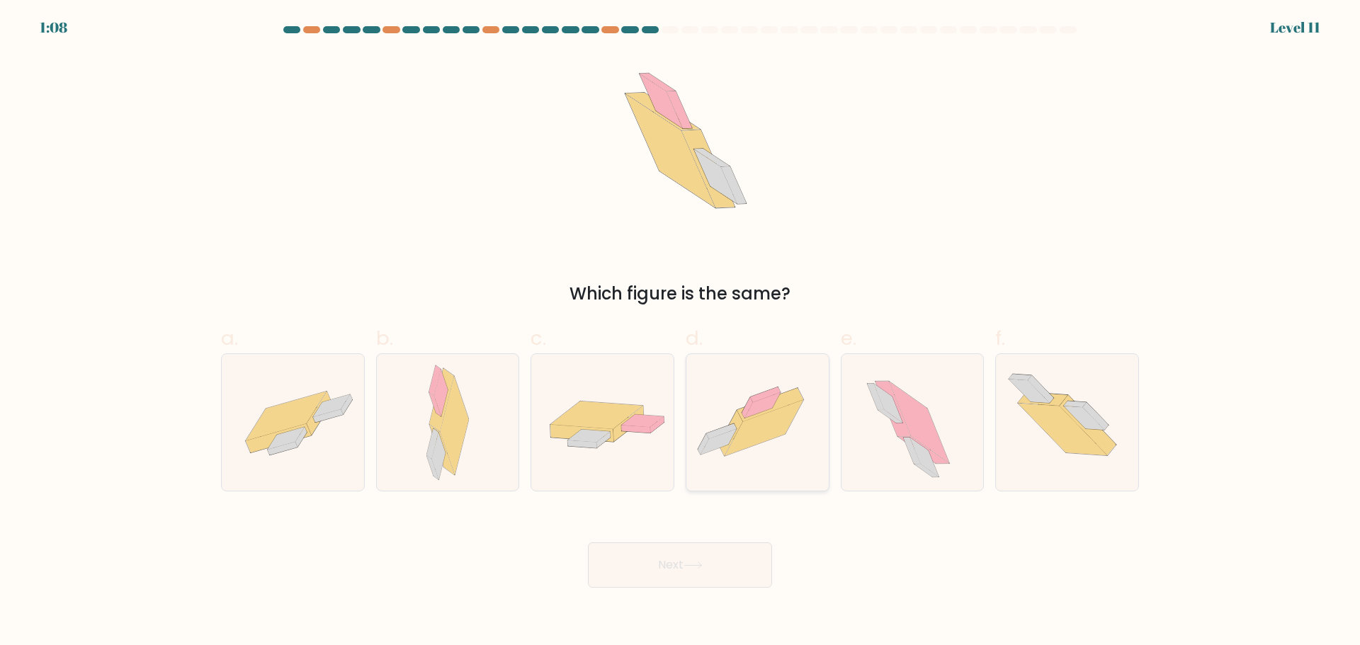
click at [755, 398] on icon at bounding box center [765, 395] width 30 height 16
click at [681, 332] on input "d." at bounding box center [680, 327] width 1 height 9
radio input "true"
click at [674, 579] on button "Next" at bounding box center [680, 565] width 184 height 45
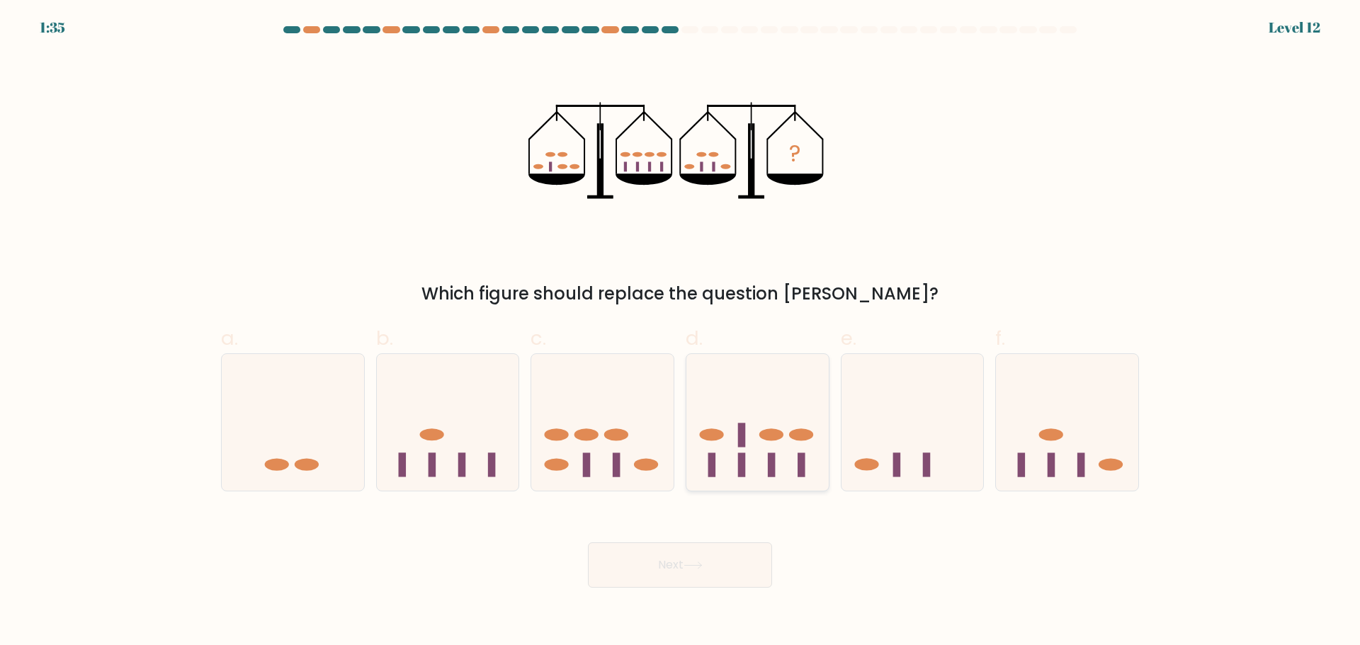
click at [747, 434] on icon at bounding box center [757, 422] width 142 height 118
click at [681, 332] on input "d." at bounding box center [680, 327] width 1 height 9
radio input "true"
click at [667, 563] on button "Next" at bounding box center [680, 565] width 184 height 45
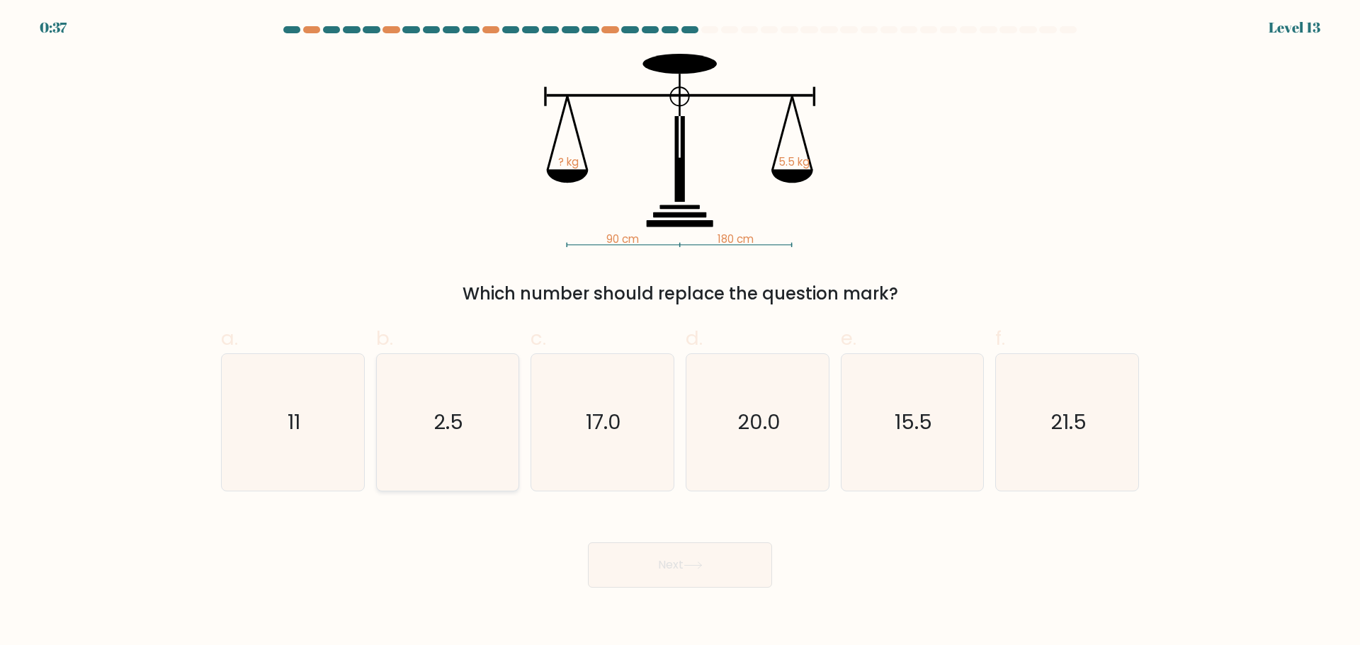
click at [451, 422] on text "2.5" at bounding box center [449, 422] width 30 height 28
click at [680, 332] on input "b. 2.5" at bounding box center [680, 327] width 1 height 9
radio input "true"
click at [676, 571] on button "Next" at bounding box center [680, 565] width 184 height 45
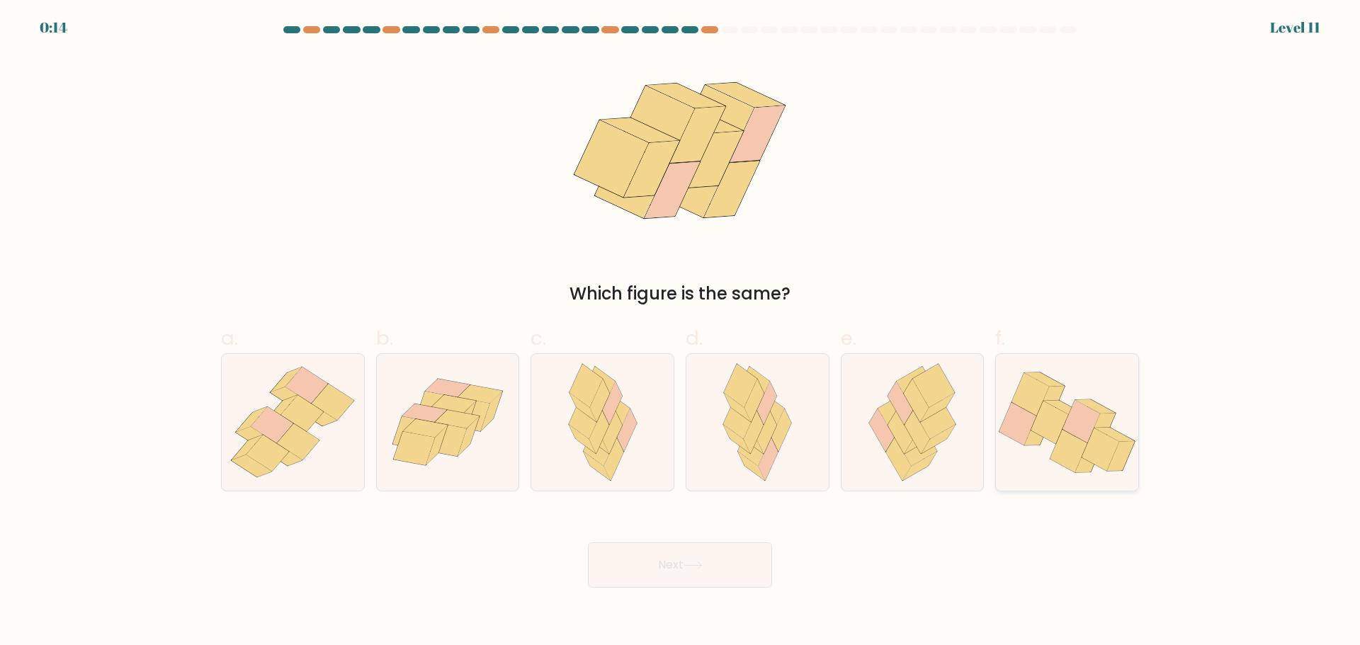
click at [1042, 436] on icon at bounding box center [1050, 422] width 38 height 43
click at [681, 332] on input "f." at bounding box center [680, 327] width 1 height 9
radio input "true"
click at [731, 555] on button "Next" at bounding box center [680, 565] width 184 height 45
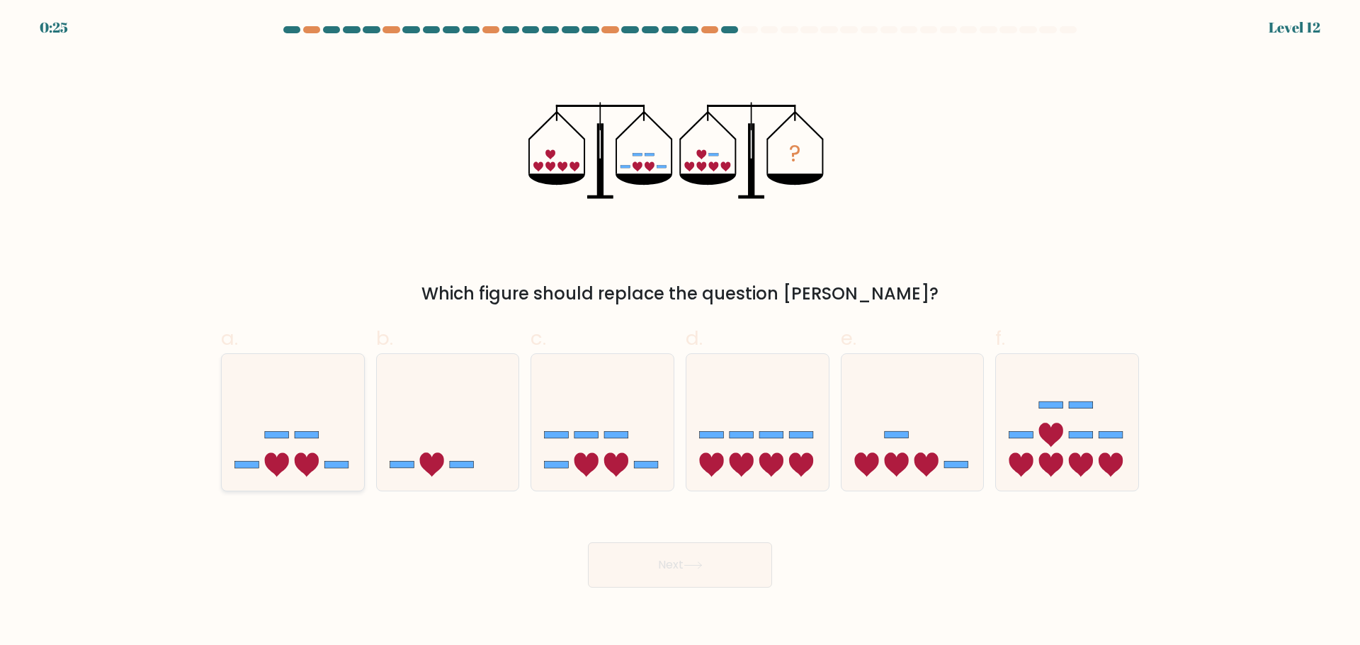
click at [293, 457] on icon at bounding box center [293, 422] width 142 height 118
click at [680, 332] on input "a." at bounding box center [680, 327] width 1 height 9
radio input "true"
click at [916, 451] on icon at bounding box center [913, 422] width 142 height 118
click at [681, 332] on input "e." at bounding box center [680, 327] width 1 height 9
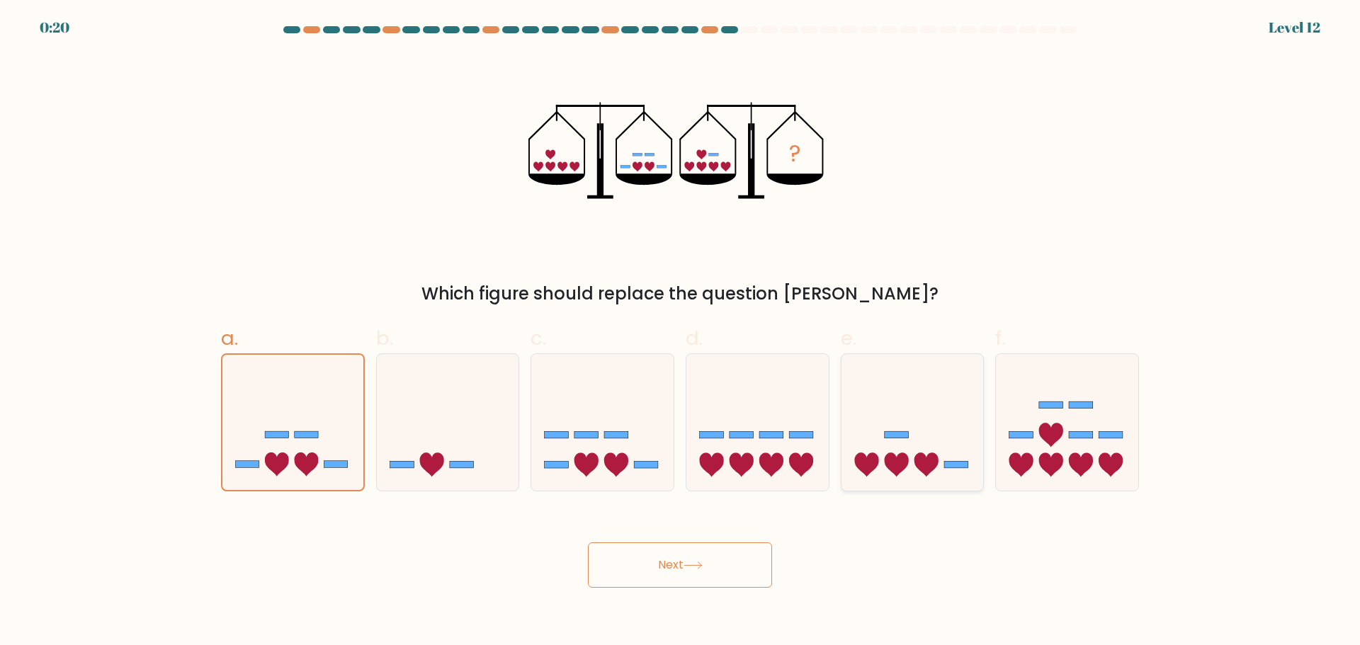
radio input "true"
click at [646, 558] on button "Next" at bounding box center [680, 565] width 184 height 45
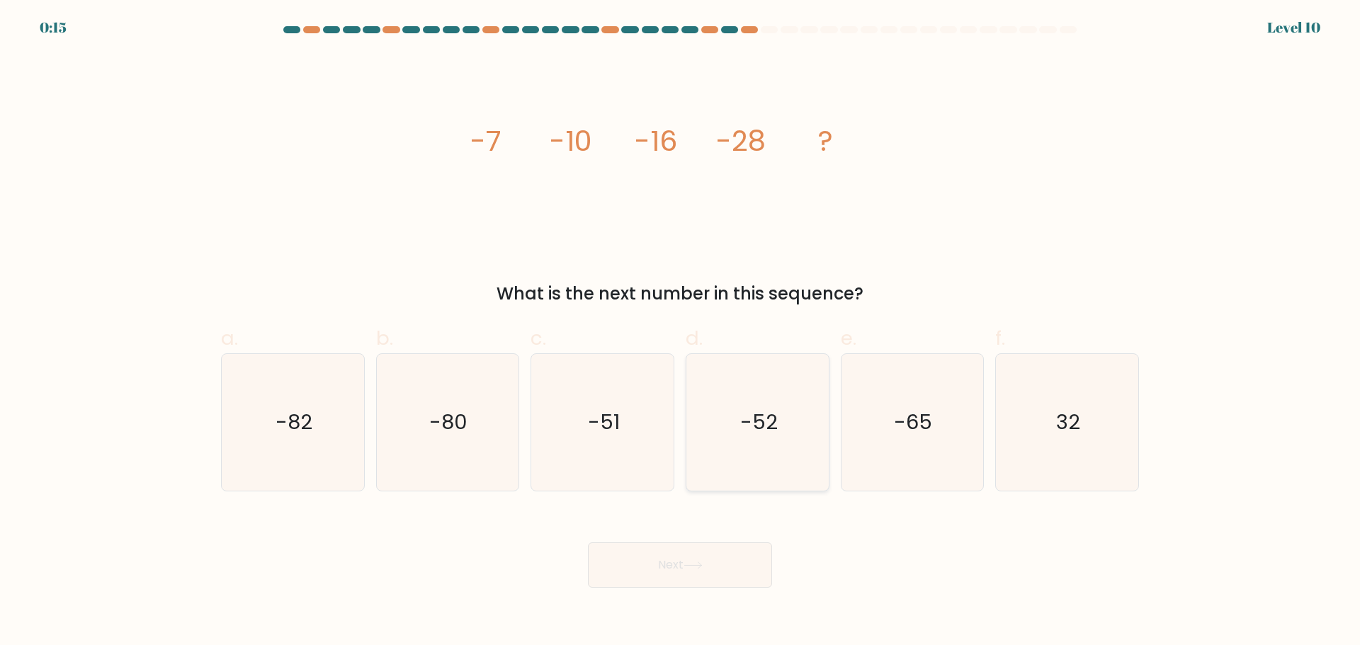
click at [773, 436] on icon "-52" at bounding box center [757, 422] width 137 height 137
click at [681, 332] on input "d. -52" at bounding box center [680, 327] width 1 height 9
radio input "true"
click at [718, 550] on button "Next" at bounding box center [680, 565] width 184 height 45
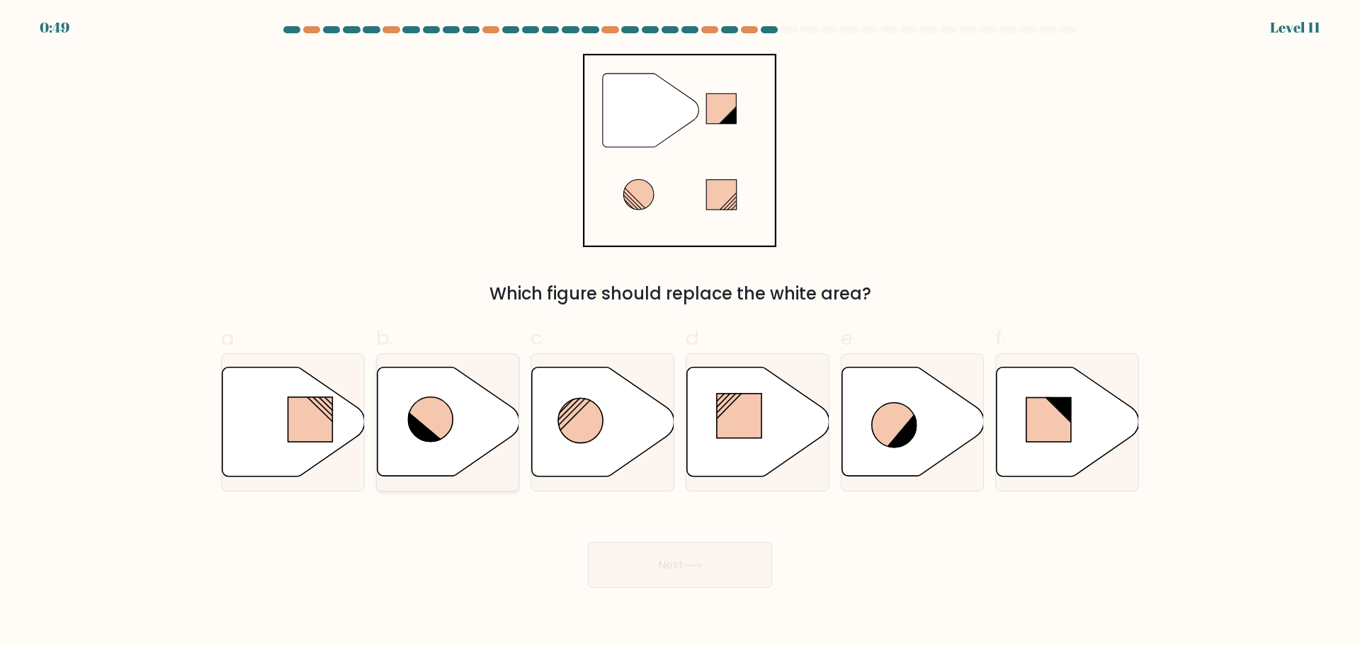
click at [387, 426] on icon at bounding box center [448, 421] width 142 height 109
click at [680, 332] on input "b." at bounding box center [680, 327] width 1 height 9
radio input "true"
click at [637, 558] on button "Next" at bounding box center [680, 565] width 184 height 45
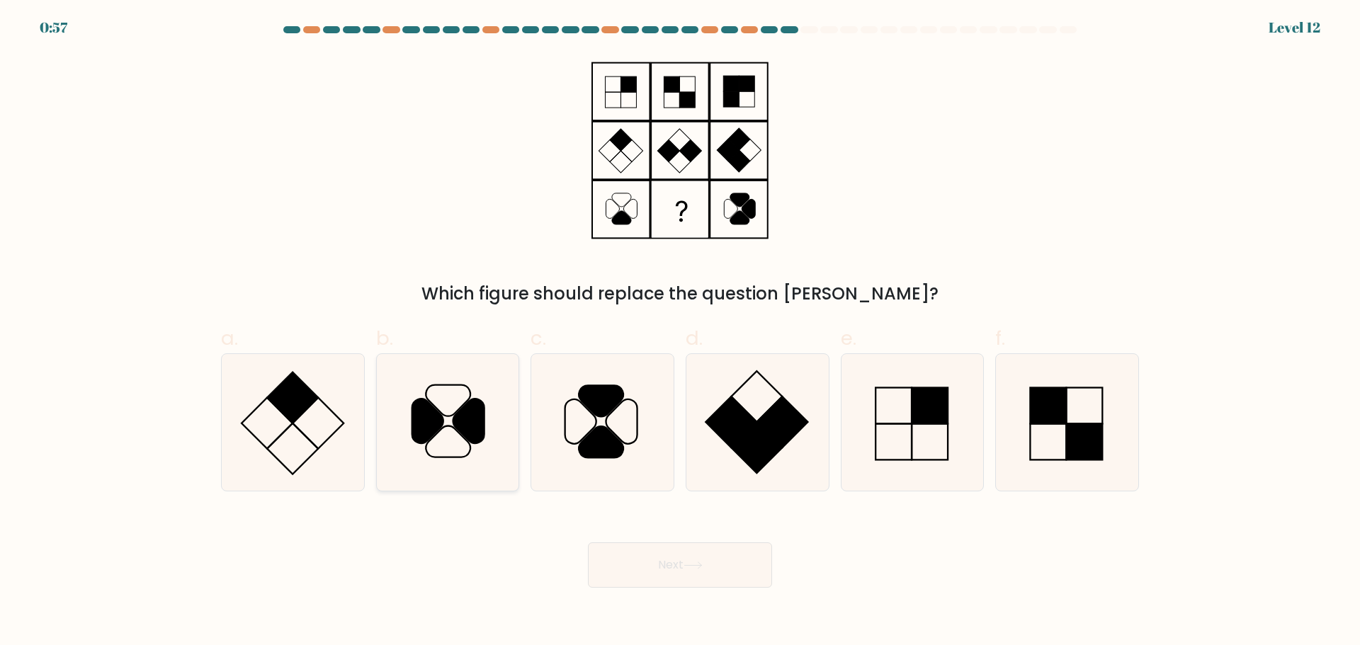
click at [453, 453] on icon at bounding box center [447, 422] width 137 height 137
click at [680, 332] on input "b." at bounding box center [680, 327] width 1 height 9
radio input "true"
click at [667, 574] on button "Next" at bounding box center [680, 565] width 184 height 45
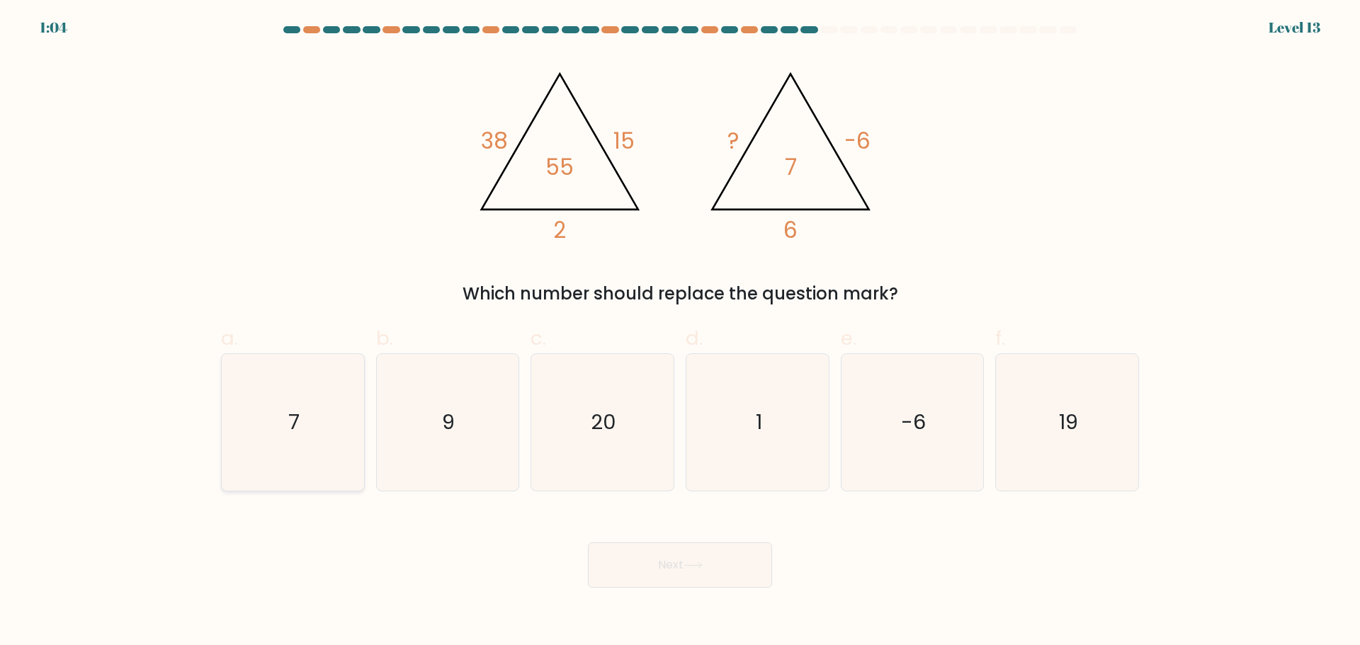
click at [317, 417] on icon "7" at bounding box center [293, 422] width 137 height 137
click at [680, 332] on input "a. 7" at bounding box center [680, 327] width 1 height 9
radio input "true"
click at [686, 567] on button "Next" at bounding box center [680, 565] width 184 height 45
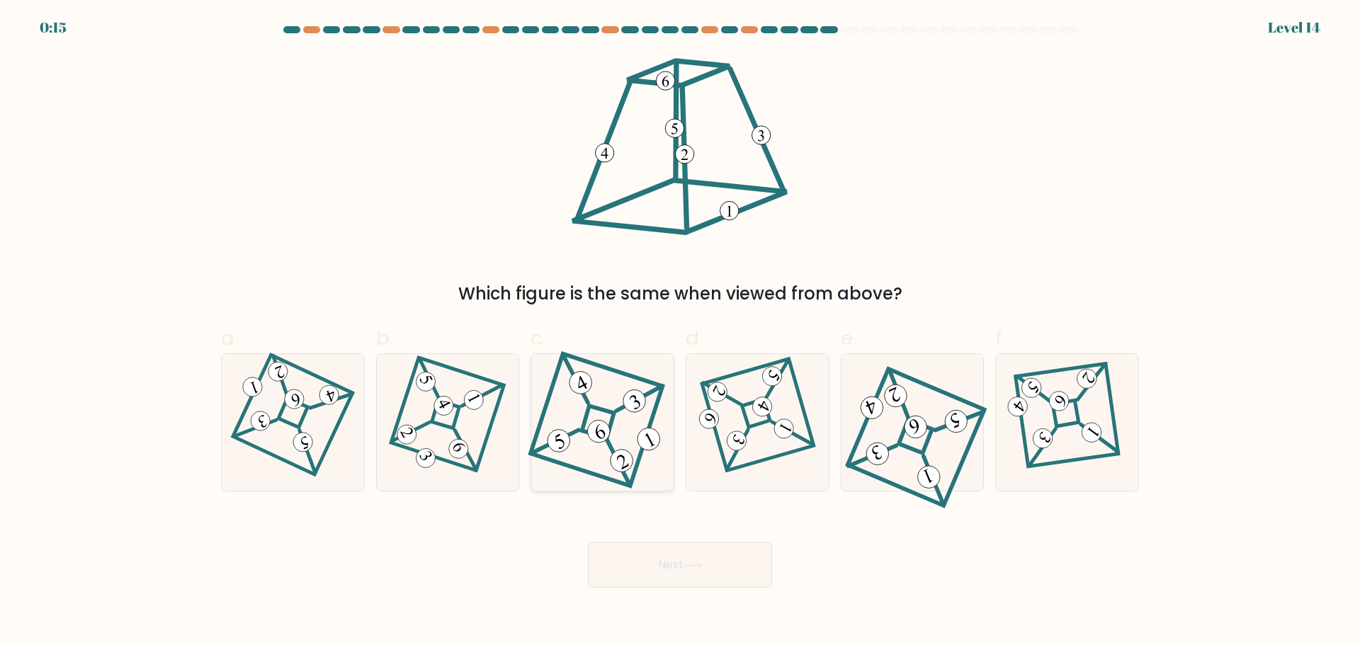
click at [600, 449] on icon at bounding box center [602, 422] width 127 height 109
click at [680, 332] on input "c." at bounding box center [680, 327] width 1 height 9
radio input "true"
click at [708, 566] on button "Next" at bounding box center [680, 565] width 184 height 45
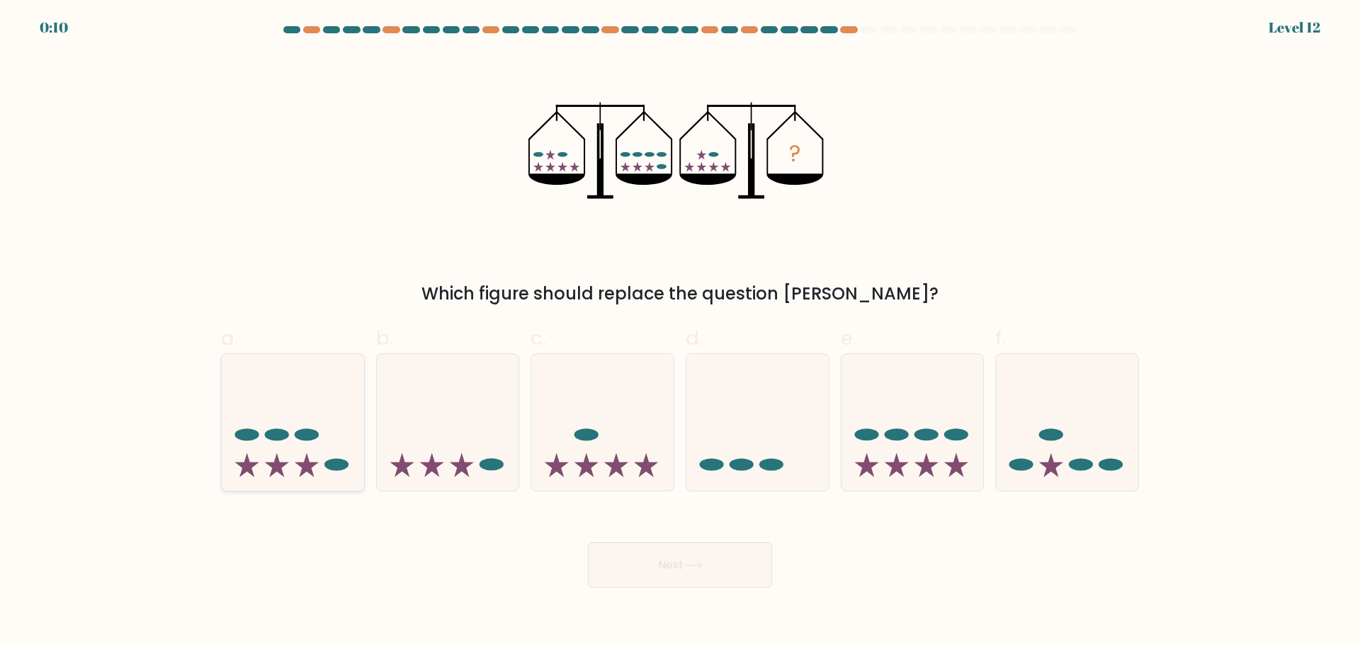
click at [261, 431] on icon at bounding box center [293, 422] width 142 height 118
click at [680, 332] on input "a." at bounding box center [680, 327] width 1 height 9
radio input "true"
click at [639, 578] on button "Next" at bounding box center [680, 565] width 184 height 45
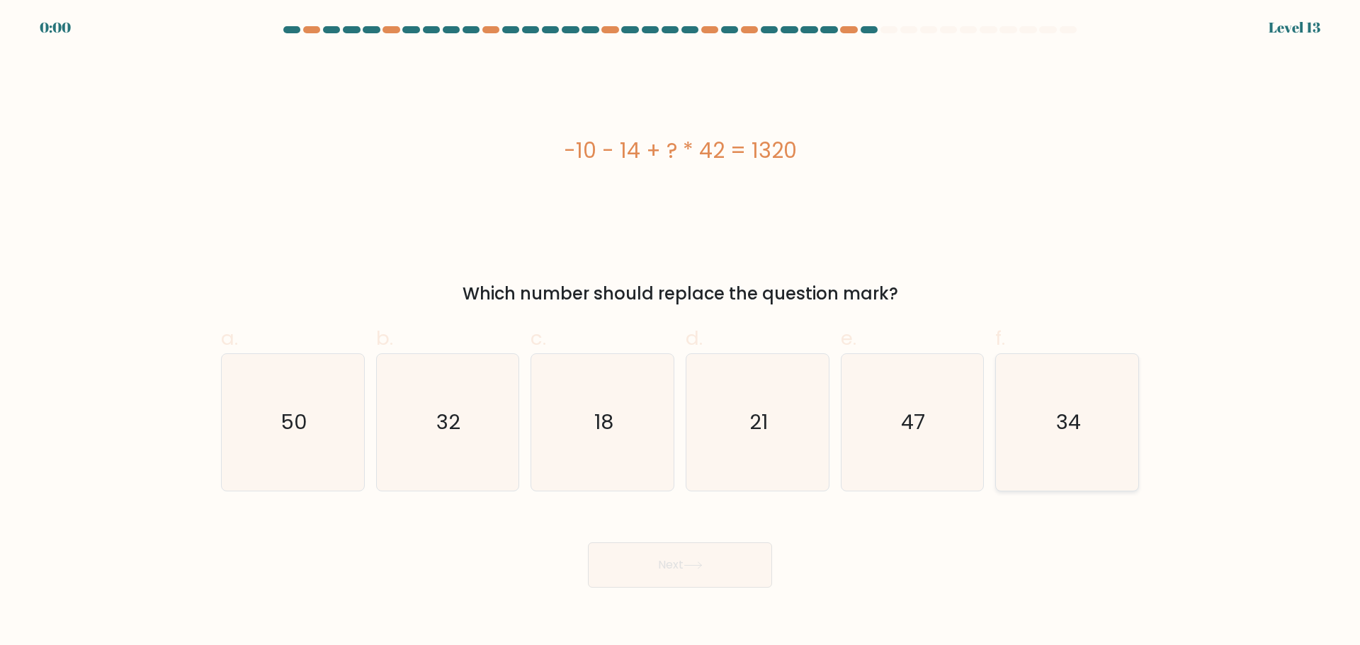
click at [1029, 436] on icon "34" at bounding box center [1067, 422] width 137 height 137
click at [681, 332] on input "f. 34" at bounding box center [680, 327] width 1 height 9
radio input "true"
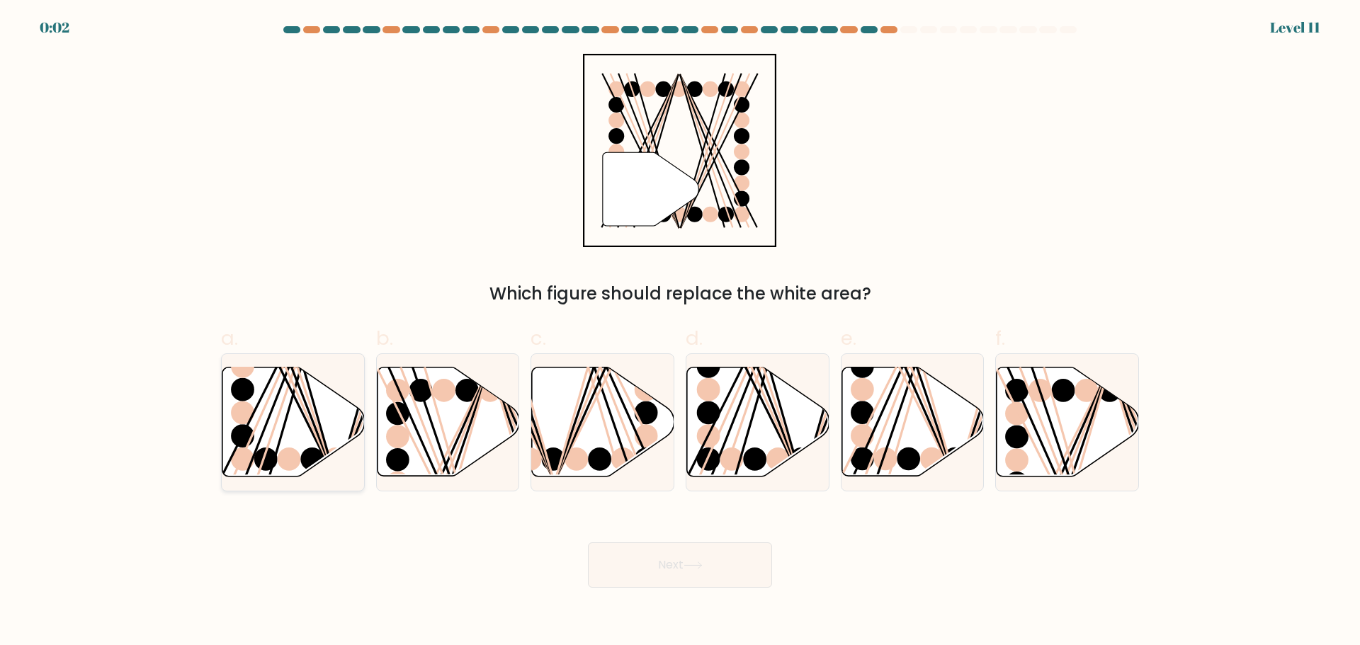
click at [336, 425] on icon at bounding box center [293, 421] width 142 height 109
click at [680, 332] on input "a." at bounding box center [680, 327] width 1 height 9
radio input "true"
click at [733, 574] on button "Next" at bounding box center [680, 565] width 184 height 45
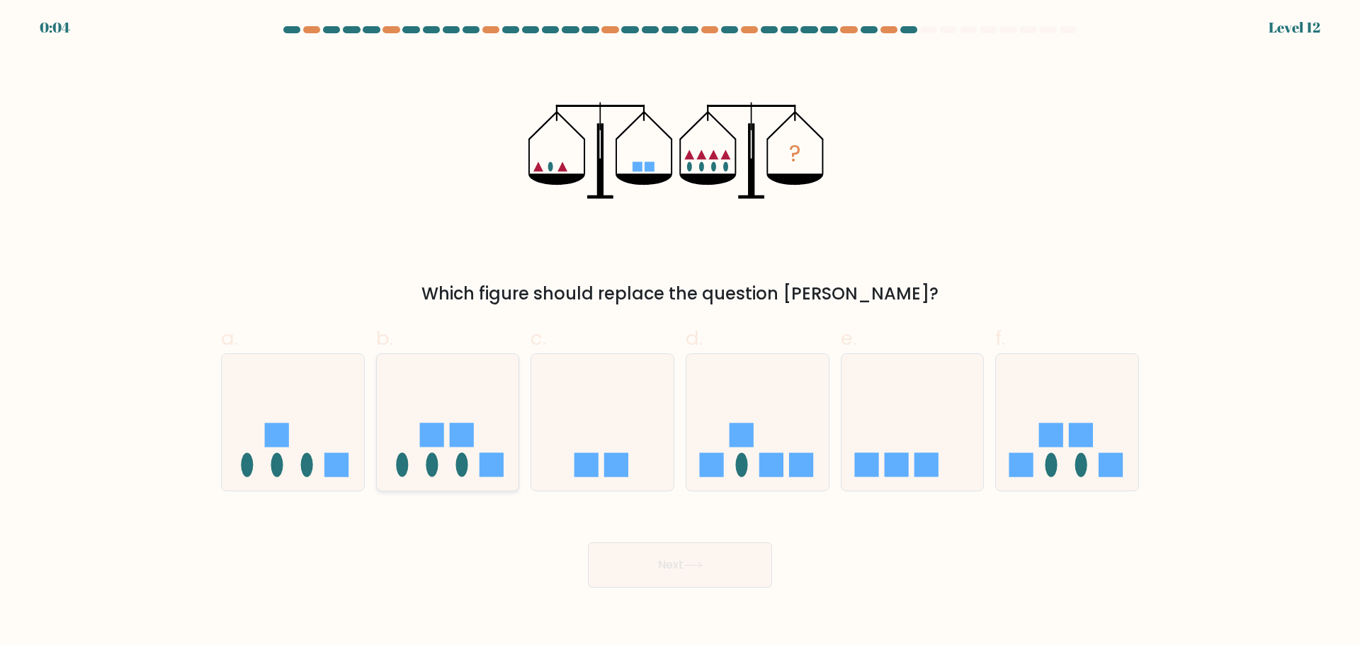
click at [398, 430] on icon at bounding box center [448, 422] width 142 height 118
click at [680, 332] on input "b." at bounding box center [680, 327] width 1 height 9
radio input "true"
click at [664, 569] on button "Next" at bounding box center [680, 565] width 184 height 45
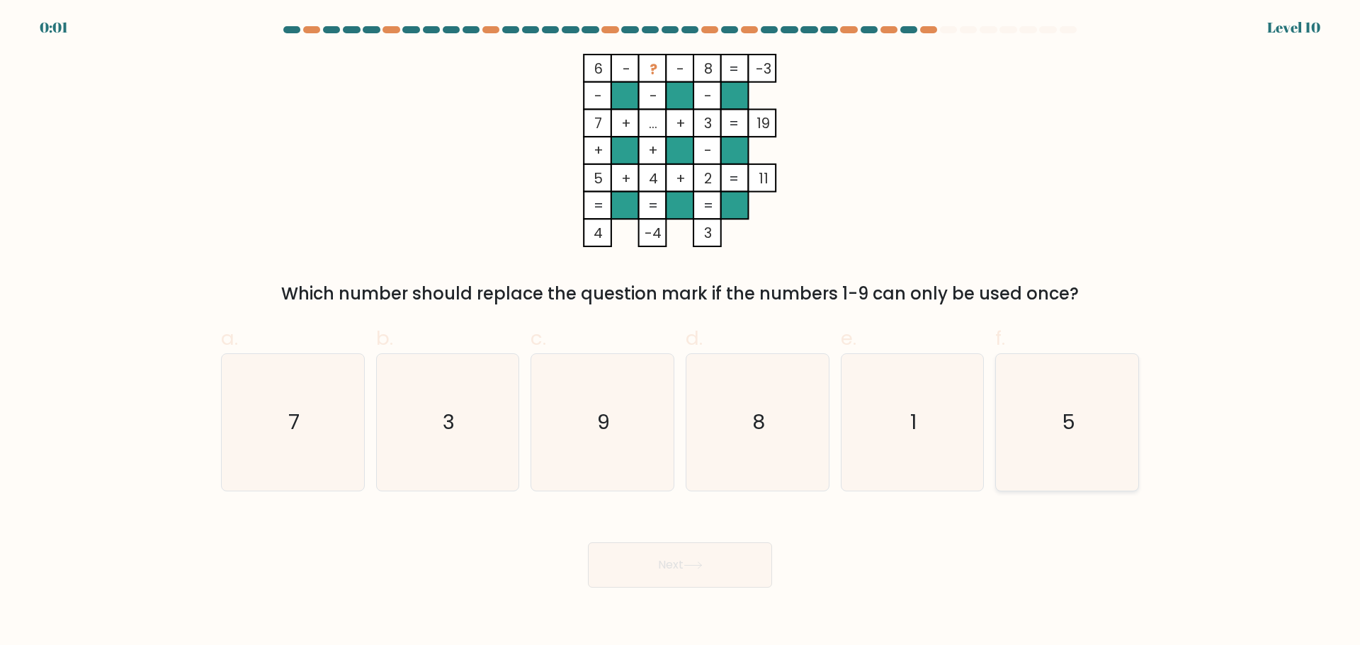
click at [1093, 436] on icon "5" at bounding box center [1067, 422] width 137 height 137
click at [681, 332] on input "f. 5" at bounding box center [680, 327] width 1 height 9
radio input "true"
click at [740, 565] on button "Next" at bounding box center [680, 565] width 184 height 45
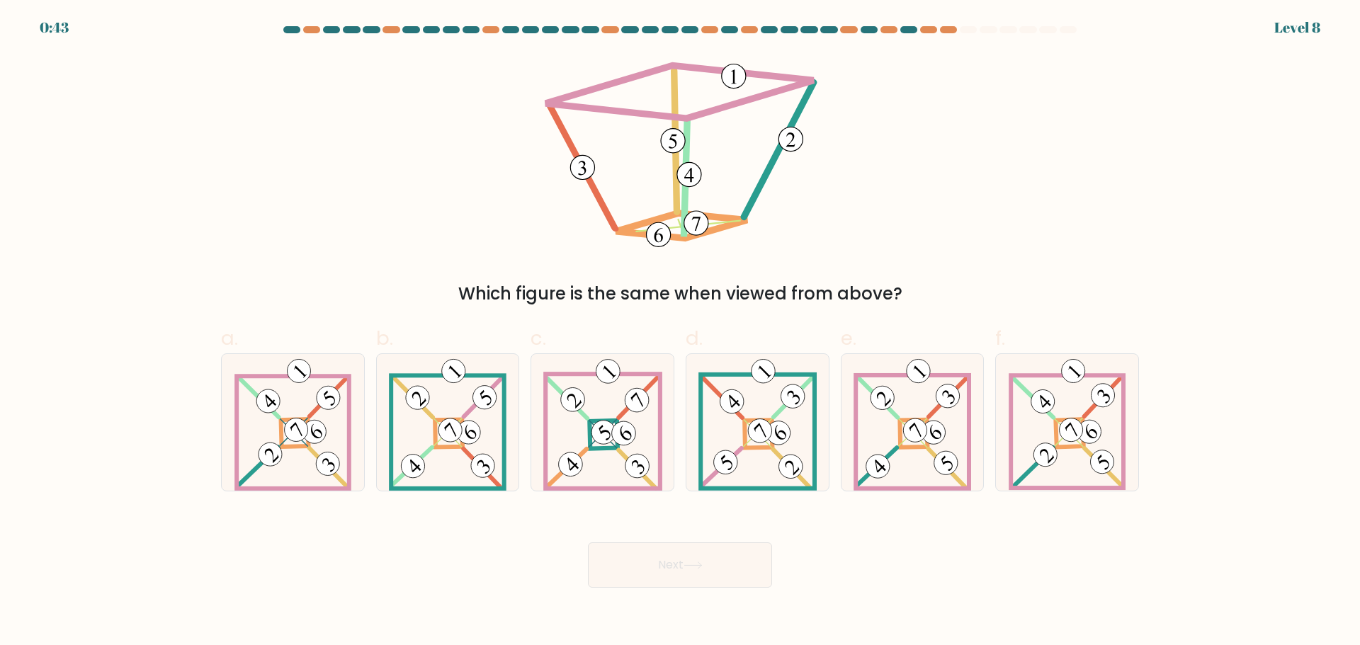
click at [740, 565] on button "Next" at bounding box center [680, 565] width 184 height 45
click at [332, 255] on div "Which figure is the same when viewed from above?" at bounding box center [680, 180] width 935 height 253
click at [1068, 438] on 885 at bounding box center [1071, 430] width 33 height 33
click at [681, 332] on input "f." at bounding box center [680, 327] width 1 height 9
radio input "true"
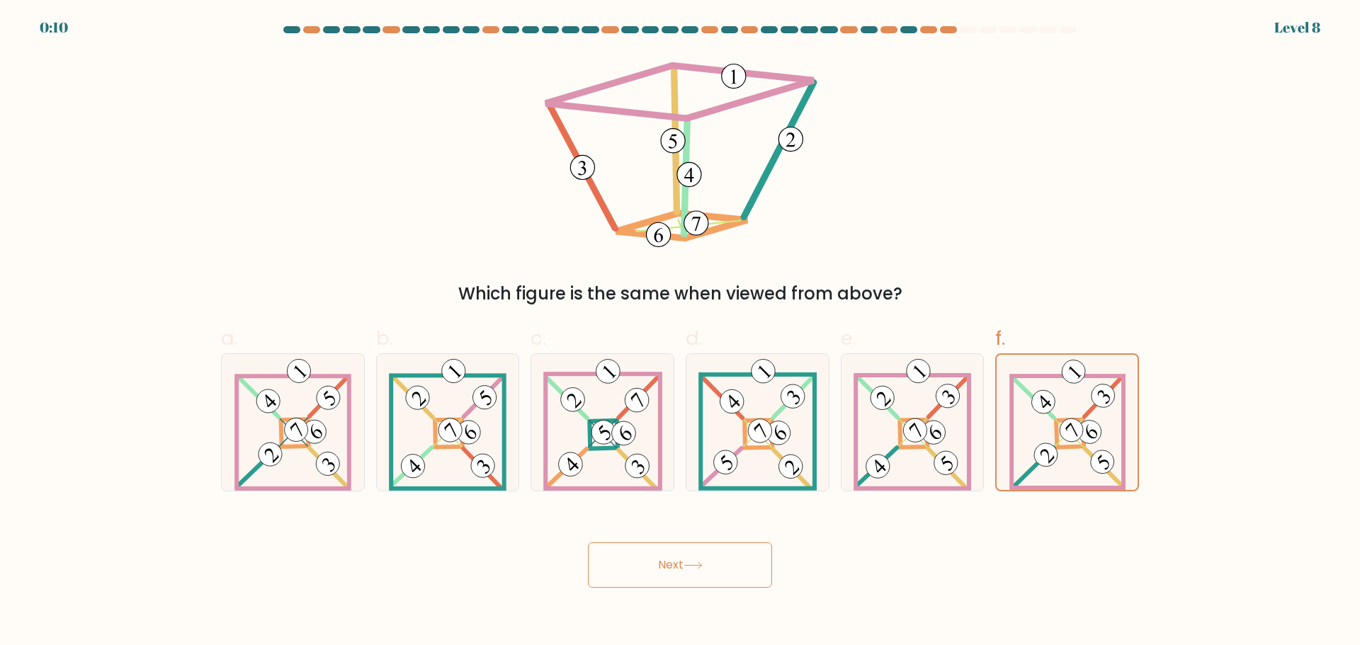
click at [695, 558] on button "Next" at bounding box center [680, 565] width 184 height 45
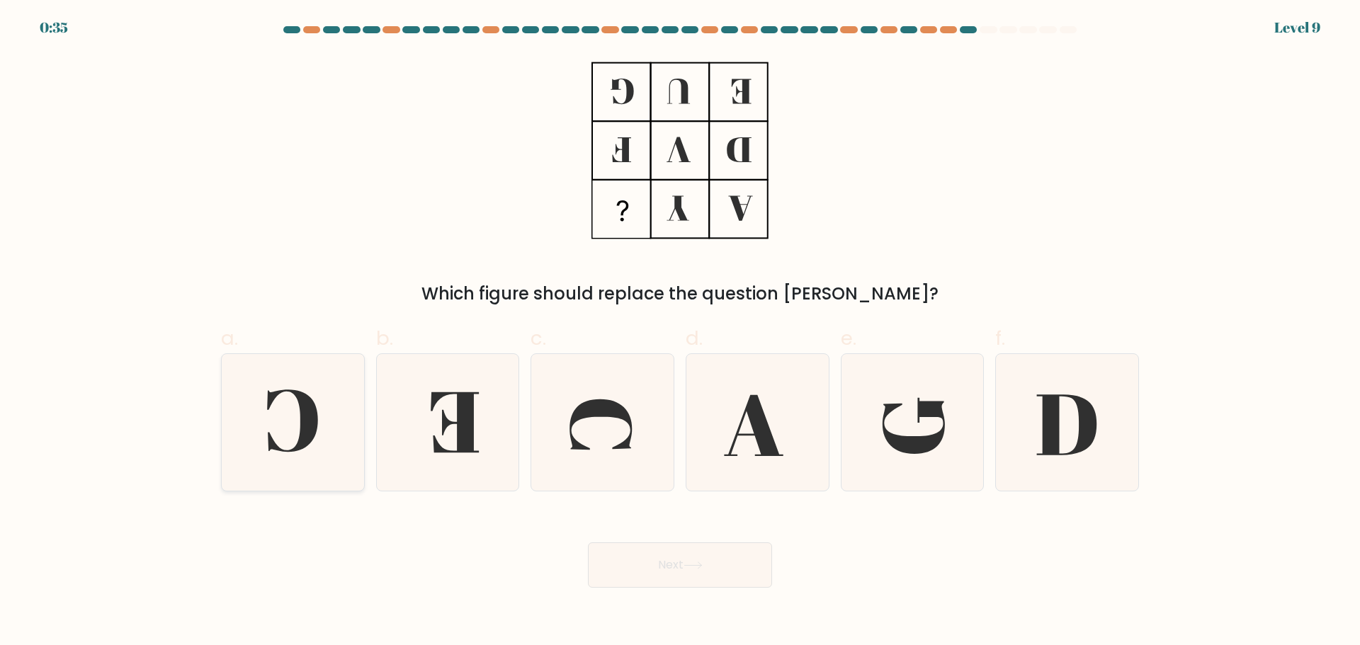
click at [231, 456] on icon at bounding box center [293, 422] width 137 height 137
click at [680, 332] on input "a." at bounding box center [680, 327] width 1 height 9
radio input "true"
click at [681, 565] on button "Next" at bounding box center [680, 565] width 184 height 45
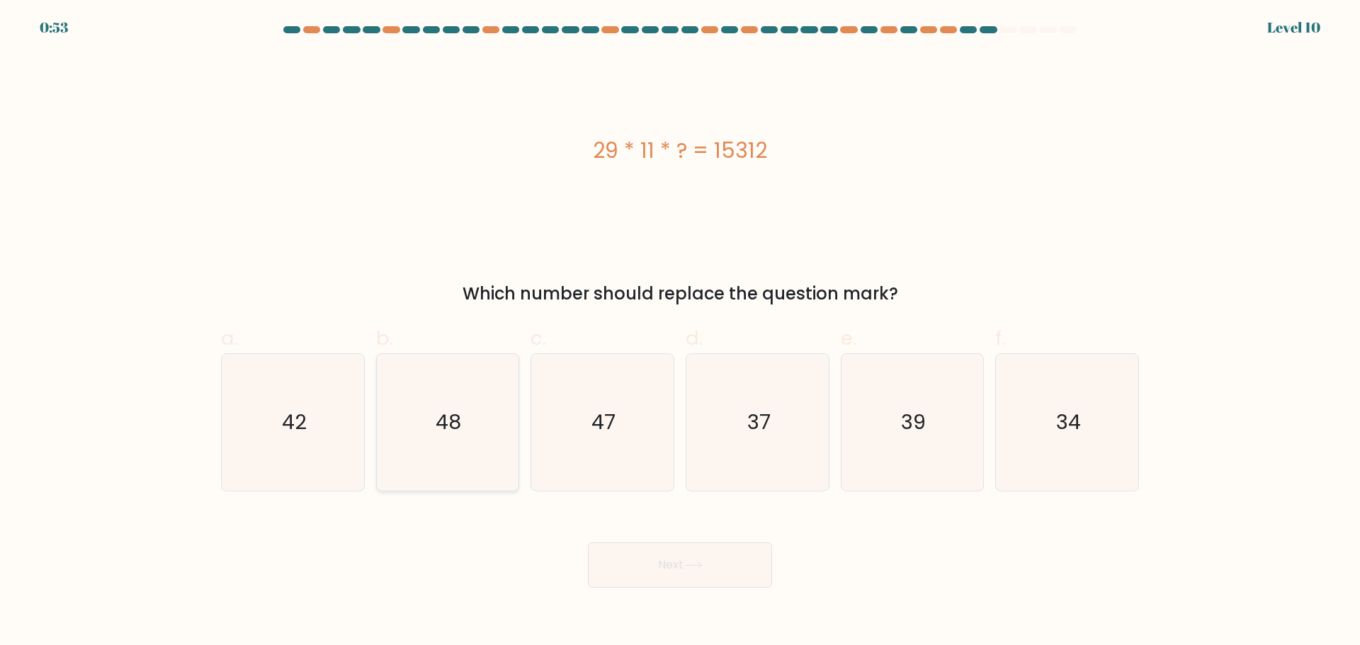
click at [387, 468] on icon "48" at bounding box center [447, 422] width 137 height 137
click at [680, 332] on input "b. 48" at bounding box center [680, 327] width 1 height 9
radio input "true"
click at [739, 578] on button "Next" at bounding box center [680, 565] width 184 height 45
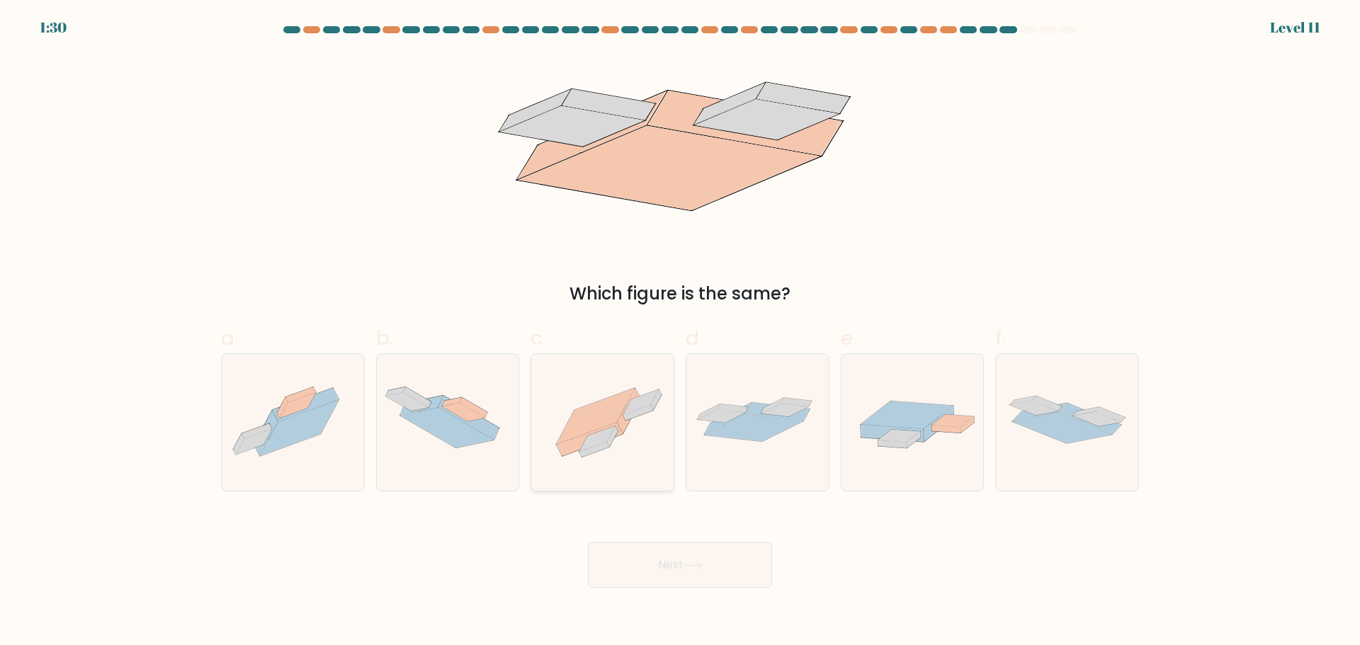
click at [577, 367] on div at bounding box center [603, 422] width 144 height 138
click at [680, 332] on input "c." at bounding box center [680, 327] width 1 height 9
radio input "true"
click at [684, 570] on button "Next" at bounding box center [680, 565] width 184 height 45
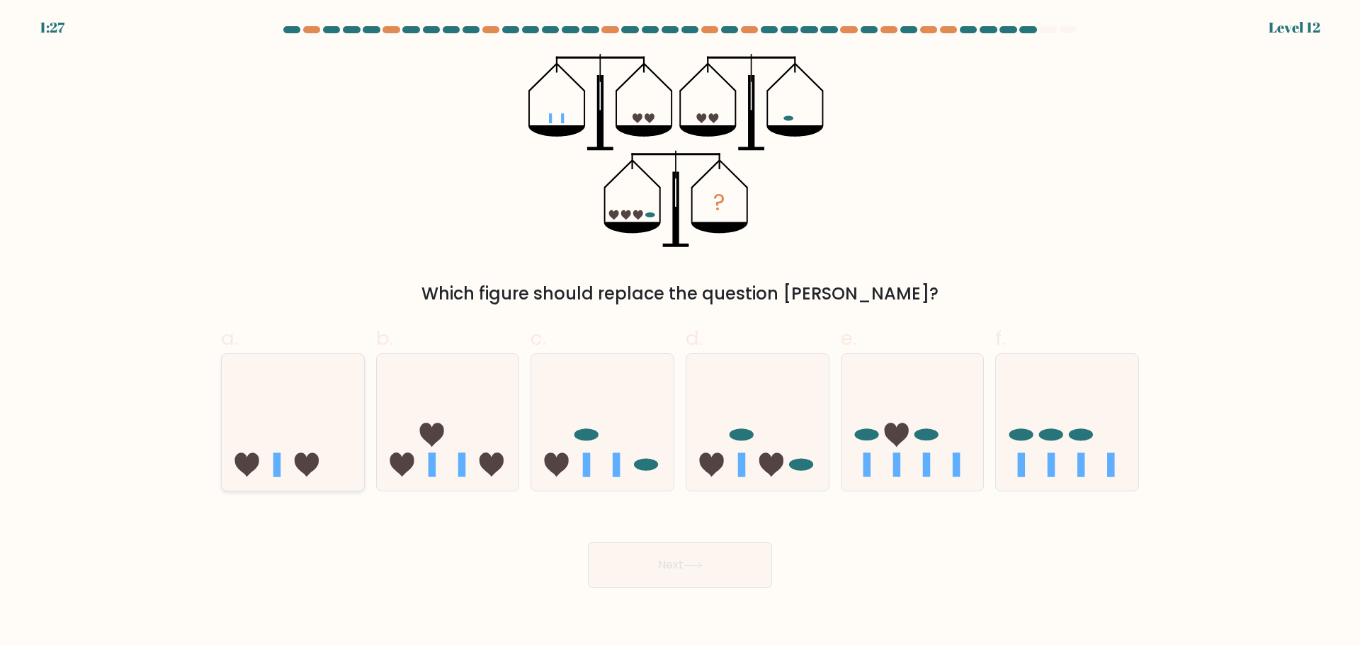
click at [261, 475] on icon at bounding box center [293, 422] width 142 height 118
click at [680, 332] on input "a." at bounding box center [680, 327] width 1 height 9
radio input "true"
click at [669, 558] on button "Next" at bounding box center [680, 565] width 184 height 45
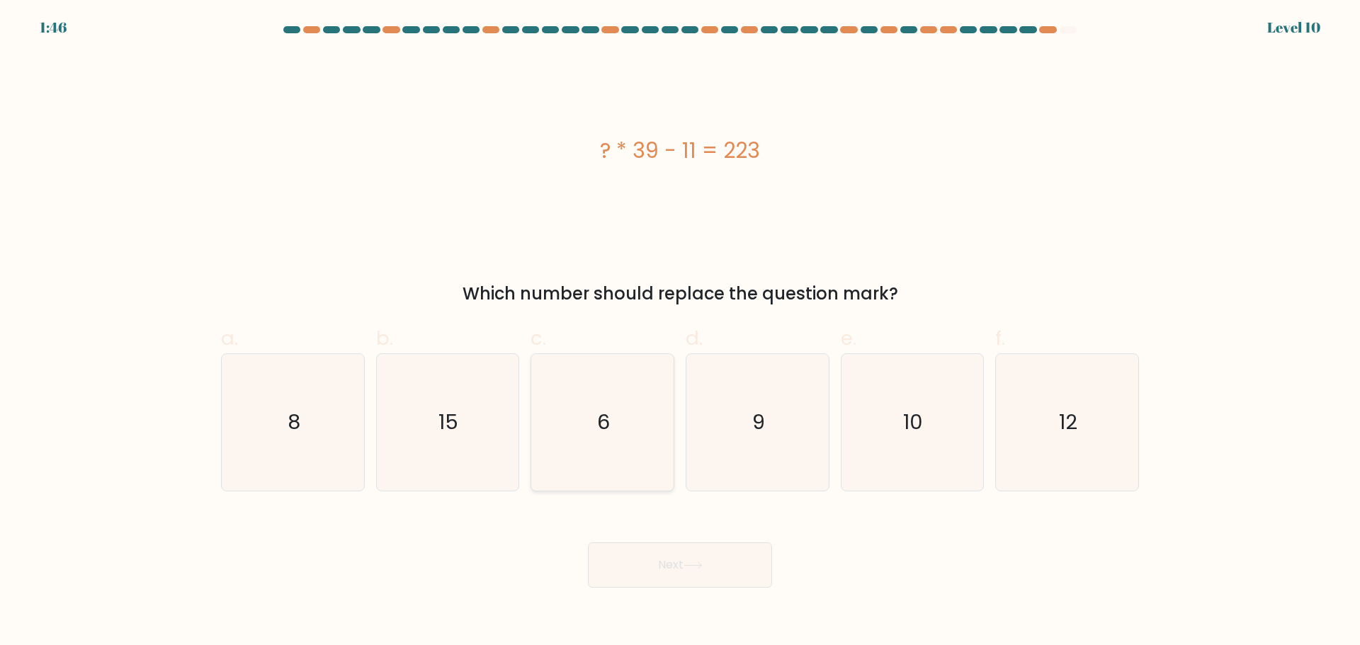
click at [578, 402] on icon "6" at bounding box center [602, 422] width 137 height 137
click at [680, 332] on input "c. 6" at bounding box center [680, 327] width 1 height 9
radio input "true"
click at [724, 568] on button "Next" at bounding box center [680, 565] width 184 height 45
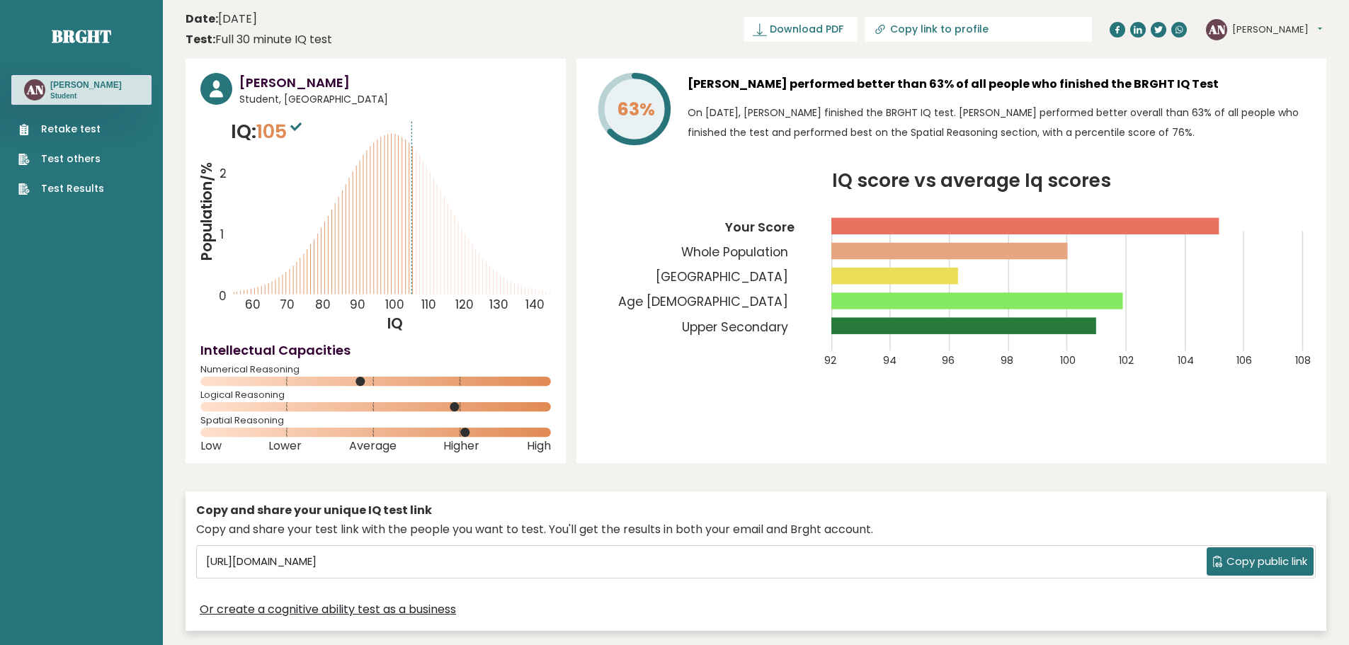
click at [67, 123] on link "Retake test" at bounding box center [61, 129] width 86 height 15
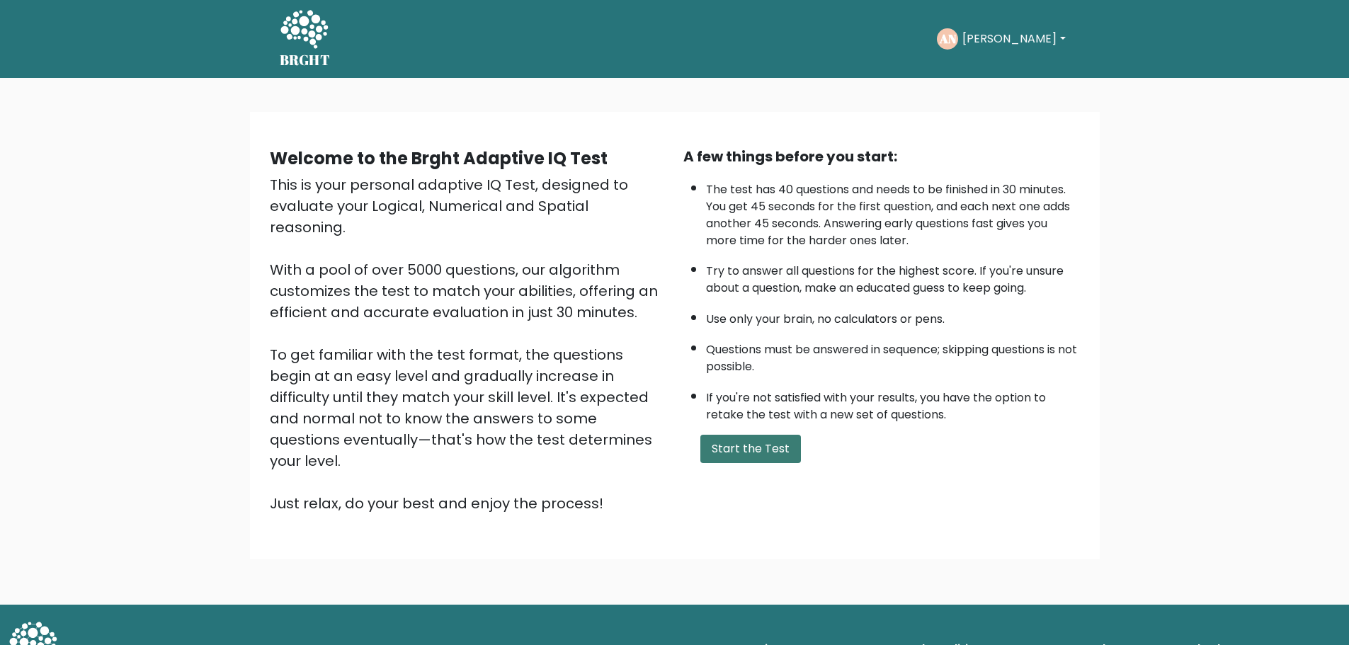
click at [755, 452] on button "Start the Test" at bounding box center [751, 449] width 101 height 28
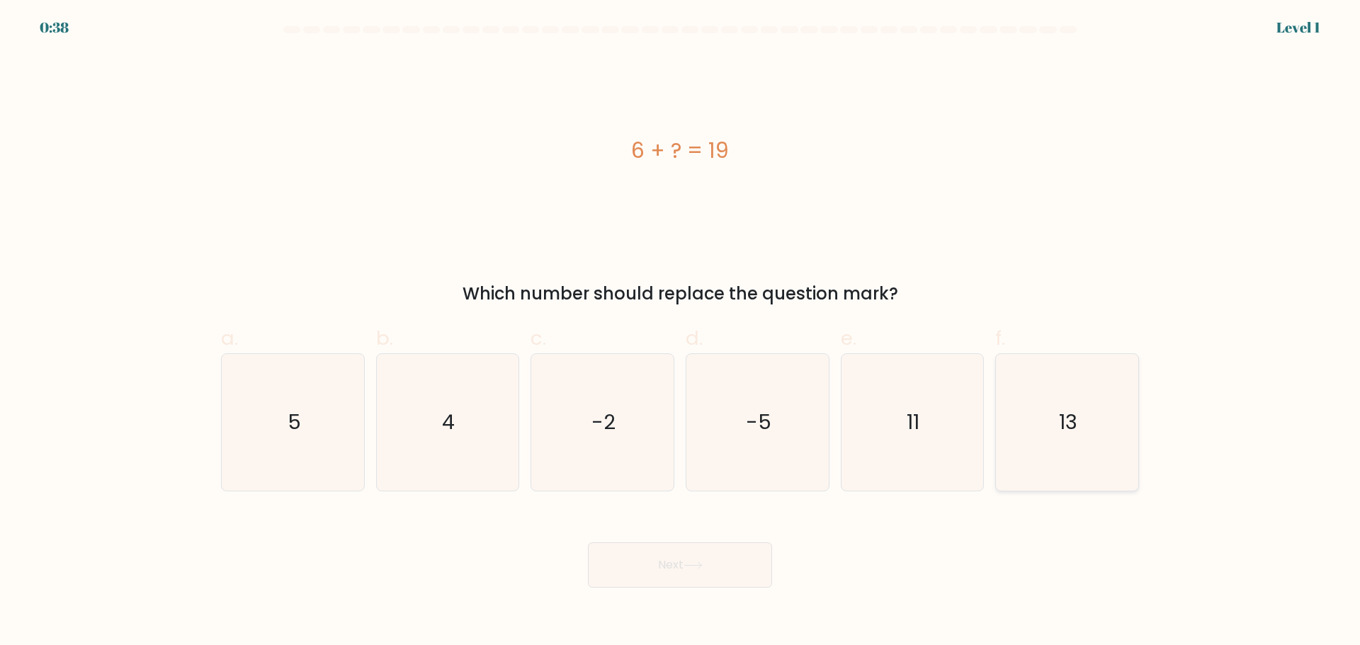
click at [1048, 428] on icon "13" at bounding box center [1067, 422] width 137 height 137
click at [681, 332] on input "f. 13" at bounding box center [680, 327] width 1 height 9
radio input "true"
click at [719, 558] on button "Next" at bounding box center [680, 565] width 184 height 45
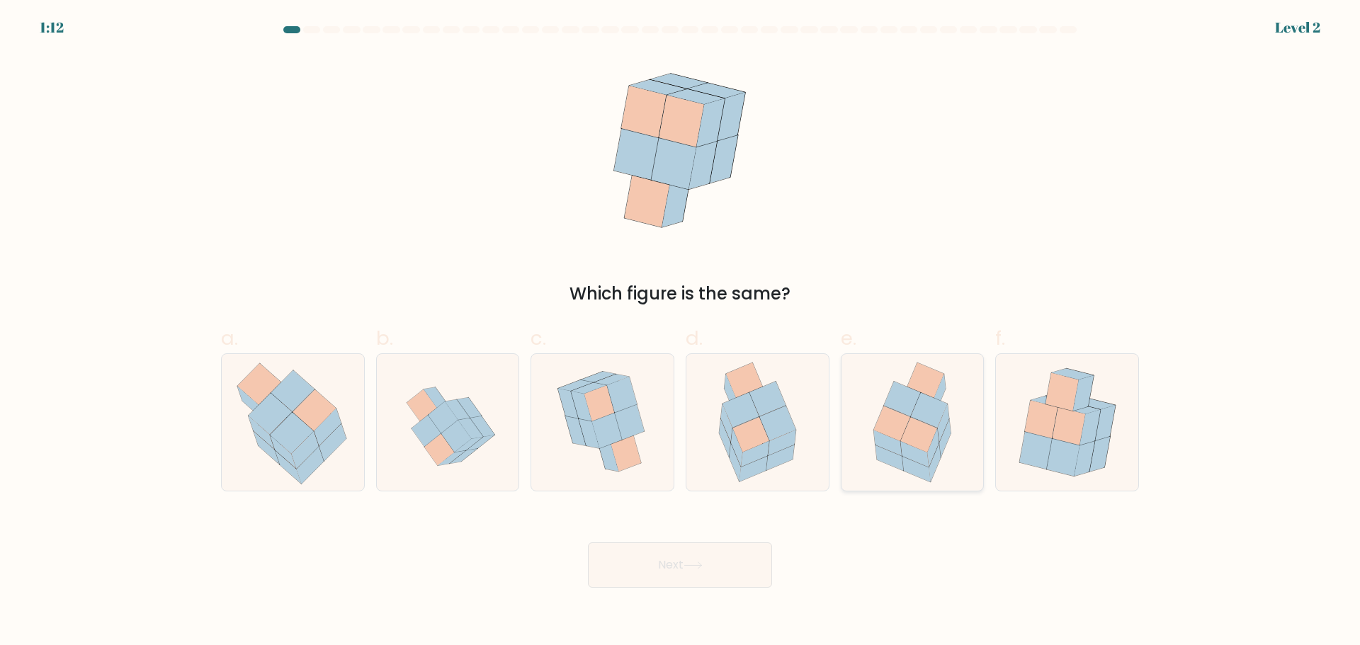
click at [922, 441] on icon at bounding box center [919, 434] width 36 height 35
click at [681, 332] on input "e." at bounding box center [680, 327] width 1 height 9
radio input "true"
click at [694, 578] on button "Next" at bounding box center [680, 565] width 184 height 45
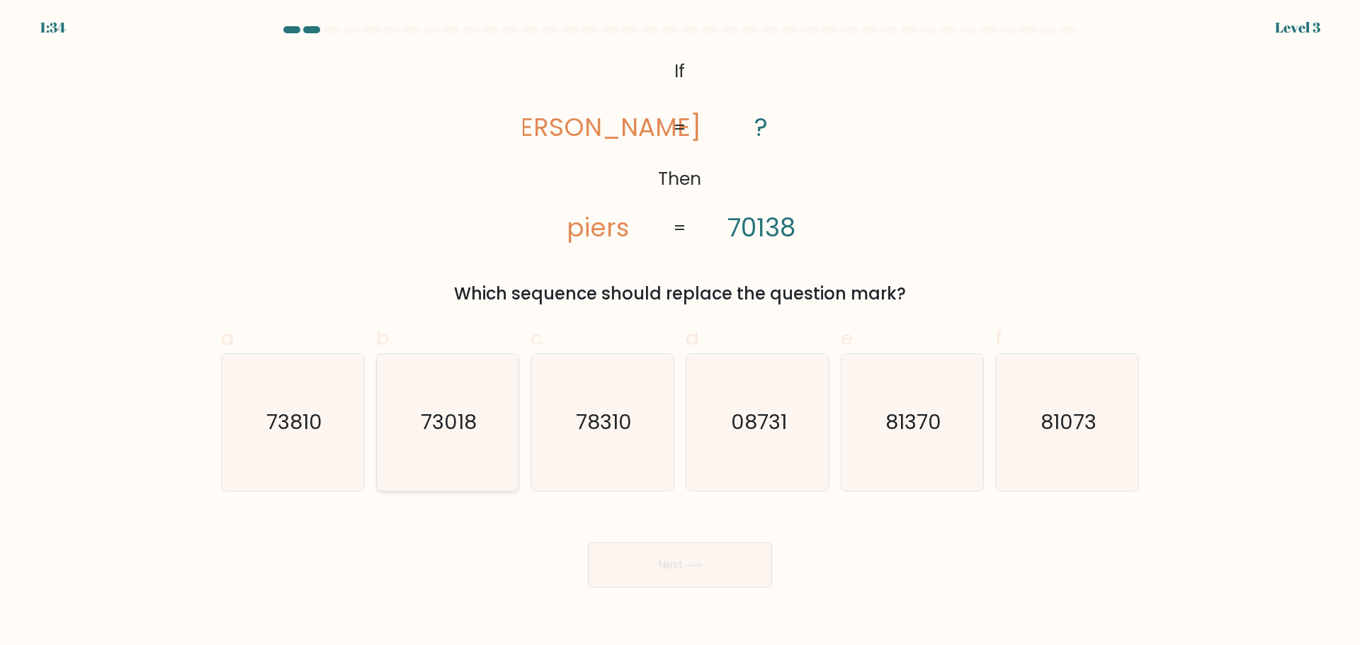
click at [485, 446] on icon "73018" at bounding box center [447, 422] width 137 height 137
click at [680, 332] on input "b. 73018" at bounding box center [680, 327] width 1 height 9
radio input "true"
click at [695, 555] on button "Next" at bounding box center [680, 565] width 184 height 45
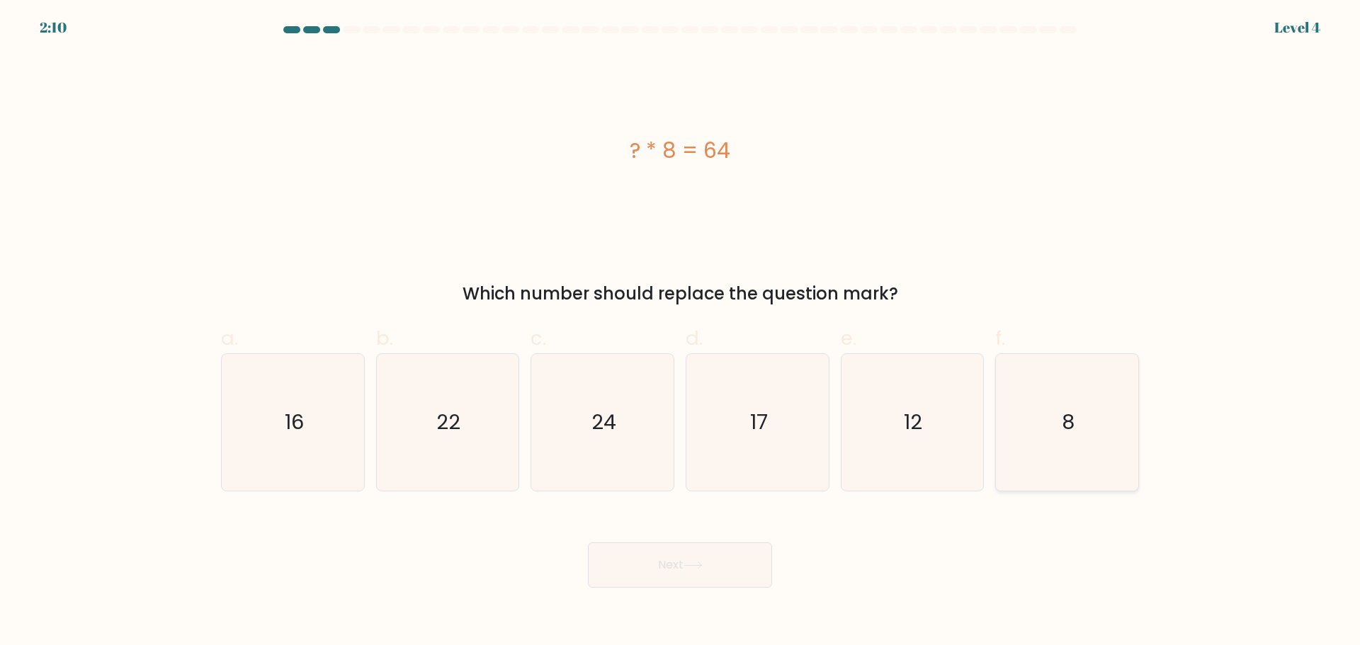
click at [1065, 400] on icon "8" at bounding box center [1067, 422] width 137 height 137
click at [681, 332] on input "f. 8" at bounding box center [680, 327] width 1 height 9
radio input "true"
click at [664, 563] on button "Next" at bounding box center [680, 565] width 184 height 45
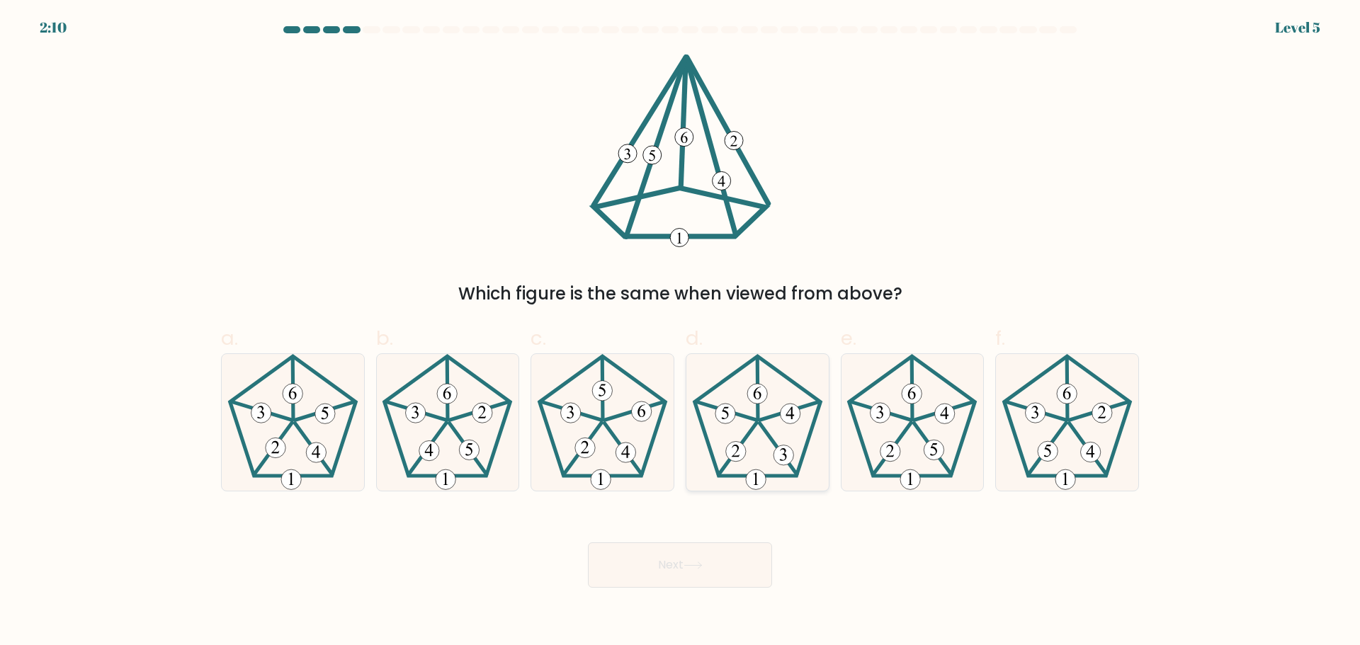
click at [757, 420] on 339 at bounding box center [726, 411] width 60 height 18
click at [681, 332] on input "d." at bounding box center [680, 327] width 1 height 9
radio input "true"
click at [701, 578] on button "Next" at bounding box center [680, 565] width 184 height 45
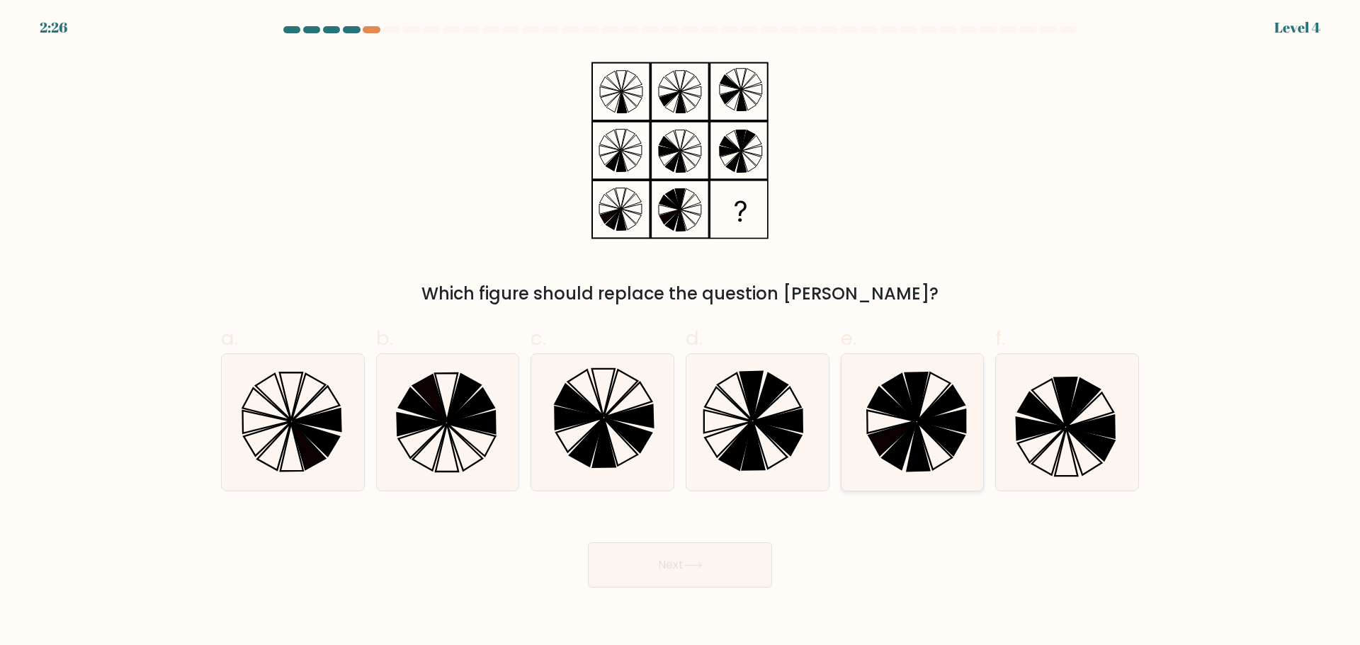
click at [929, 420] on icon at bounding box center [942, 420] width 48 height 23
click at [681, 332] on input "e." at bounding box center [680, 327] width 1 height 9
radio input "true"
click at [667, 582] on button "Next" at bounding box center [680, 565] width 184 height 45
click at [683, 567] on button "Next" at bounding box center [680, 565] width 184 height 45
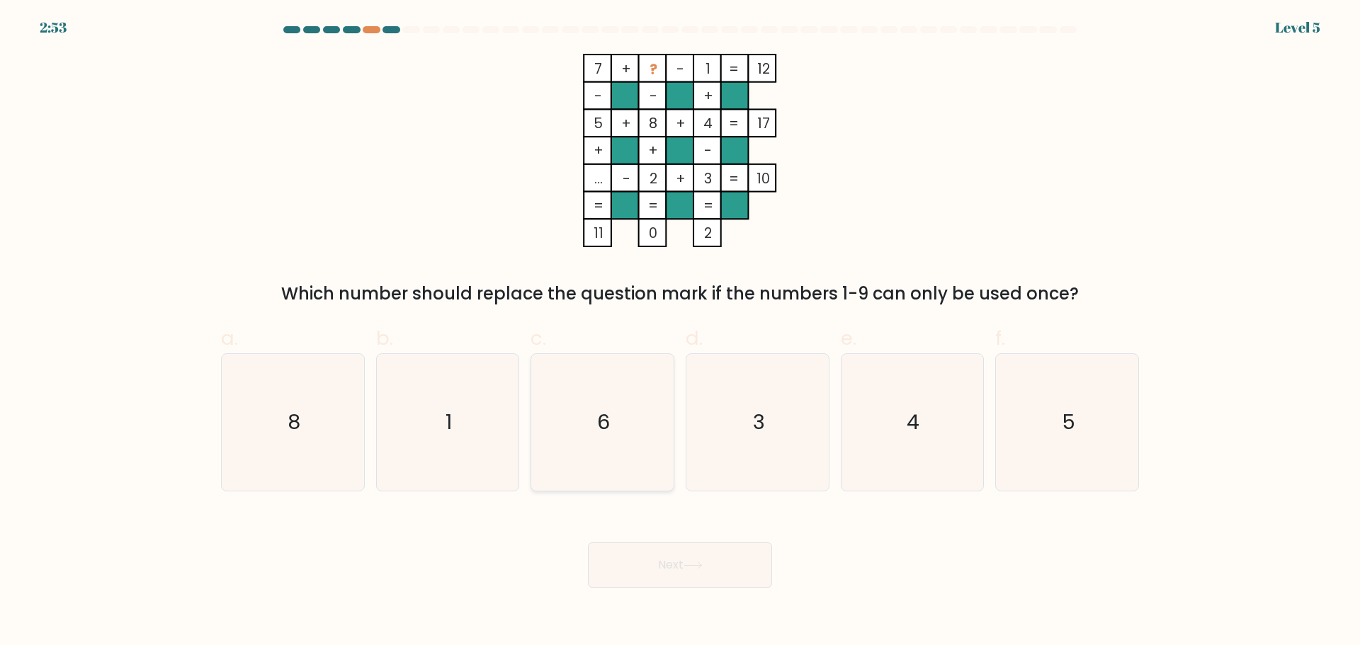
click at [576, 423] on icon "6" at bounding box center [602, 422] width 137 height 137
click at [680, 332] on input "c. 6" at bounding box center [680, 327] width 1 height 9
radio input "true"
click at [721, 576] on button "Next" at bounding box center [680, 565] width 184 height 45
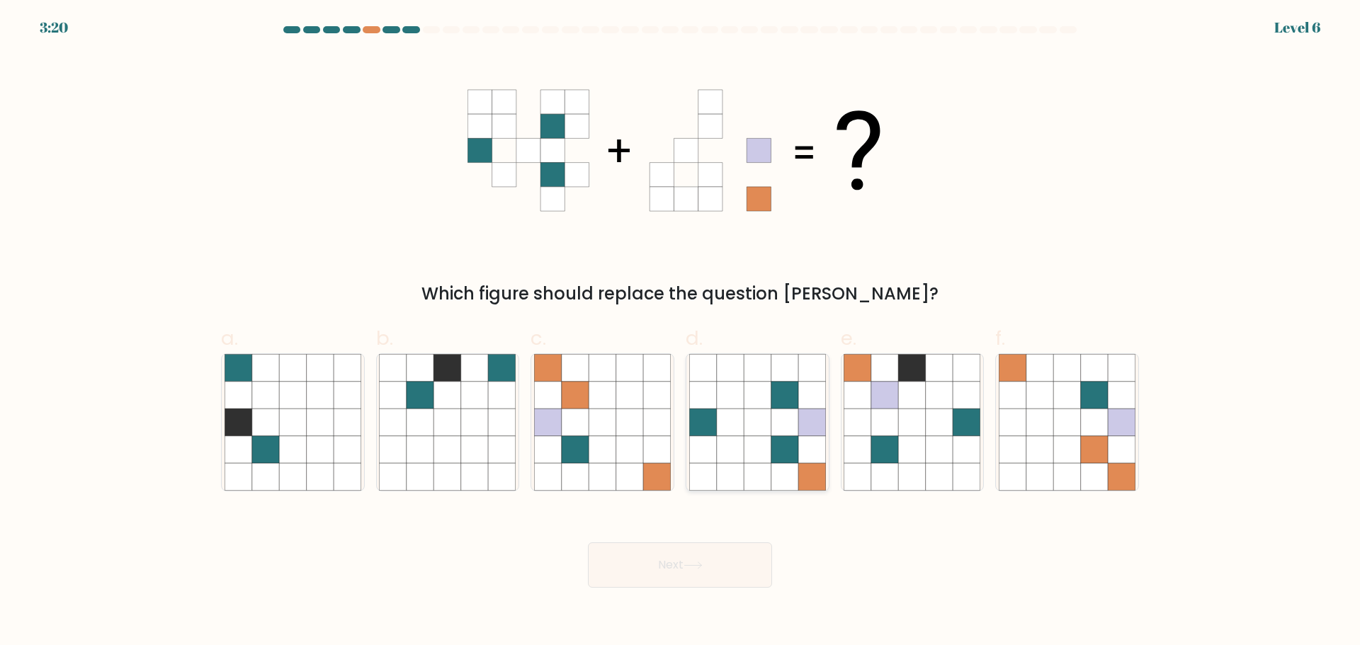
click at [760, 448] on icon at bounding box center [757, 449] width 27 height 27
click at [681, 332] on input "d." at bounding box center [680, 327] width 1 height 9
radio input "true"
click at [633, 572] on button "Next" at bounding box center [680, 565] width 184 height 45
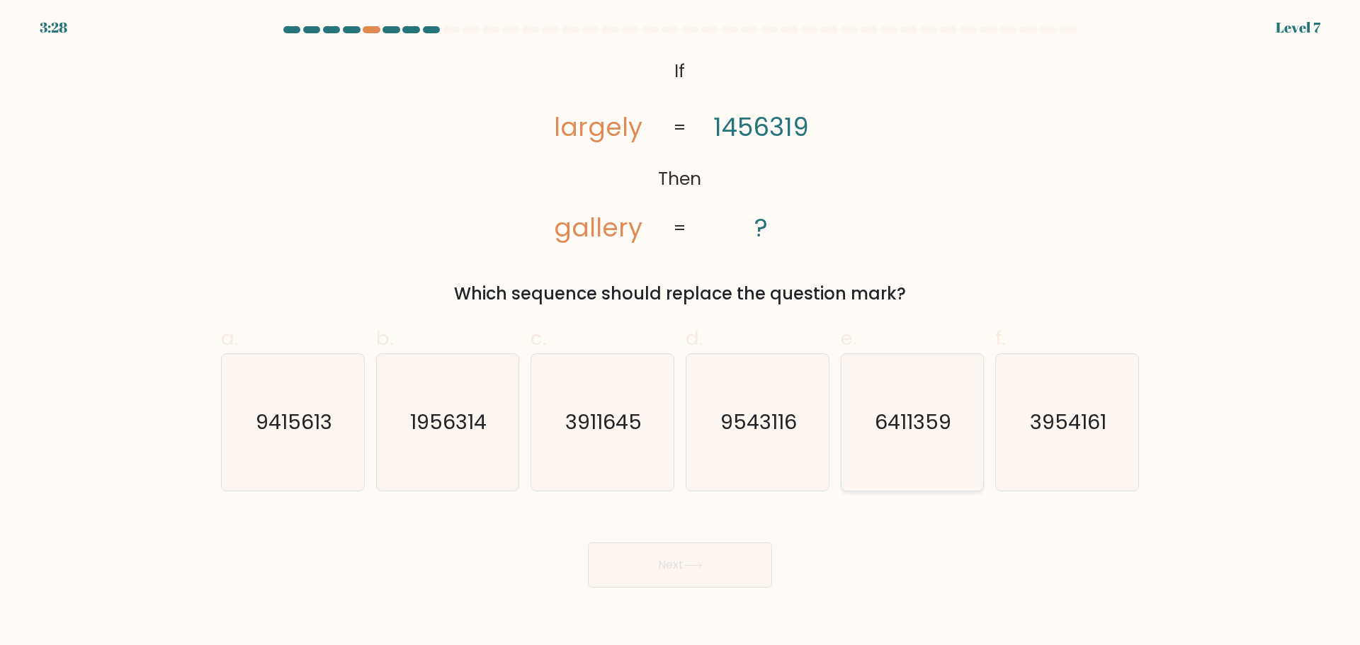
click at [951, 427] on text "6411359" at bounding box center [914, 422] width 77 height 28
click at [681, 332] on input "e. 6411359" at bounding box center [680, 327] width 1 height 9
radio input "true"
click at [655, 565] on button "Next" at bounding box center [680, 565] width 184 height 45
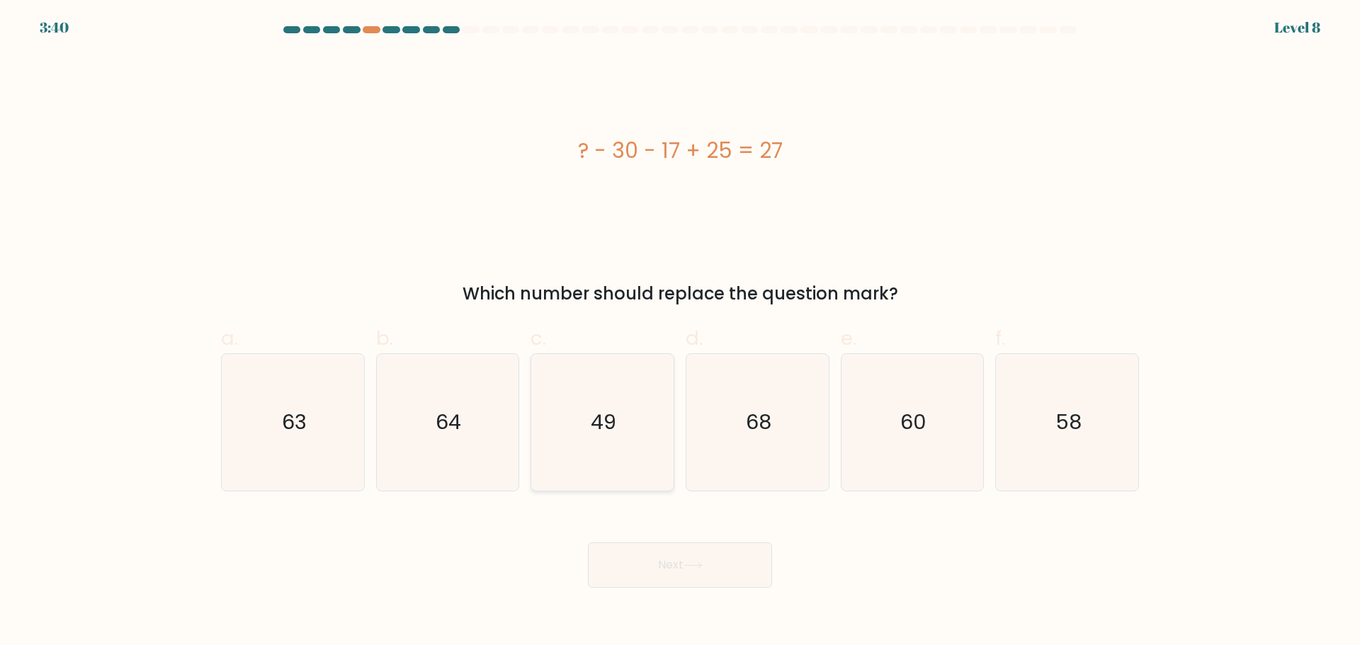
click at [617, 415] on icon "49" at bounding box center [602, 422] width 137 height 137
click at [680, 332] on input "c. 49" at bounding box center [680, 327] width 1 height 9
radio input "true"
click at [749, 572] on button "Next" at bounding box center [680, 565] width 184 height 45
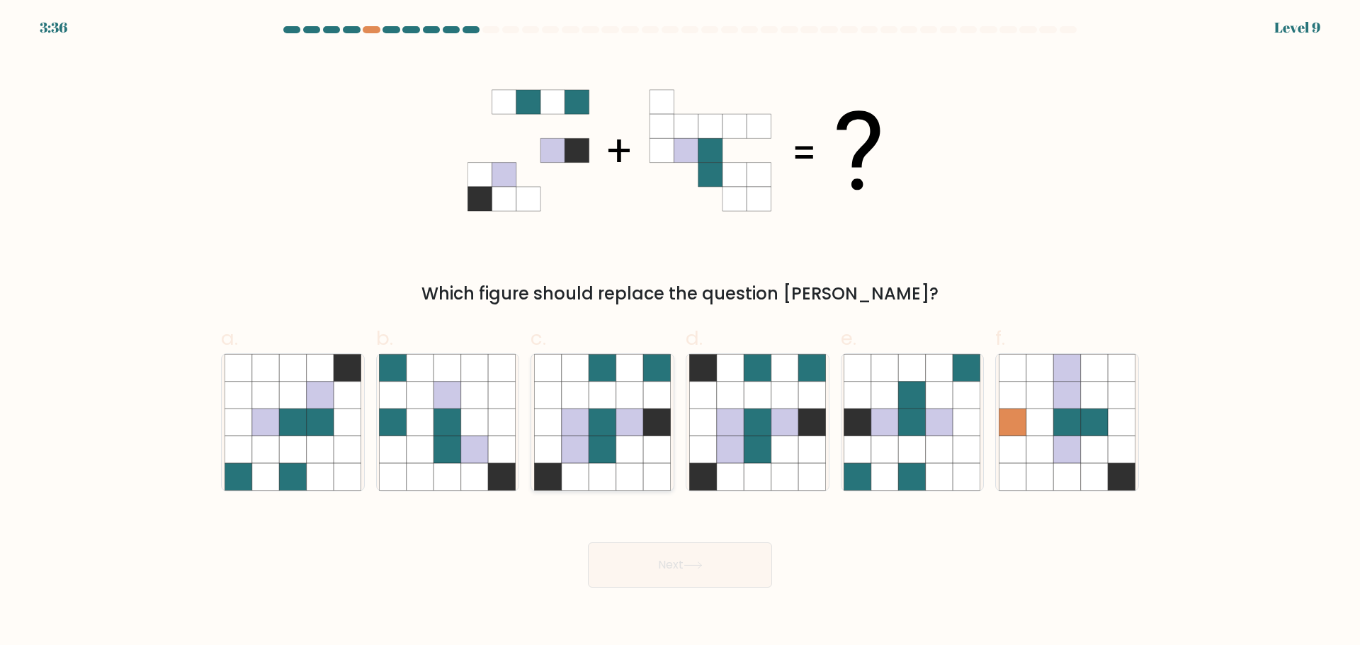
click at [587, 420] on icon at bounding box center [575, 422] width 27 height 27
click at [680, 332] on input "c." at bounding box center [680, 327] width 1 height 9
radio input "true"
click at [653, 570] on button "Next" at bounding box center [680, 565] width 184 height 45
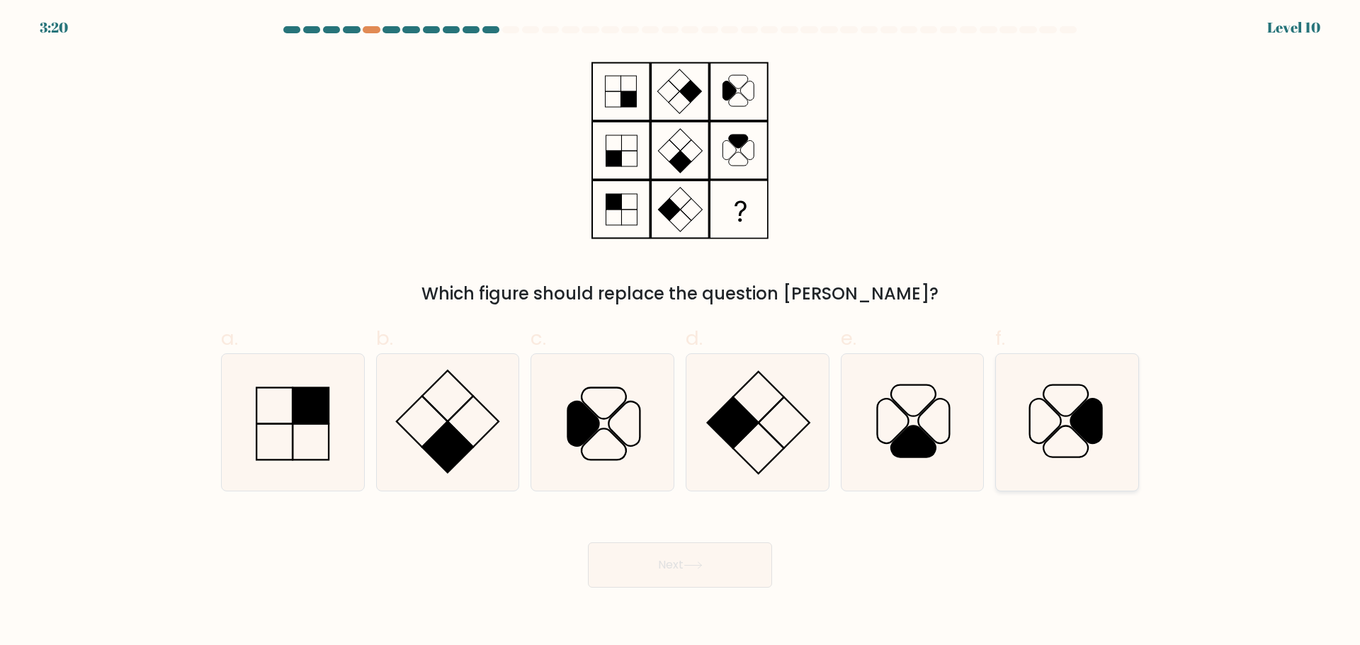
click at [1061, 425] on icon at bounding box center [1067, 422] width 137 height 137
click at [681, 332] on input "f." at bounding box center [680, 327] width 1 height 9
radio input "true"
click at [681, 566] on button "Next" at bounding box center [680, 565] width 184 height 45
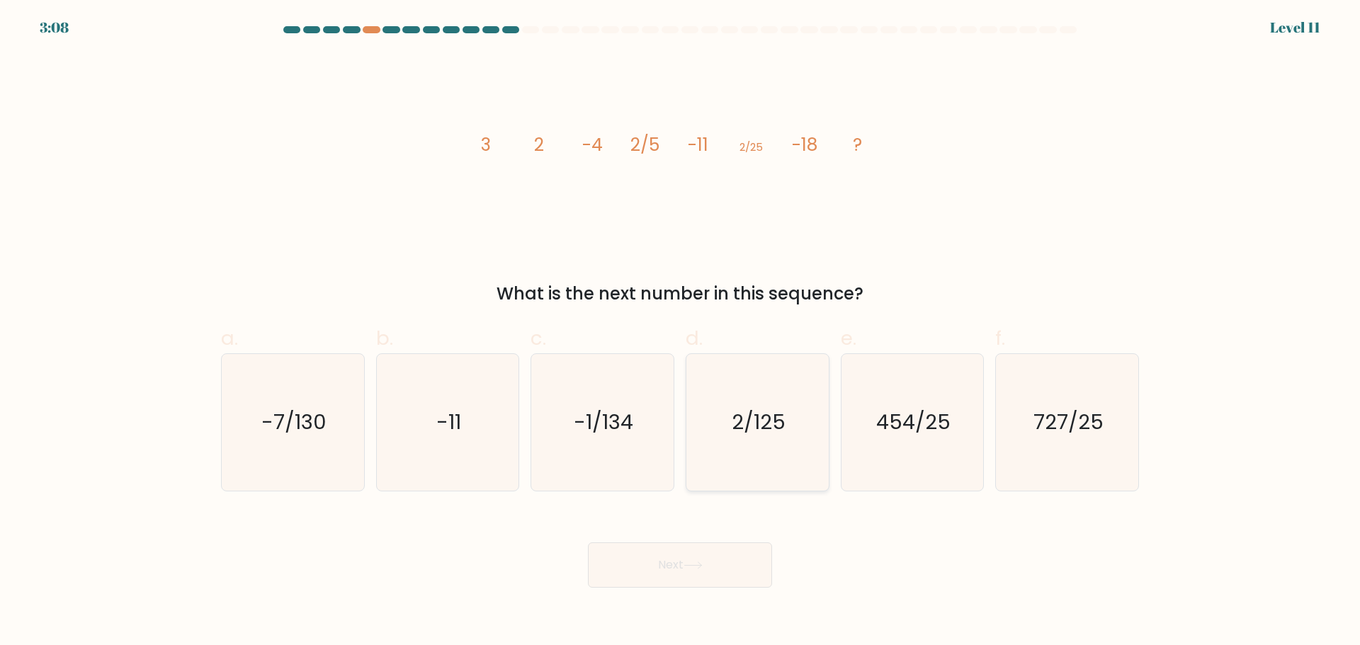
click at [745, 404] on icon "2/125" at bounding box center [757, 422] width 137 height 137
click at [681, 332] on input "d. 2/125" at bounding box center [680, 327] width 1 height 9
radio input "true"
click at [674, 551] on button "Next" at bounding box center [680, 565] width 184 height 45
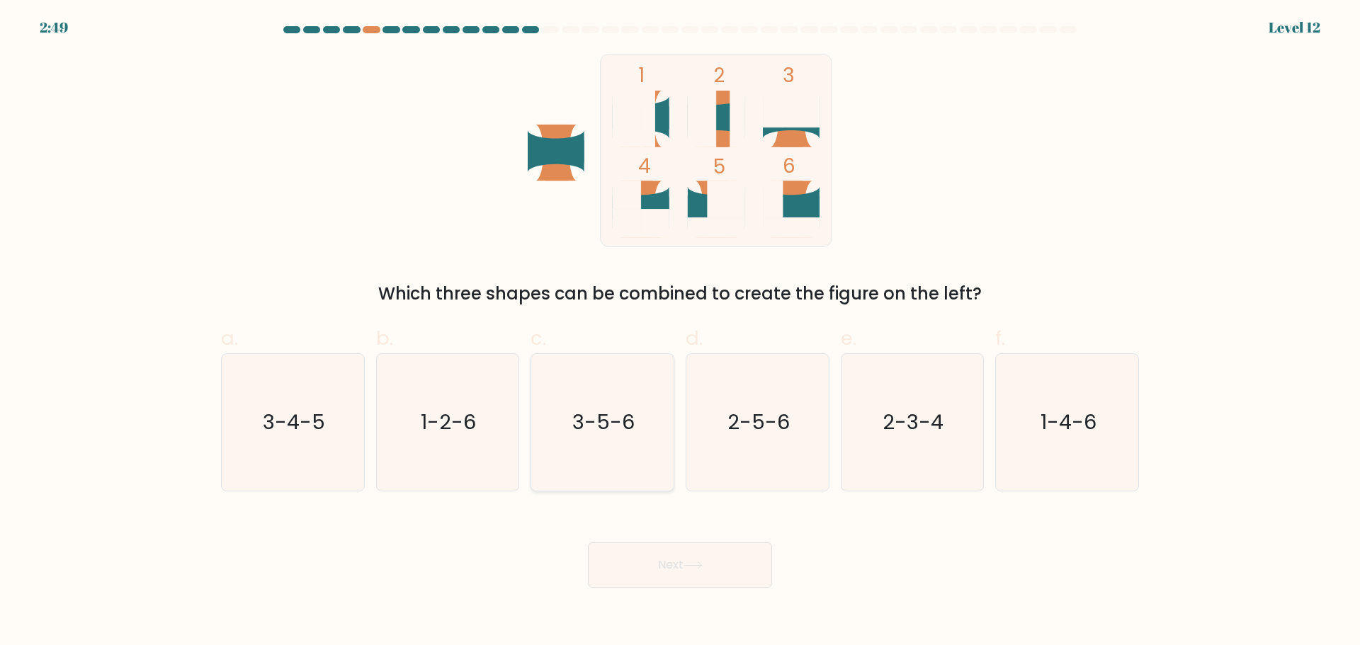
click at [564, 425] on icon "3-5-6" at bounding box center [602, 422] width 137 height 137
click at [680, 332] on input "c. 3-5-6" at bounding box center [680, 327] width 1 height 9
radio input "true"
click at [681, 555] on button "Next" at bounding box center [680, 565] width 184 height 45
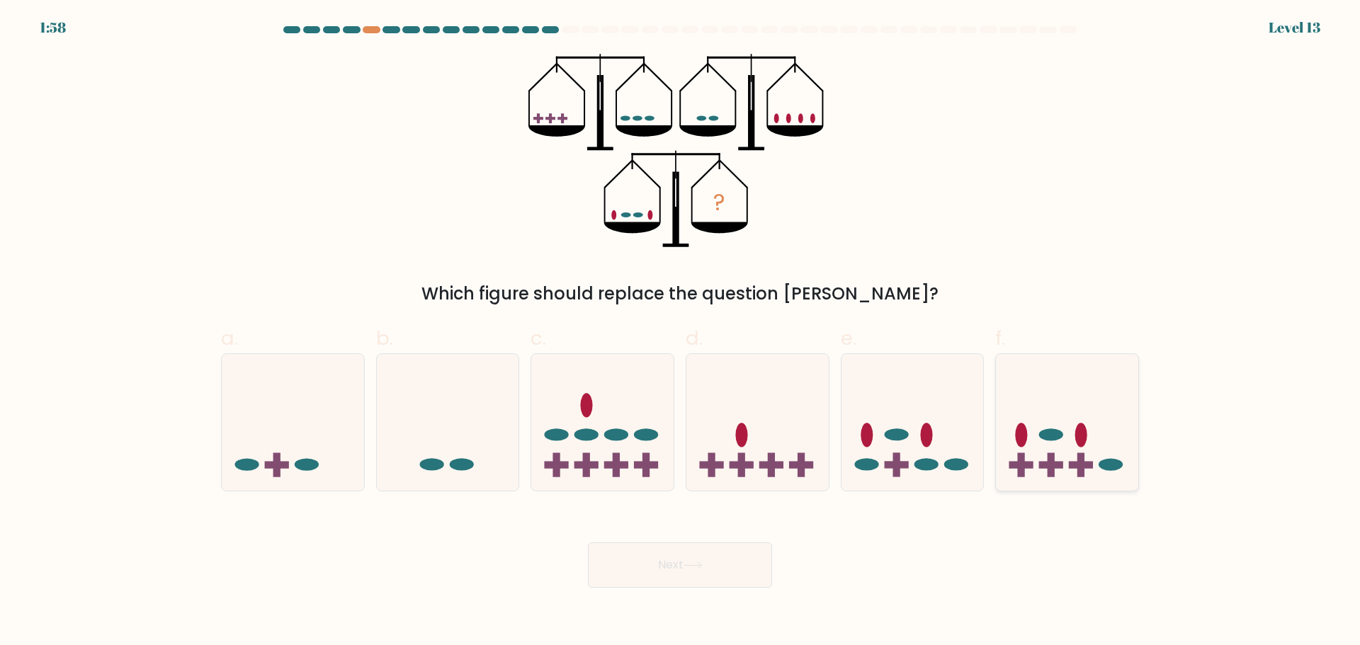
click at [1054, 465] on rect at bounding box center [1051, 465] width 24 height 7
click at [681, 332] on input "f." at bounding box center [680, 327] width 1 height 9
radio input "true"
click at [883, 438] on icon at bounding box center [913, 422] width 142 height 118
click at [681, 332] on input "e." at bounding box center [680, 327] width 1 height 9
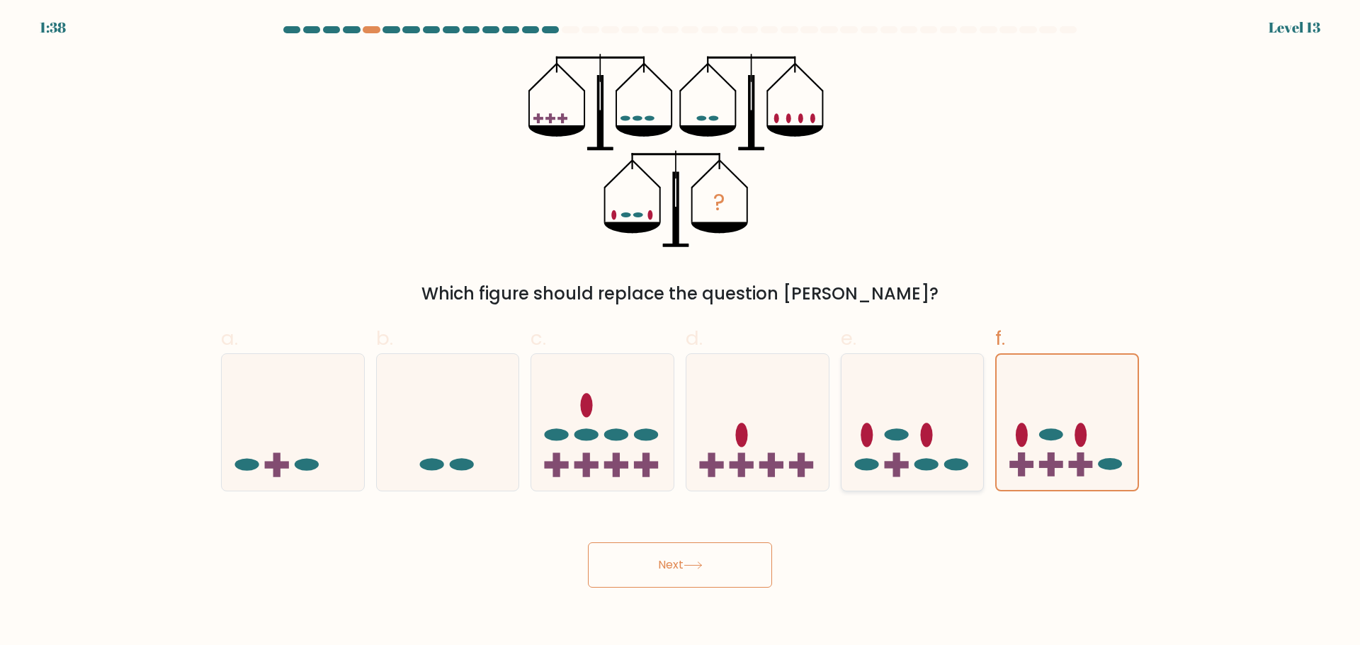
radio input "true"
click at [678, 560] on button "Next" at bounding box center [680, 565] width 184 height 45
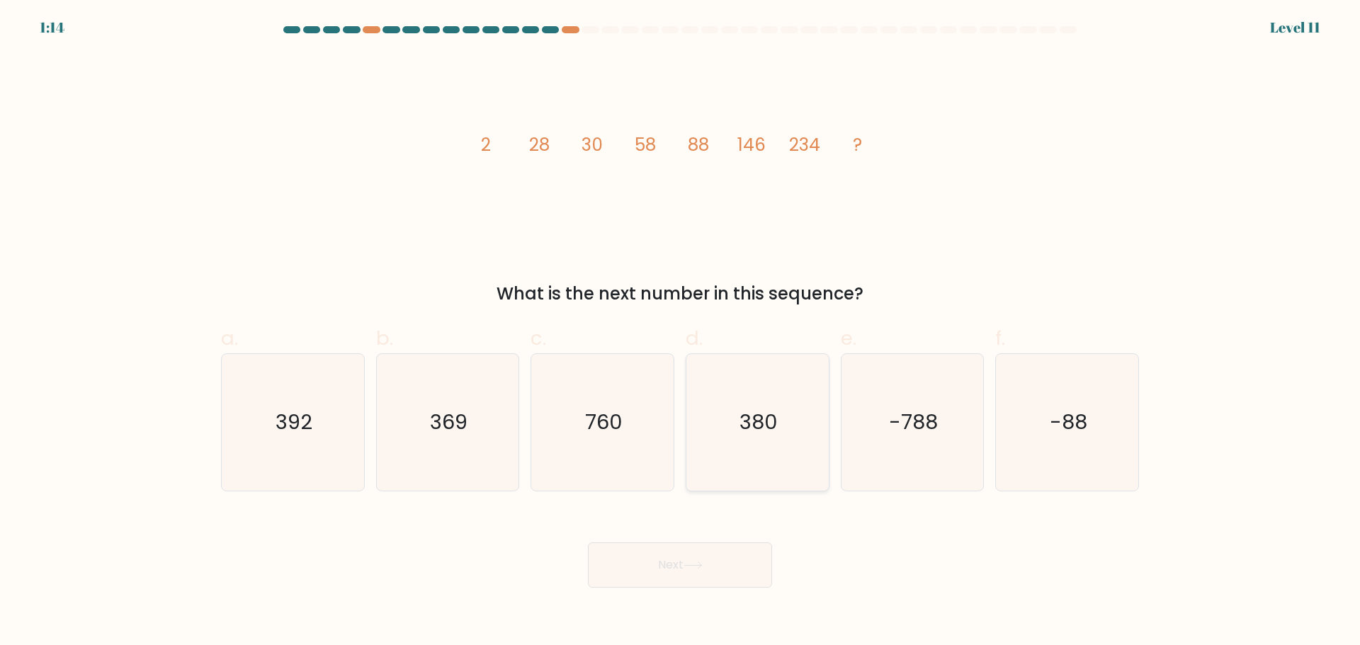
click at [762, 406] on icon "380" at bounding box center [757, 422] width 137 height 137
click at [681, 332] on input "d. 380" at bounding box center [680, 327] width 1 height 9
radio input "true"
click at [670, 559] on button "Next" at bounding box center [680, 565] width 184 height 45
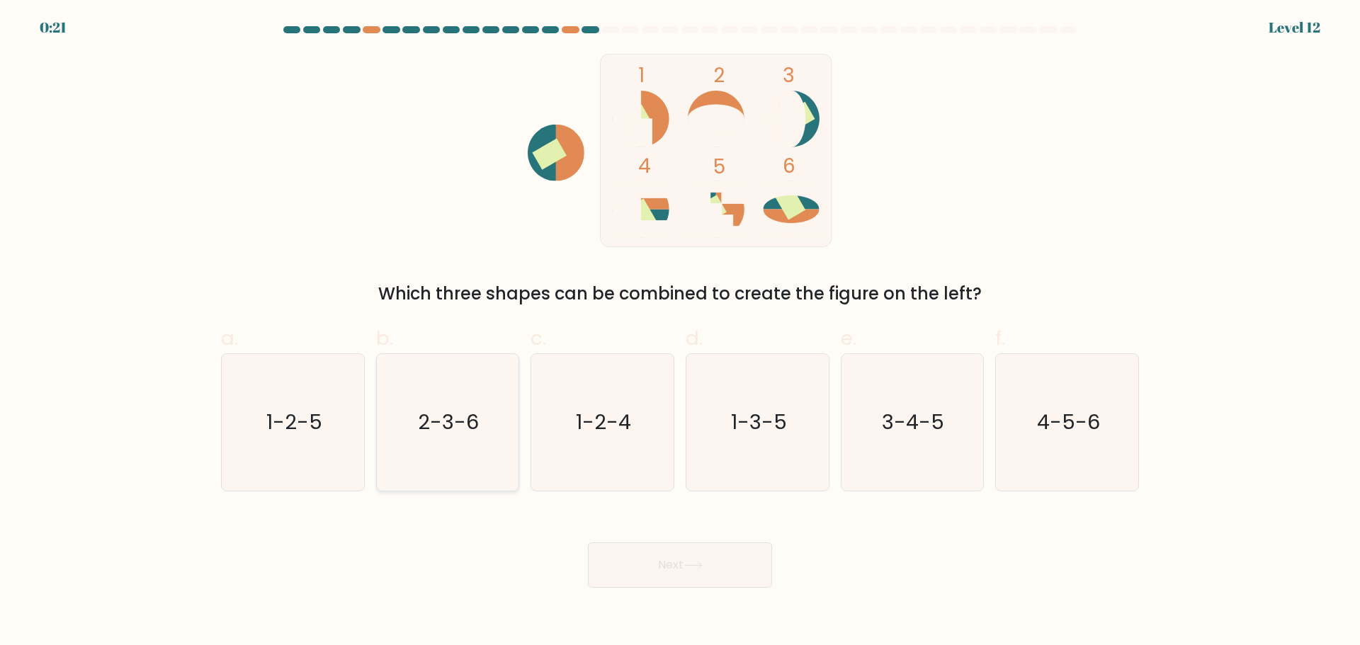
click at [436, 435] on text "2-3-6" at bounding box center [449, 422] width 61 height 28
click at [680, 332] on input "b. 2-3-6" at bounding box center [680, 327] width 1 height 9
radio input "true"
click at [670, 555] on button "Next" at bounding box center [680, 565] width 184 height 45
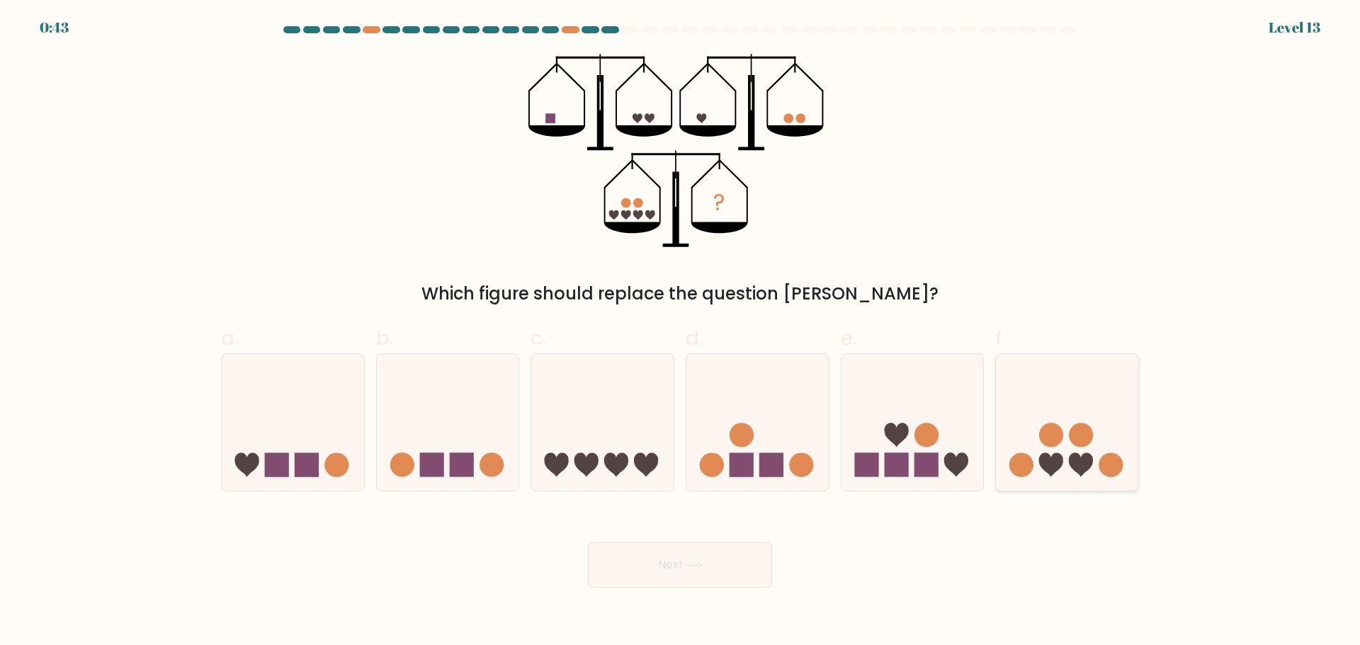
click at [1039, 445] on icon at bounding box center [1067, 422] width 142 height 118
click at [681, 332] on input "f." at bounding box center [680, 327] width 1 height 9
radio input "true"
click at [687, 548] on button "Next" at bounding box center [680, 565] width 184 height 45
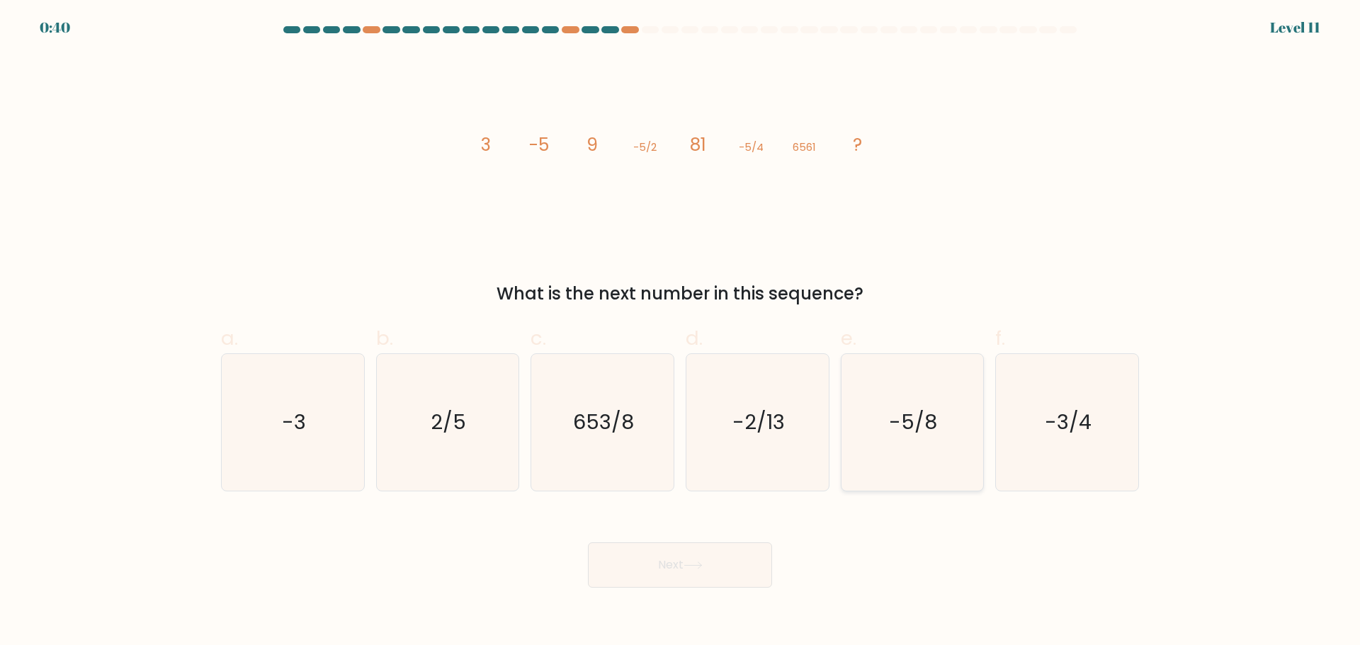
click at [910, 392] on icon "-5/8" at bounding box center [912, 422] width 137 height 137
click at [681, 332] on input "e. -5/8" at bounding box center [680, 327] width 1 height 9
radio input "true"
click at [696, 567] on icon at bounding box center [693, 566] width 19 height 8
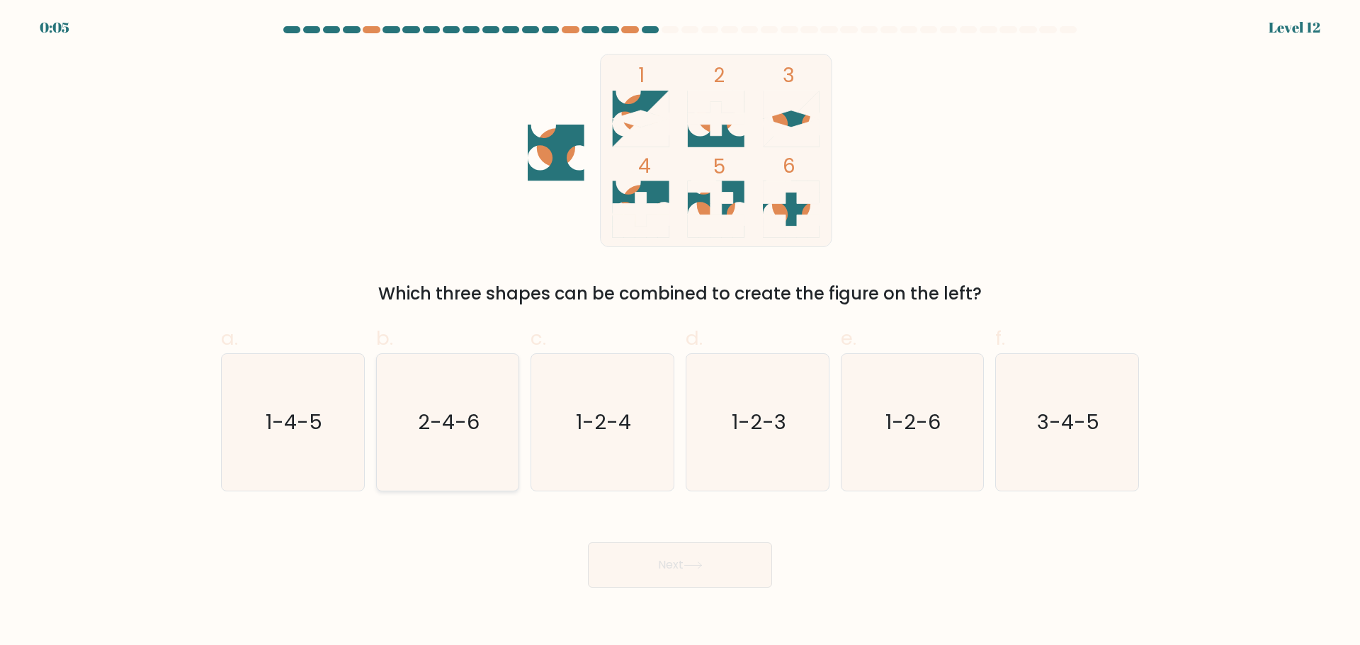
click at [407, 423] on icon "2-4-6" at bounding box center [447, 422] width 137 height 137
click at [680, 332] on input "b. 2-4-6" at bounding box center [680, 327] width 1 height 9
radio input "true"
click at [664, 555] on button "Next" at bounding box center [680, 565] width 184 height 45
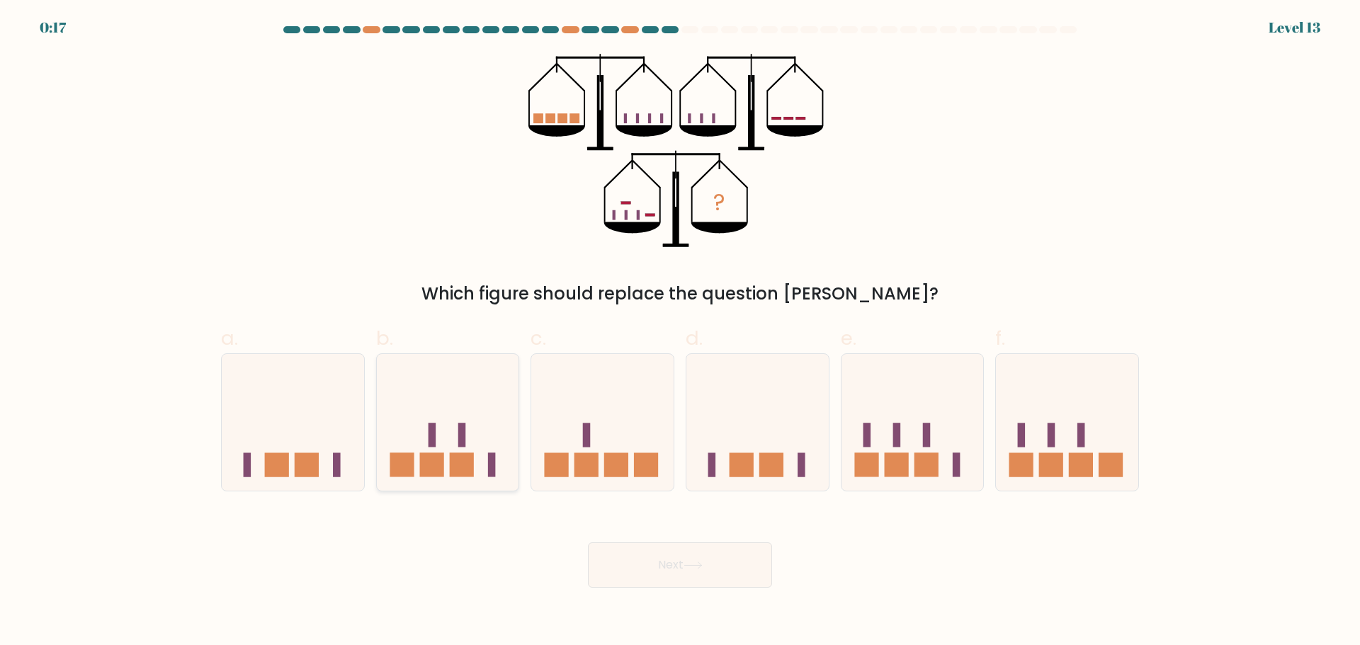
click at [433, 473] on rect at bounding box center [431, 465] width 24 height 24
click at [680, 332] on input "b." at bounding box center [680, 327] width 1 height 9
radio input "true"
click at [609, 472] on rect at bounding box center [616, 465] width 24 height 24
click at [680, 332] on input "c." at bounding box center [680, 327] width 1 height 9
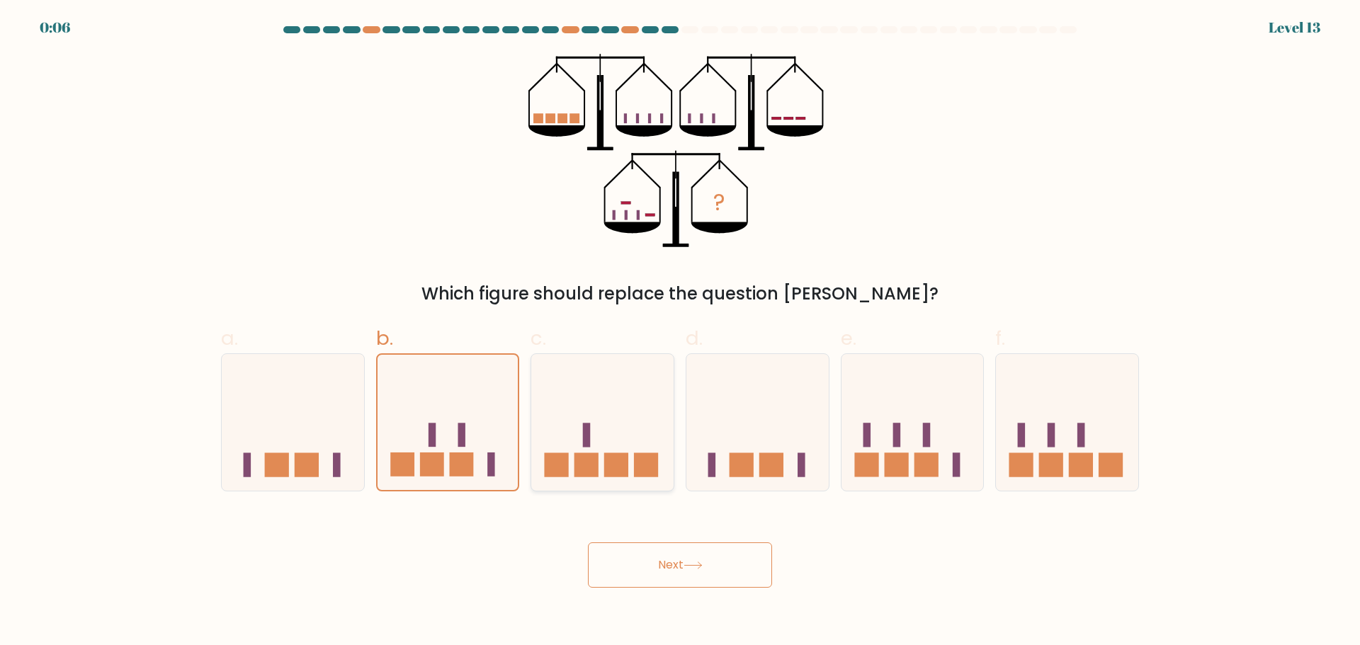
radio input "true"
click at [706, 558] on button "Next" at bounding box center [680, 565] width 184 height 45
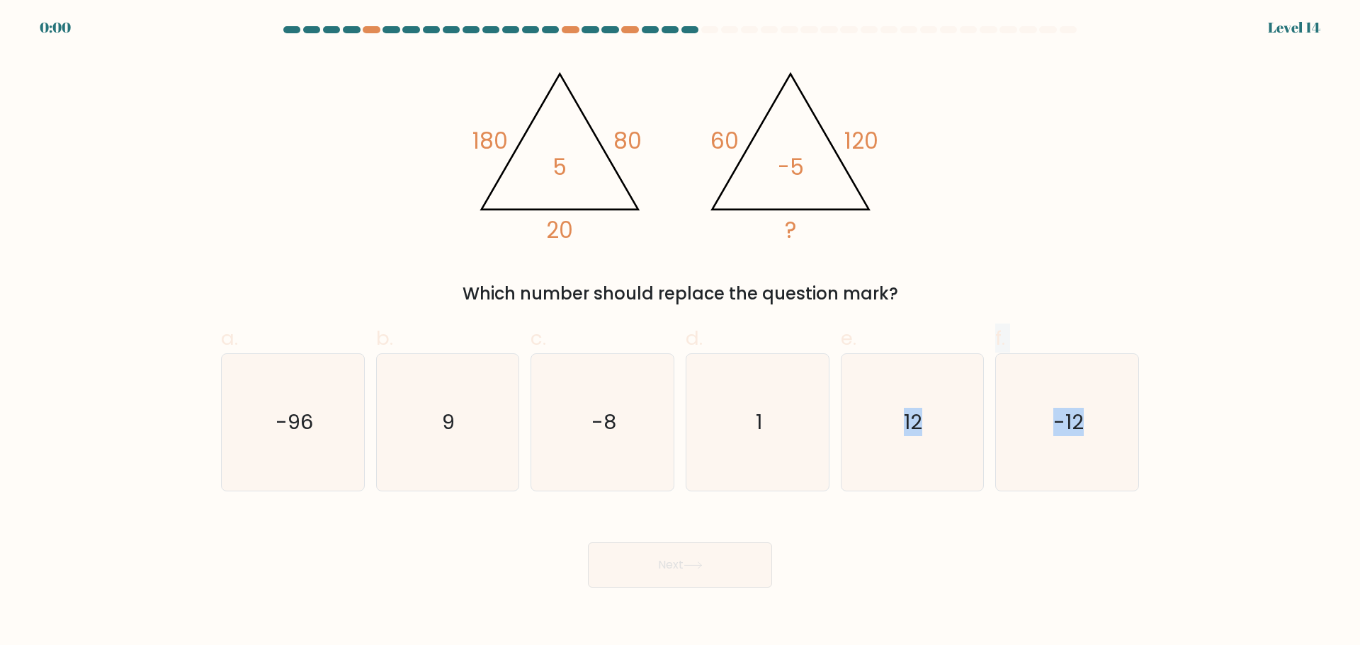
drag, startPoint x: 902, startPoint y: 442, endPoint x: 638, endPoint y: 572, distance: 294.0
click at [638, 572] on form at bounding box center [680, 307] width 1360 height 562
click at [638, 572] on button "Next" at bounding box center [680, 565] width 184 height 45
click at [638, 572] on div "Next" at bounding box center [680, 548] width 935 height 79
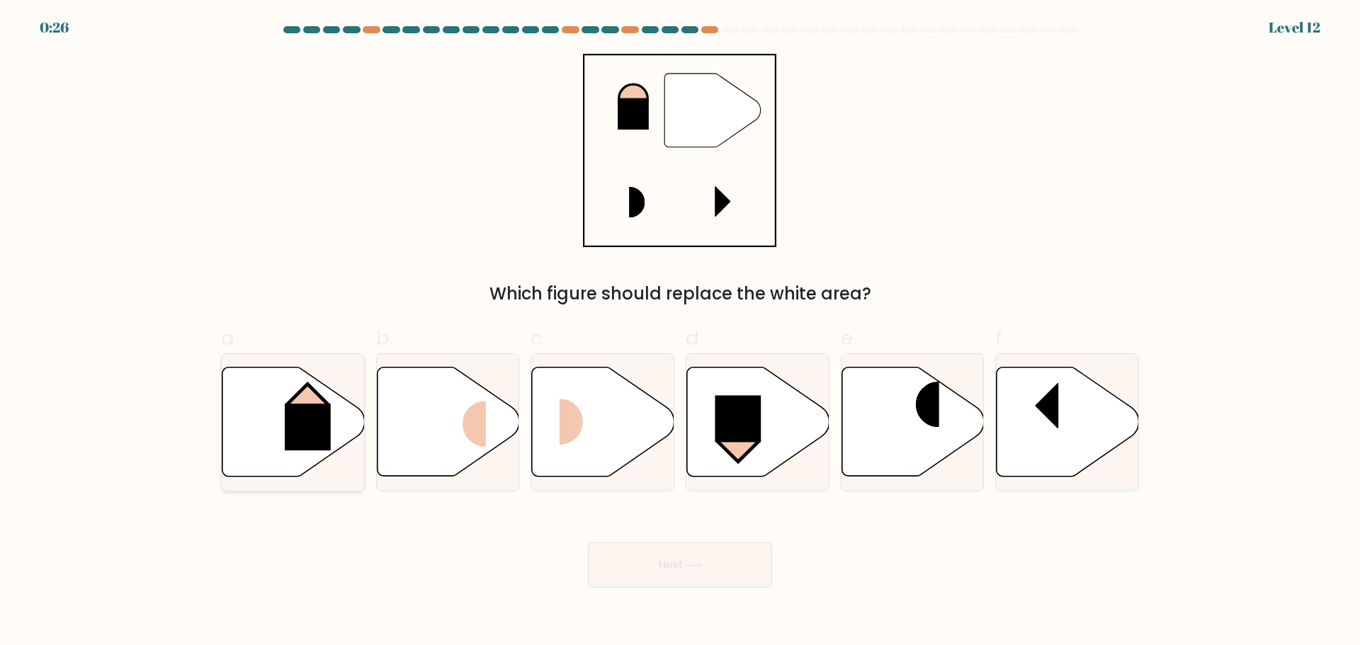
click at [291, 405] on rect at bounding box center [308, 427] width 46 height 47
click at [680, 332] on input "a." at bounding box center [680, 327] width 1 height 9
radio input "true"
click at [660, 555] on button "Next" at bounding box center [680, 565] width 184 height 45
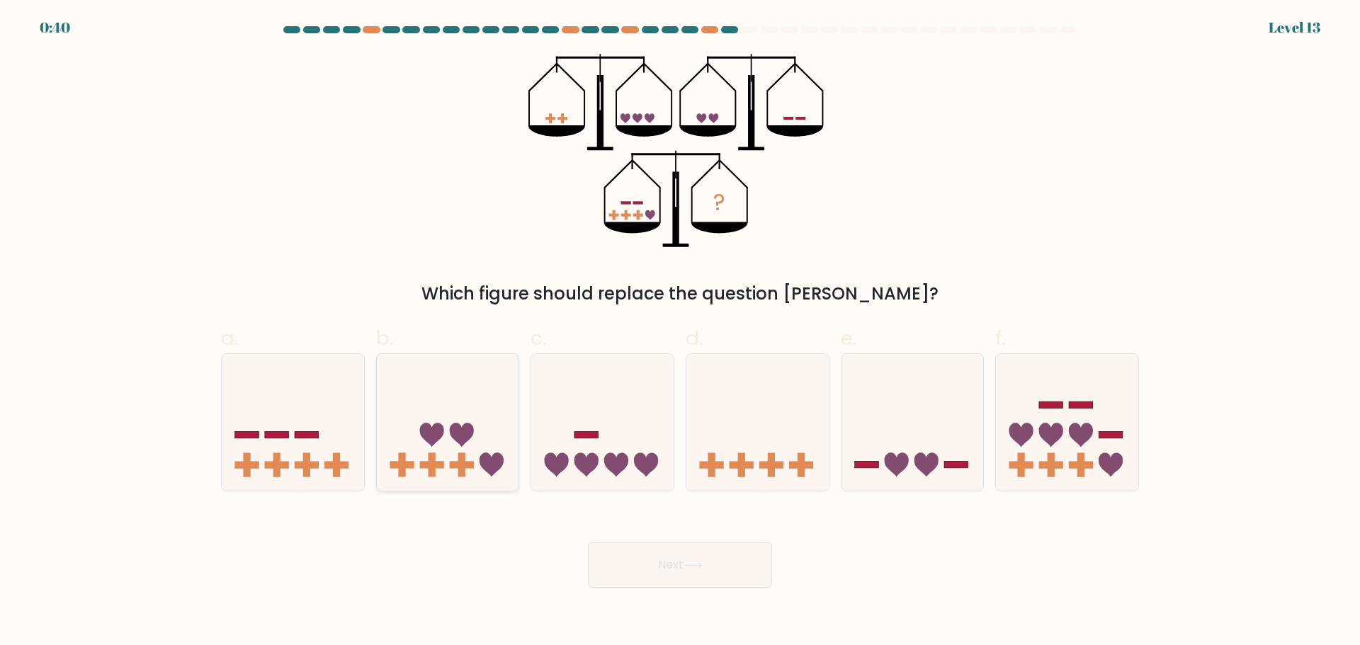
click at [435, 434] on icon at bounding box center [431, 435] width 24 height 24
click at [680, 332] on input "b." at bounding box center [680, 327] width 1 height 9
radio input "true"
click at [669, 561] on button "Next" at bounding box center [680, 565] width 184 height 45
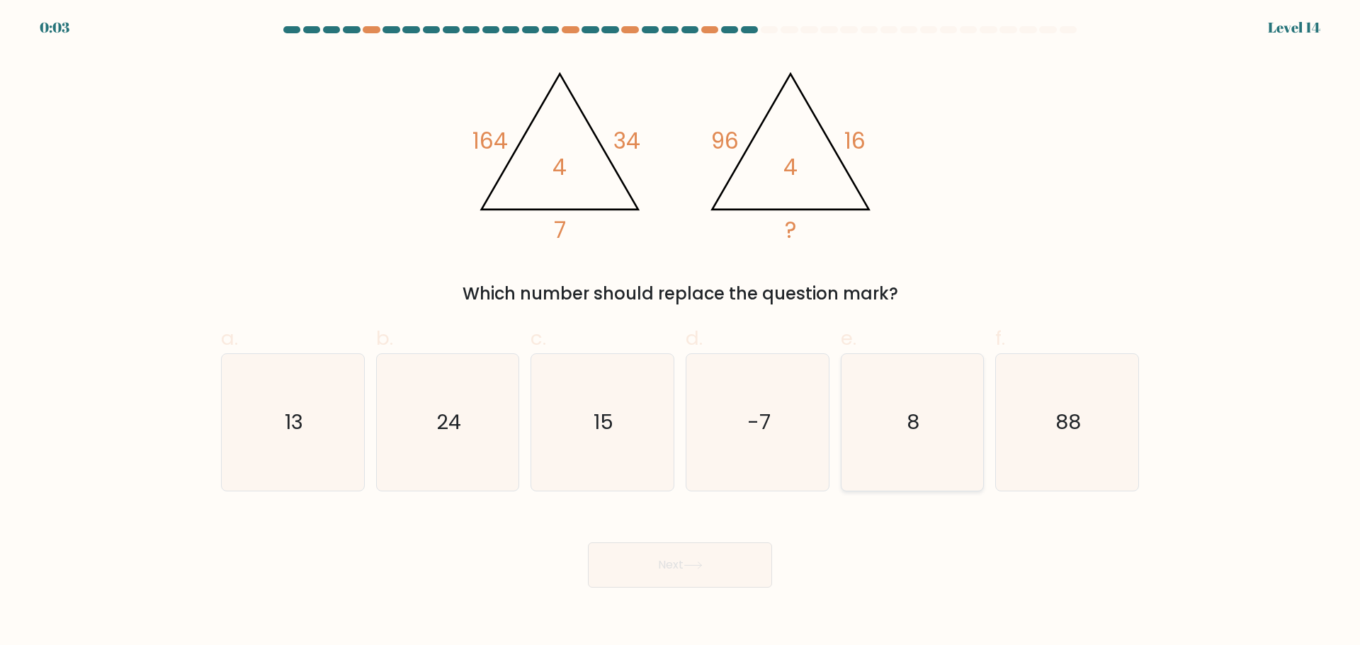
click at [897, 441] on icon "8" at bounding box center [912, 422] width 137 height 137
click at [681, 332] on input "e. 8" at bounding box center [680, 327] width 1 height 9
radio input "true"
click at [636, 579] on button "Next" at bounding box center [680, 565] width 184 height 45
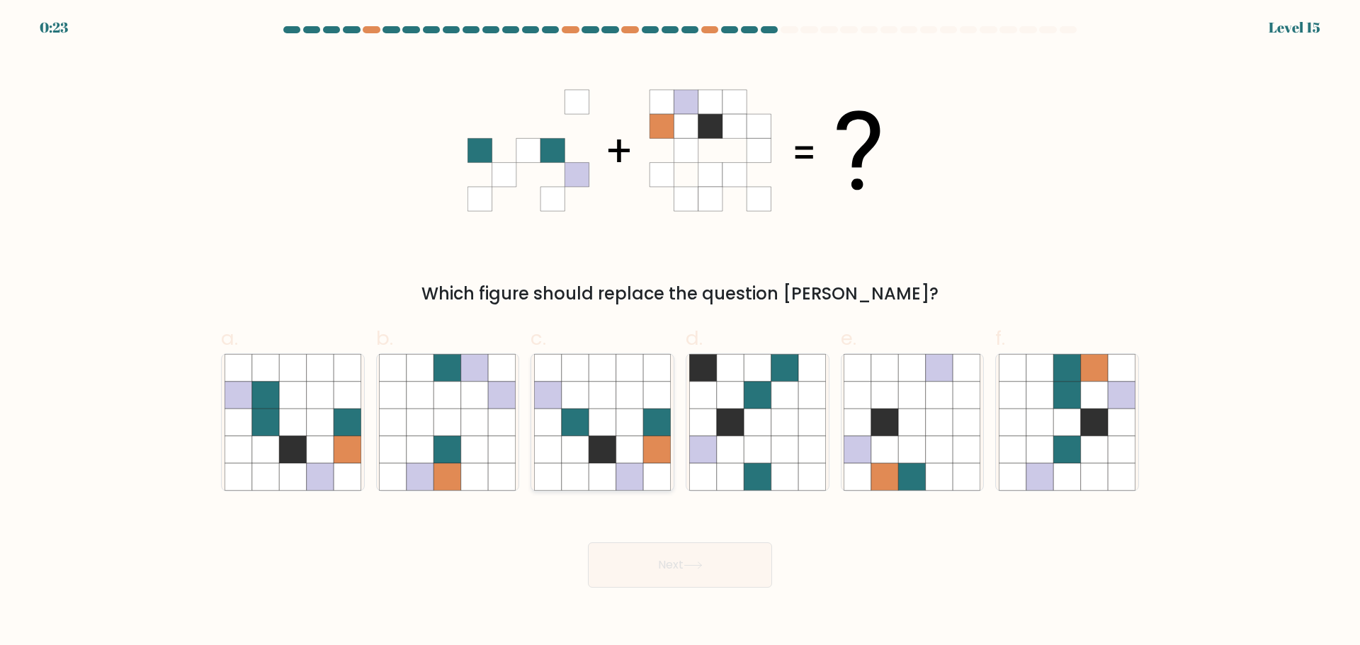
click at [618, 438] on icon at bounding box center [629, 449] width 27 height 27
click at [680, 332] on input "c." at bounding box center [680, 327] width 1 height 9
radio input "true"
click at [672, 572] on button "Next" at bounding box center [680, 565] width 184 height 45
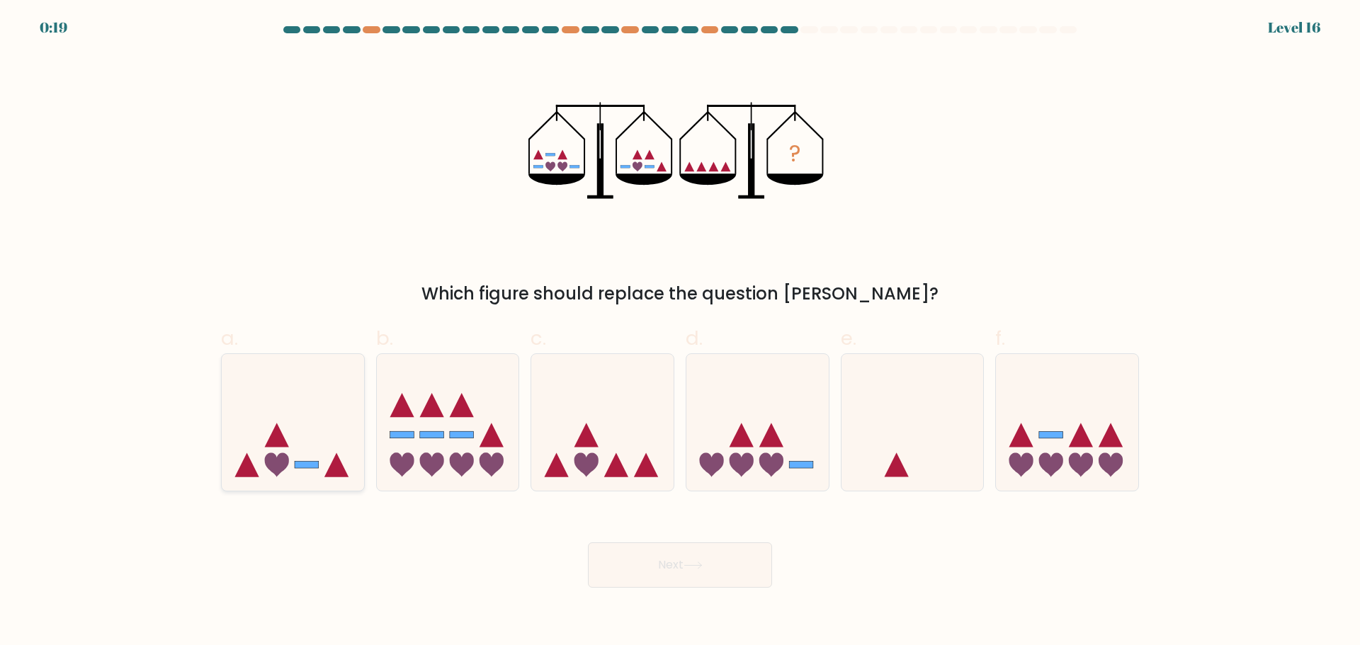
click at [246, 449] on icon at bounding box center [293, 422] width 142 height 118
click at [680, 332] on input "a." at bounding box center [680, 327] width 1 height 9
radio input "true"
click at [781, 470] on icon at bounding box center [757, 422] width 142 height 118
click at [681, 332] on input "d." at bounding box center [680, 327] width 1 height 9
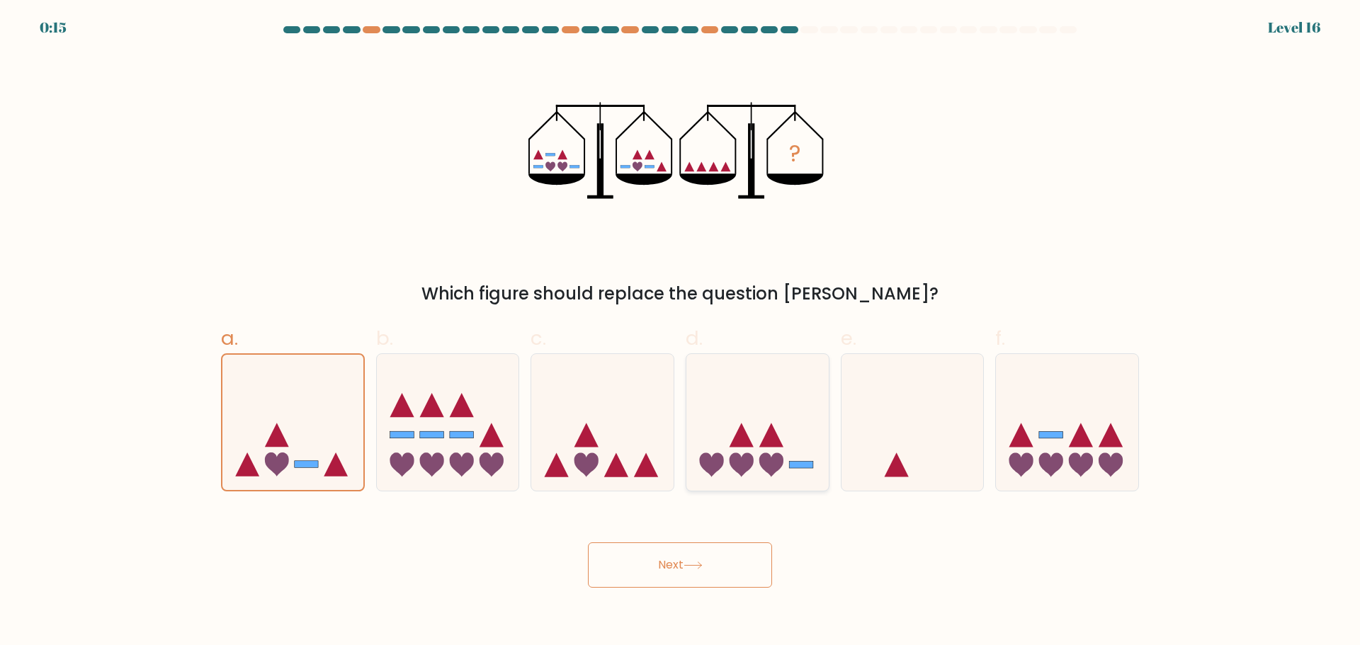
radio input "true"
click at [691, 575] on button "Next" at bounding box center [680, 565] width 184 height 45
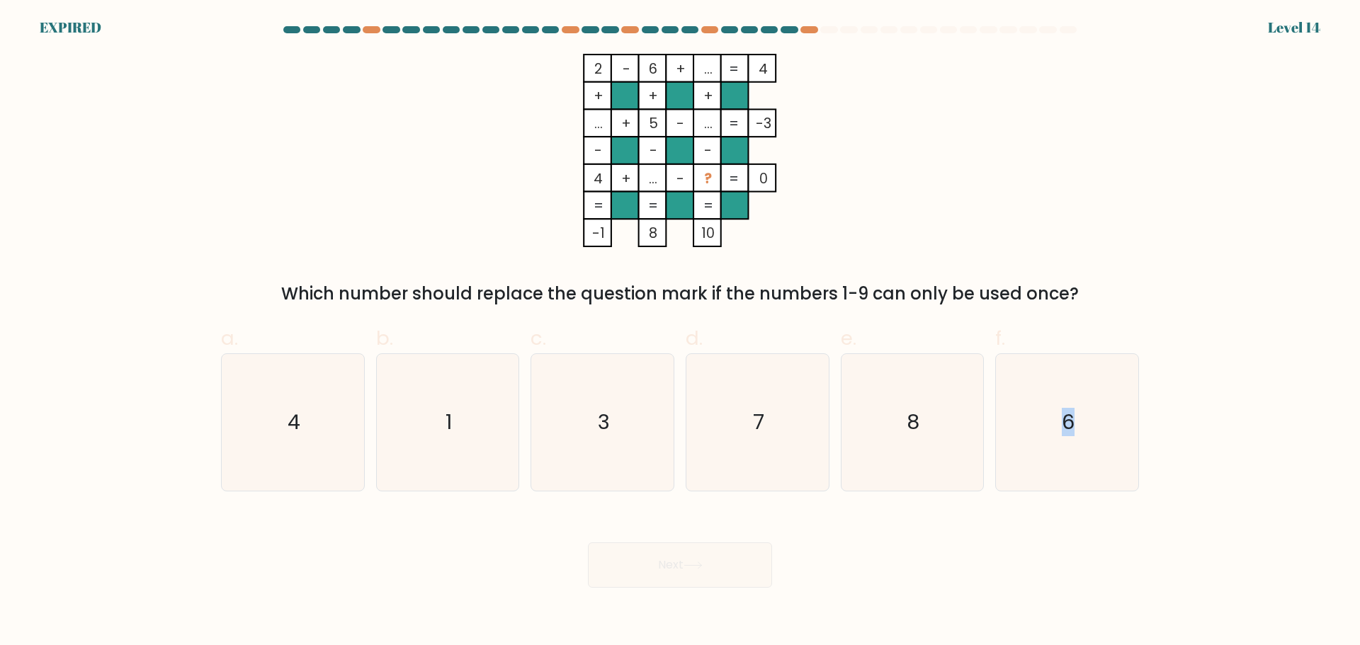
drag, startPoint x: 1063, startPoint y: 432, endPoint x: 729, endPoint y: 558, distance: 356.7
click at [729, 558] on form at bounding box center [680, 307] width 1360 height 562
click at [729, 558] on div "Next" at bounding box center [680, 548] width 935 height 79
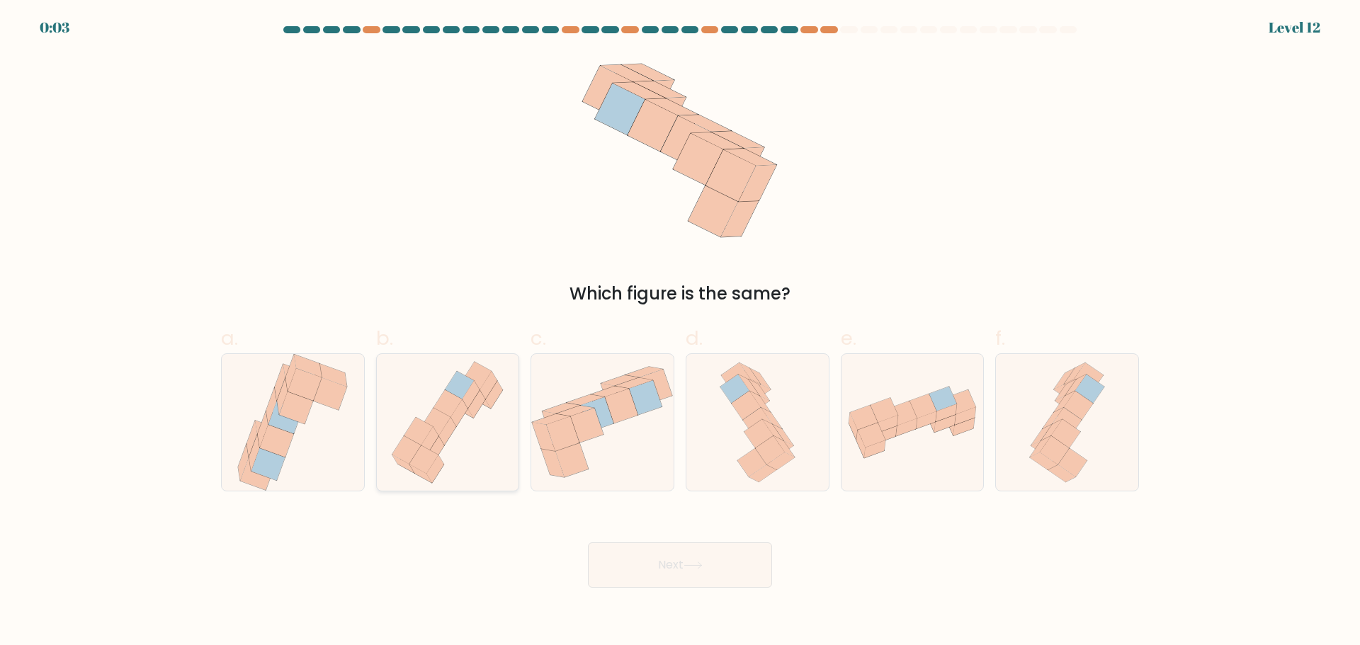
click at [400, 426] on icon at bounding box center [448, 422] width 130 height 137
click at [680, 332] on input "b." at bounding box center [680, 327] width 1 height 9
radio input "true"
click at [695, 573] on button "Next" at bounding box center [680, 565] width 184 height 45
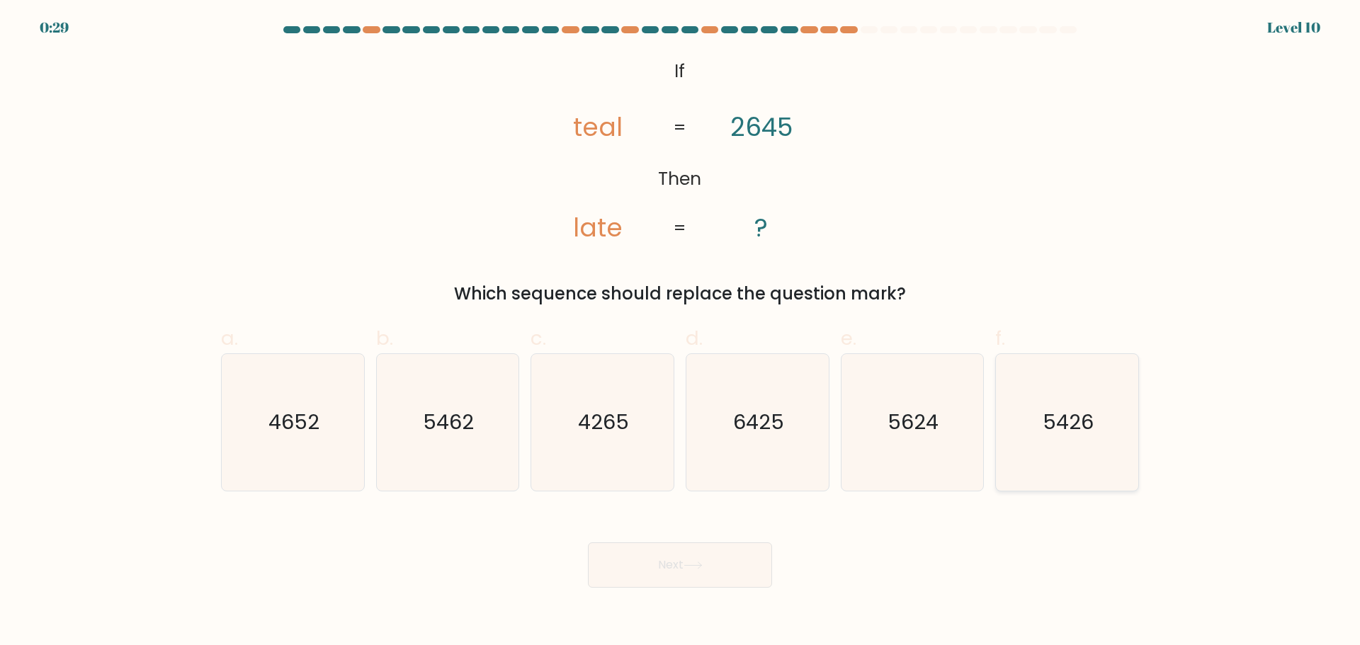
click at [1057, 429] on text "5426" at bounding box center [1068, 422] width 51 height 28
click at [681, 332] on input "f. 5426" at bounding box center [680, 327] width 1 height 9
radio input "true"
click at [700, 560] on button "Next" at bounding box center [680, 565] width 184 height 45
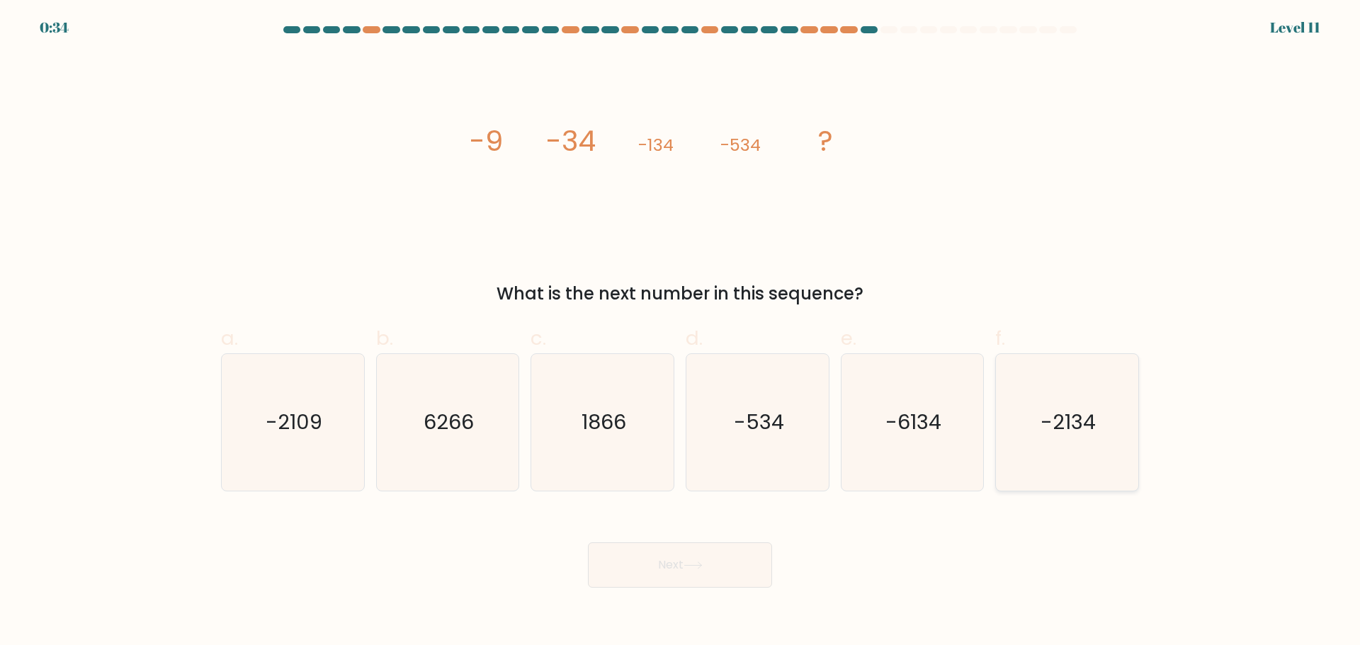
click at [1052, 434] on text "-2134" at bounding box center [1068, 422] width 55 height 28
click at [681, 332] on input "f. -2134" at bounding box center [680, 327] width 1 height 9
radio input "true"
click at [666, 581] on button "Next" at bounding box center [680, 565] width 184 height 45
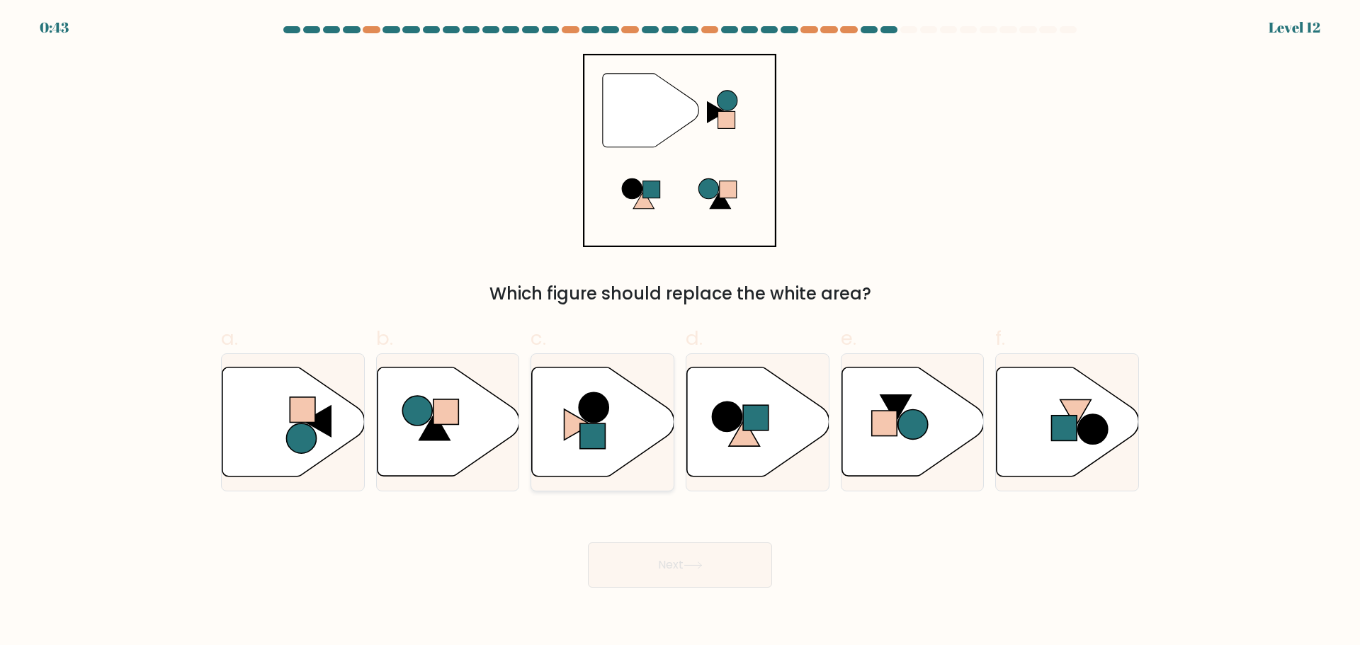
click at [573, 407] on icon at bounding box center [603, 421] width 142 height 109
click at [680, 332] on input "c." at bounding box center [680, 327] width 1 height 9
radio input "true"
click at [669, 568] on button "Next" at bounding box center [680, 565] width 184 height 45
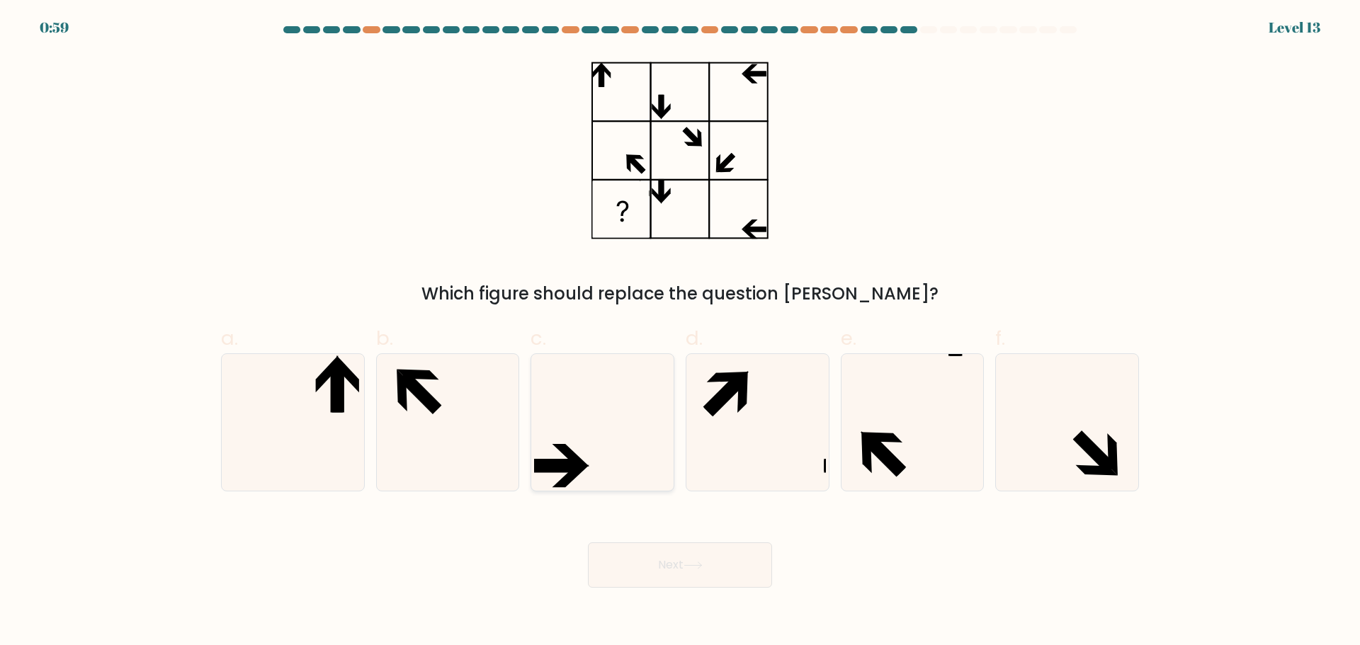
click at [590, 378] on icon at bounding box center [602, 422] width 137 height 137
click at [680, 332] on input "c." at bounding box center [680, 327] width 1 height 9
radio input "true"
click at [679, 552] on button "Next" at bounding box center [680, 565] width 184 height 45
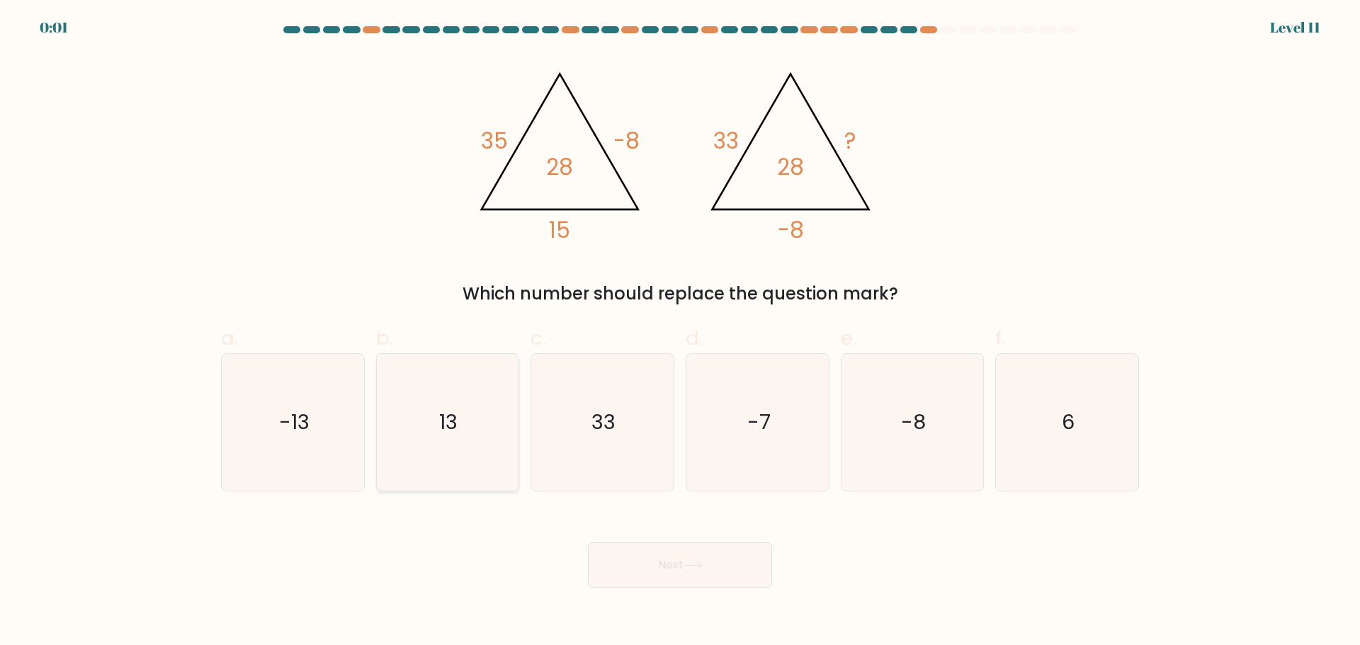
click at [426, 470] on icon "13" at bounding box center [447, 422] width 137 height 137
click at [680, 332] on input "b. 13" at bounding box center [680, 327] width 1 height 9
radio input "true"
click at [700, 574] on button "Next" at bounding box center [680, 565] width 184 height 45
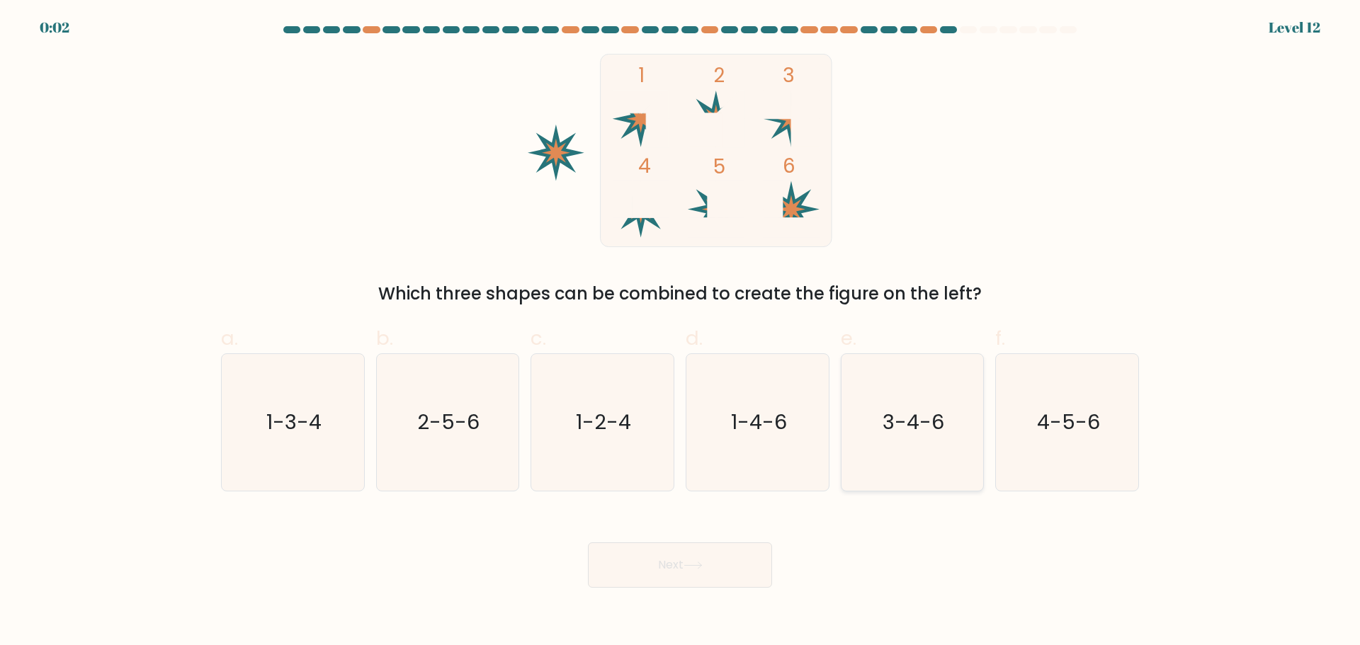
click at [960, 444] on icon "3-4-6" at bounding box center [912, 422] width 137 height 137
click at [681, 332] on input "e. 3-4-6" at bounding box center [680, 327] width 1 height 9
radio input "true"
click at [698, 555] on button "Next" at bounding box center [680, 565] width 184 height 45
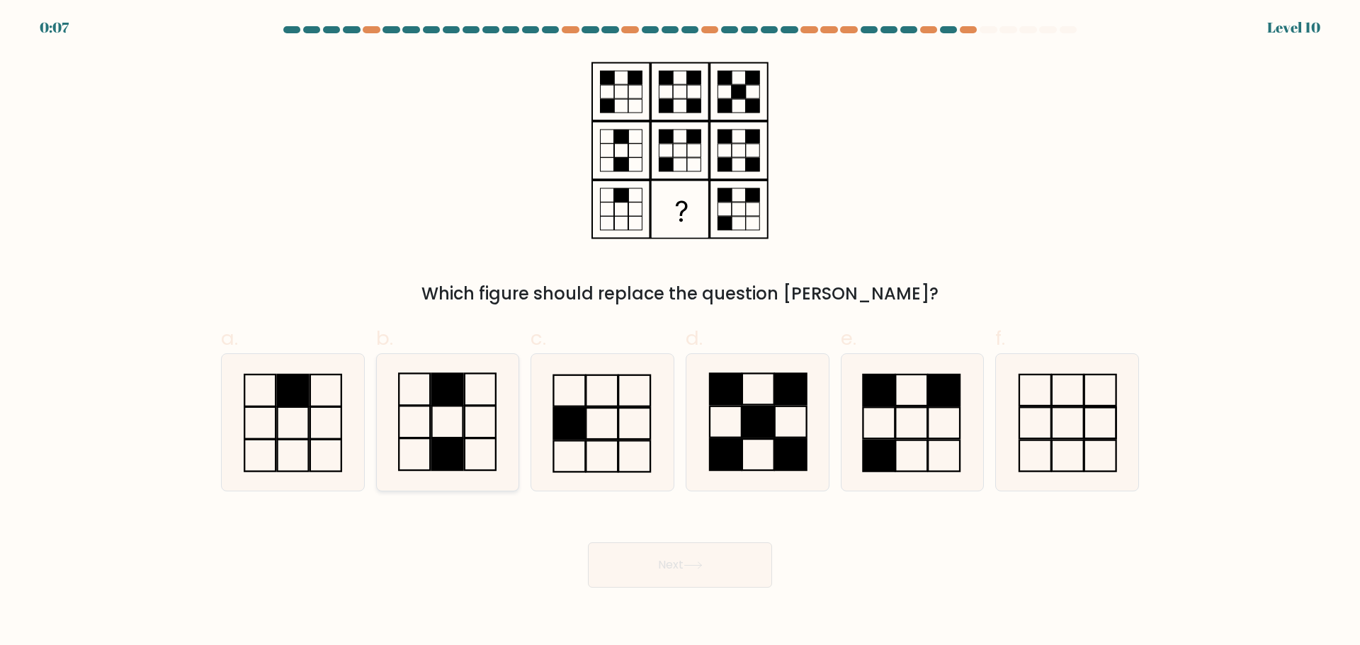
click at [393, 441] on icon at bounding box center [447, 422] width 137 height 137
click at [680, 332] on input "b." at bounding box center [680, 327] width 1 height 9
radio input "true"
click at [645, 573] on button "Next" at bounding box center [680, 565] width 184 height 45
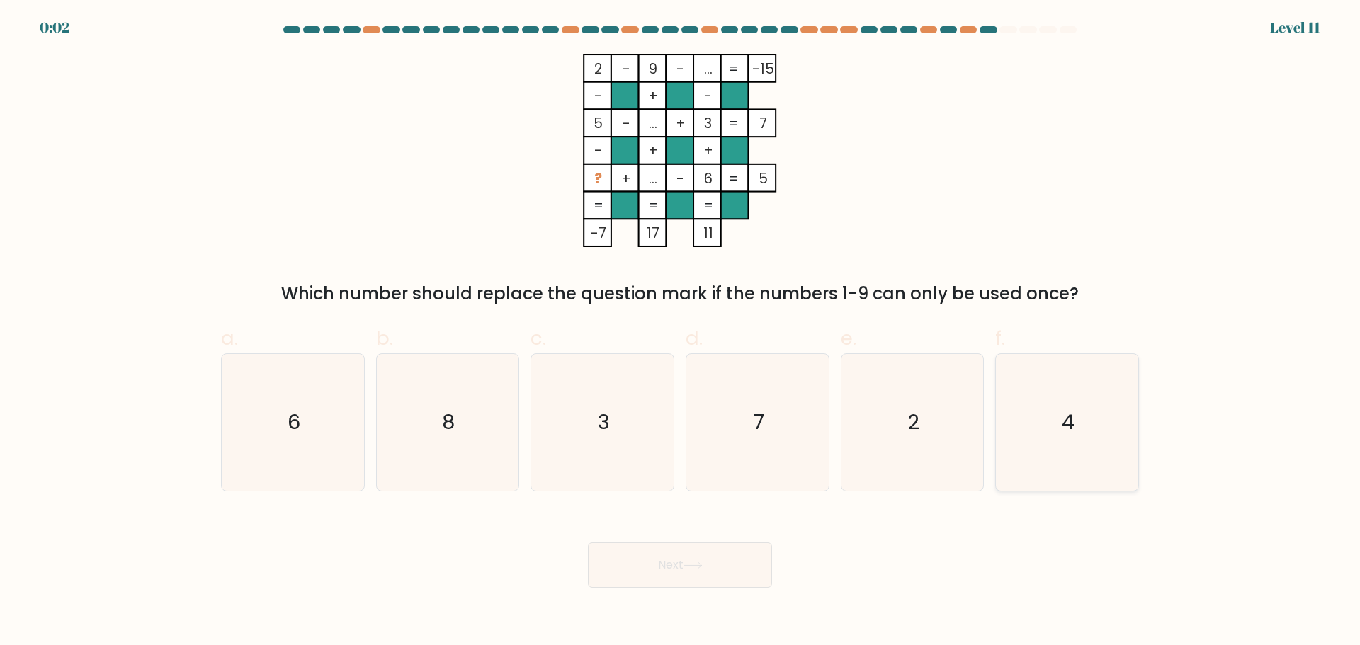
click at [1043, 412] on icon "4" at bounding box center [1067, 422] width 137 height 137
click at [681, 332] on input "f. 4" at bounding box center [680, 327] width 1 height 9
radio input "true"
click at [744, 557] on button "Next" at bounding box center [680, 565] width 184 height 45
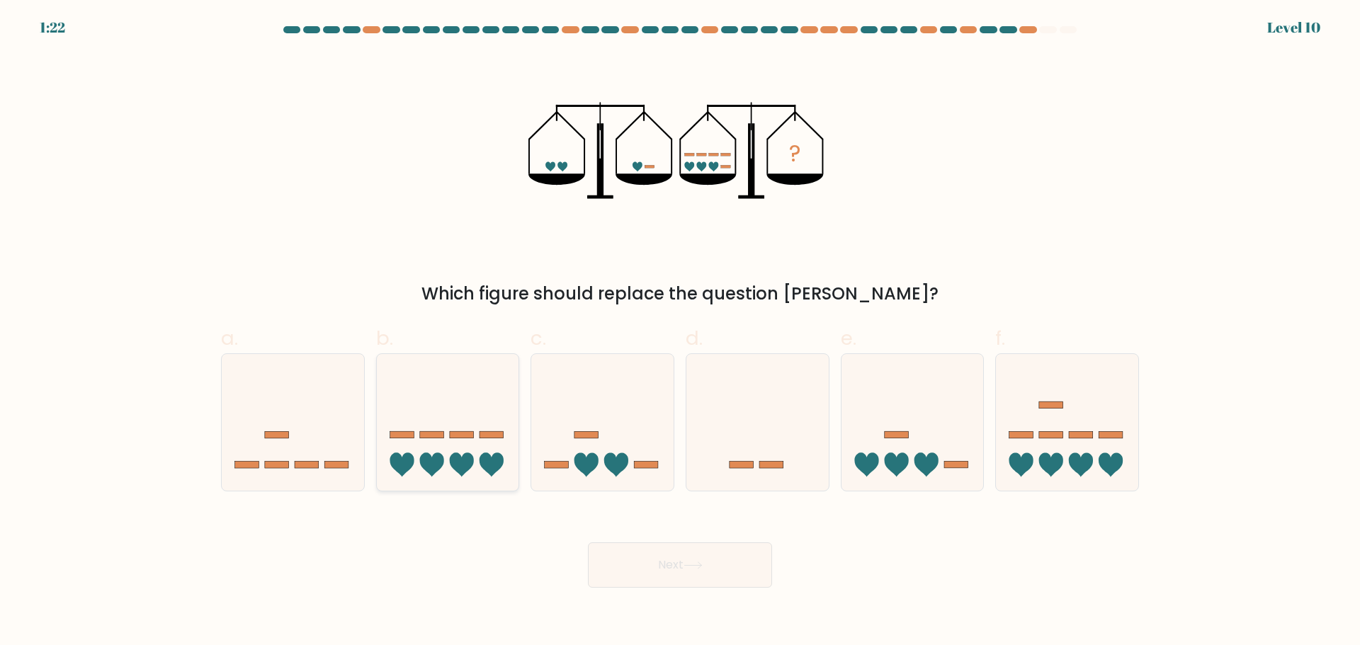
click at [445, 419] on icon at bounding box center [448, 422] width 142 height 118
click at [680, 332] on input "b." at bounding box center [680, 327] width 1 height 9
radio input "true"
click at [667, 581] on button "Next" at bounding box center [680, 565] width 184 height 45
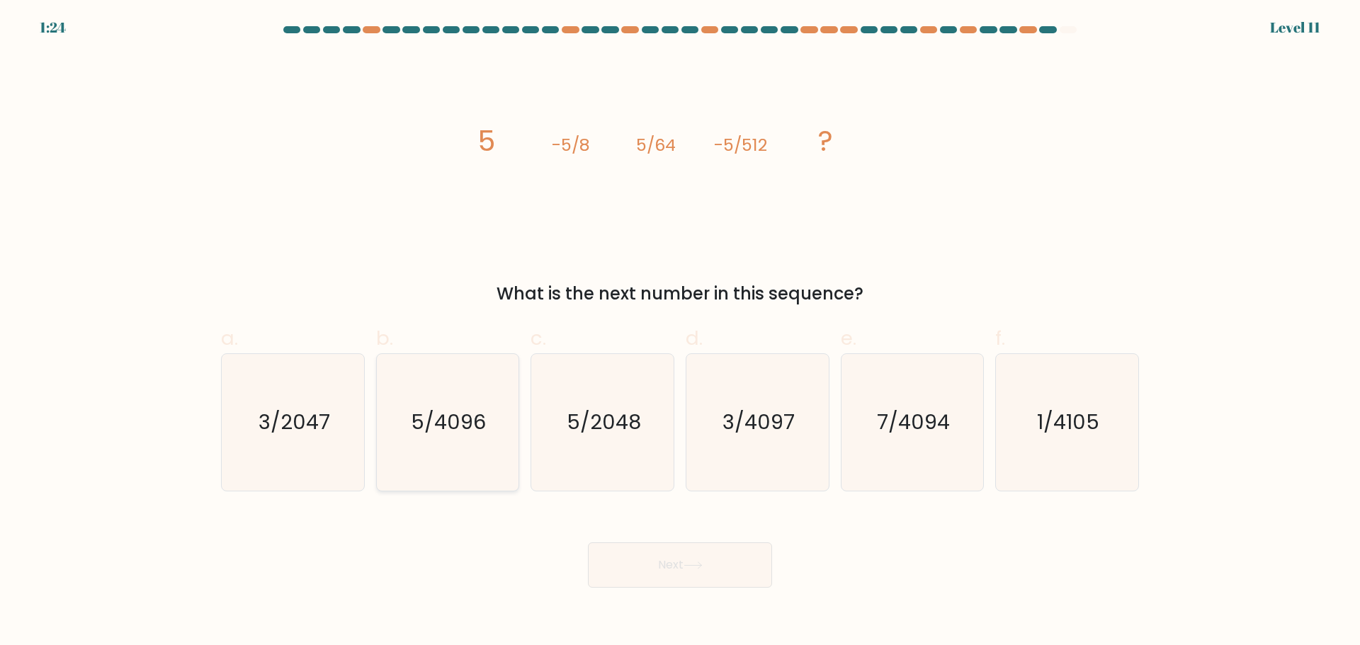
click at [447, 400] on icon "5/4096" at bounding box center [447, 422] width 137 height 137
click at [680, 332] on input "b. 5/4096" at bounding box center [680, 327] width 1 height 9
radio input "true"
click at [713, 569] on button "Next" at bounding box center [680, 565] width 184 height 45
